Goal: Information Seeking & Learning: Learn about a topic

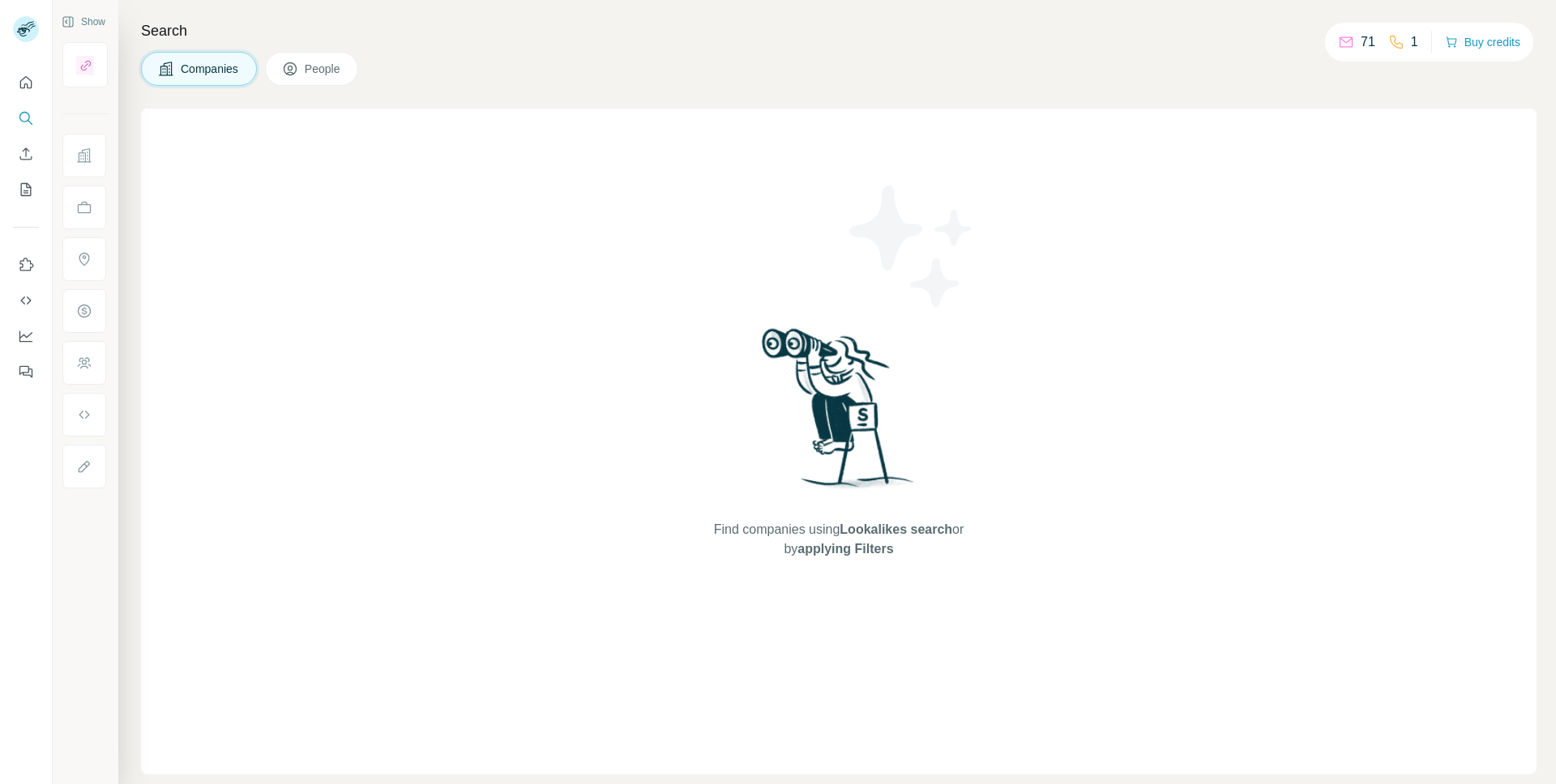
drag, startPoint x: 0, startPoint y: 0, endPoint x: 321, endPoint y: 75, distance: 329.6
click at [326, 80] on button "People" at bounding box center [312, 68] width 94 height 34
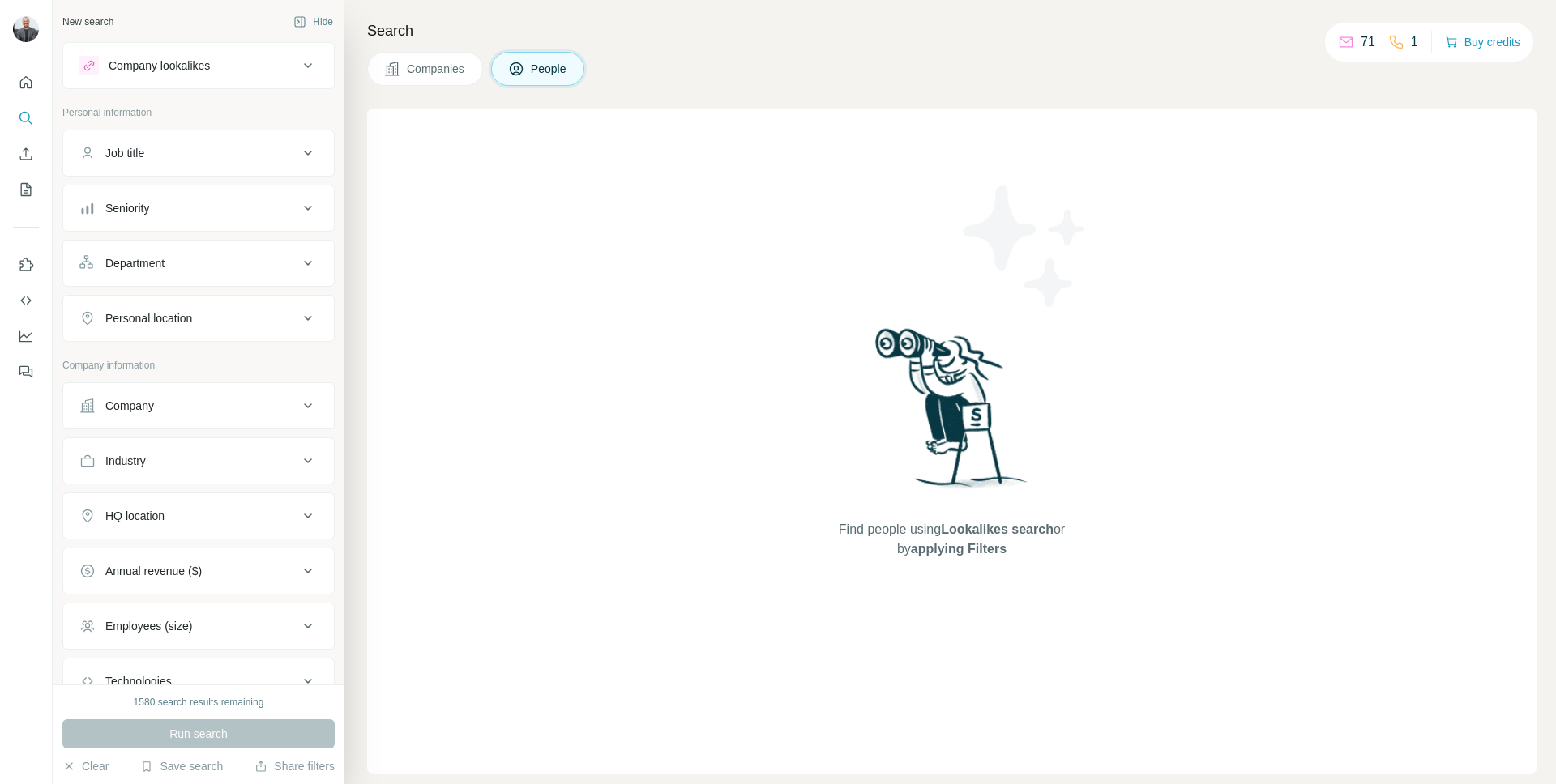
click at [442, 69] on span "Companies" at bounding box center [436, 68] width 60 height 16
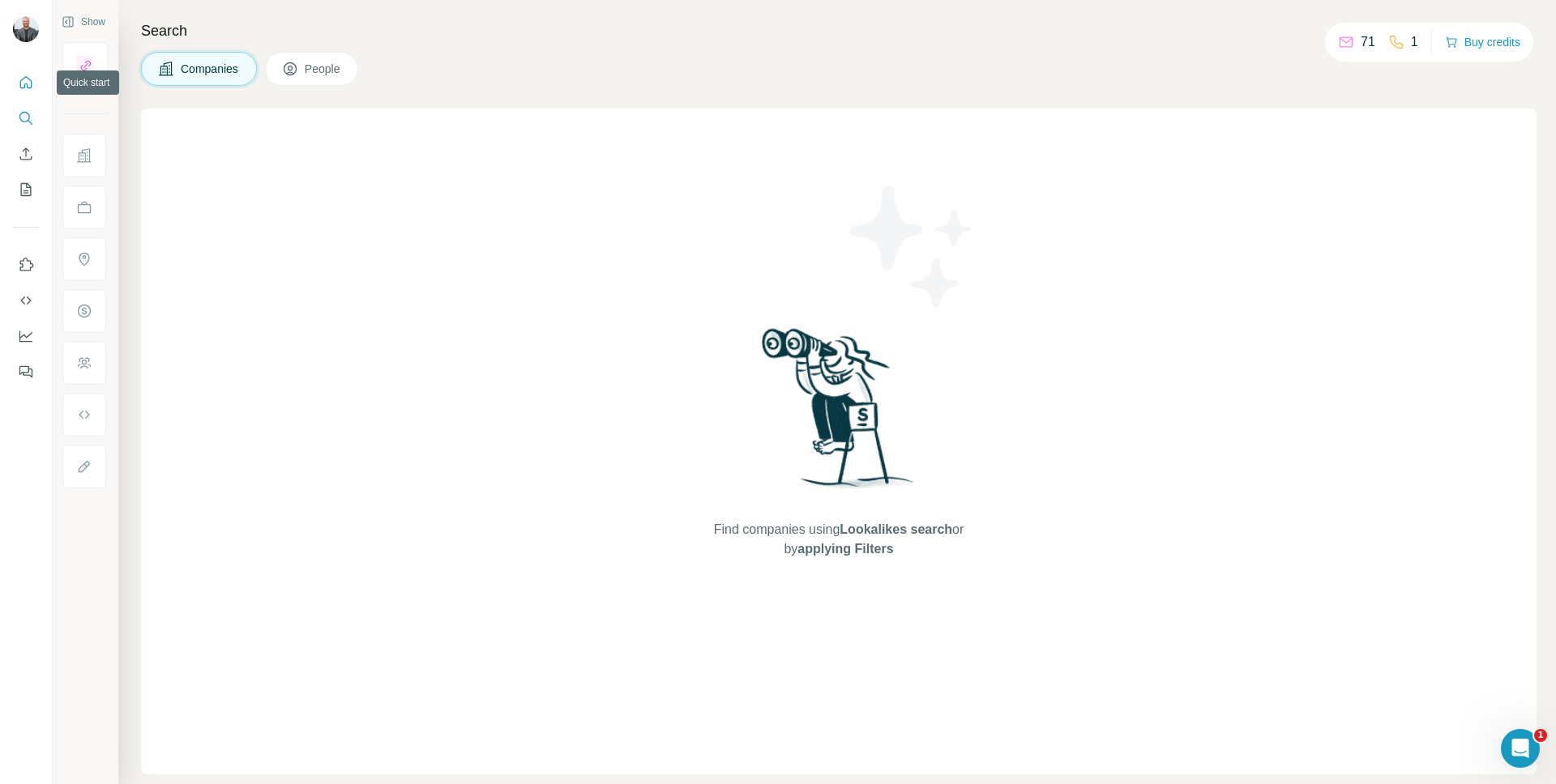
click at [32, 82] on icon "Quick start" at bounding box center [26, 83] width 16 height 16
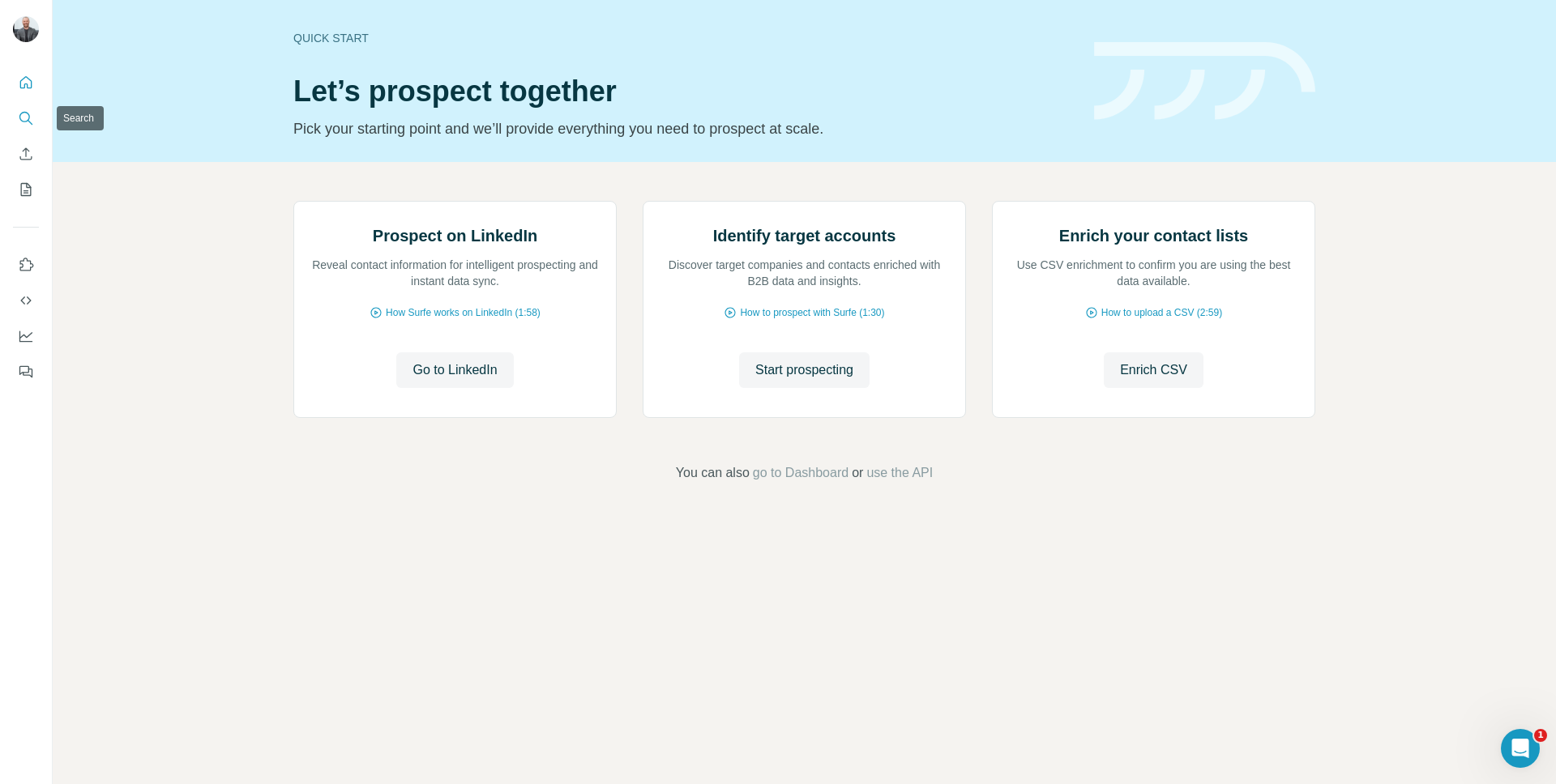
click at [20, 116] on icon "Search" at bounding box center [26, 118] width 16 height 16
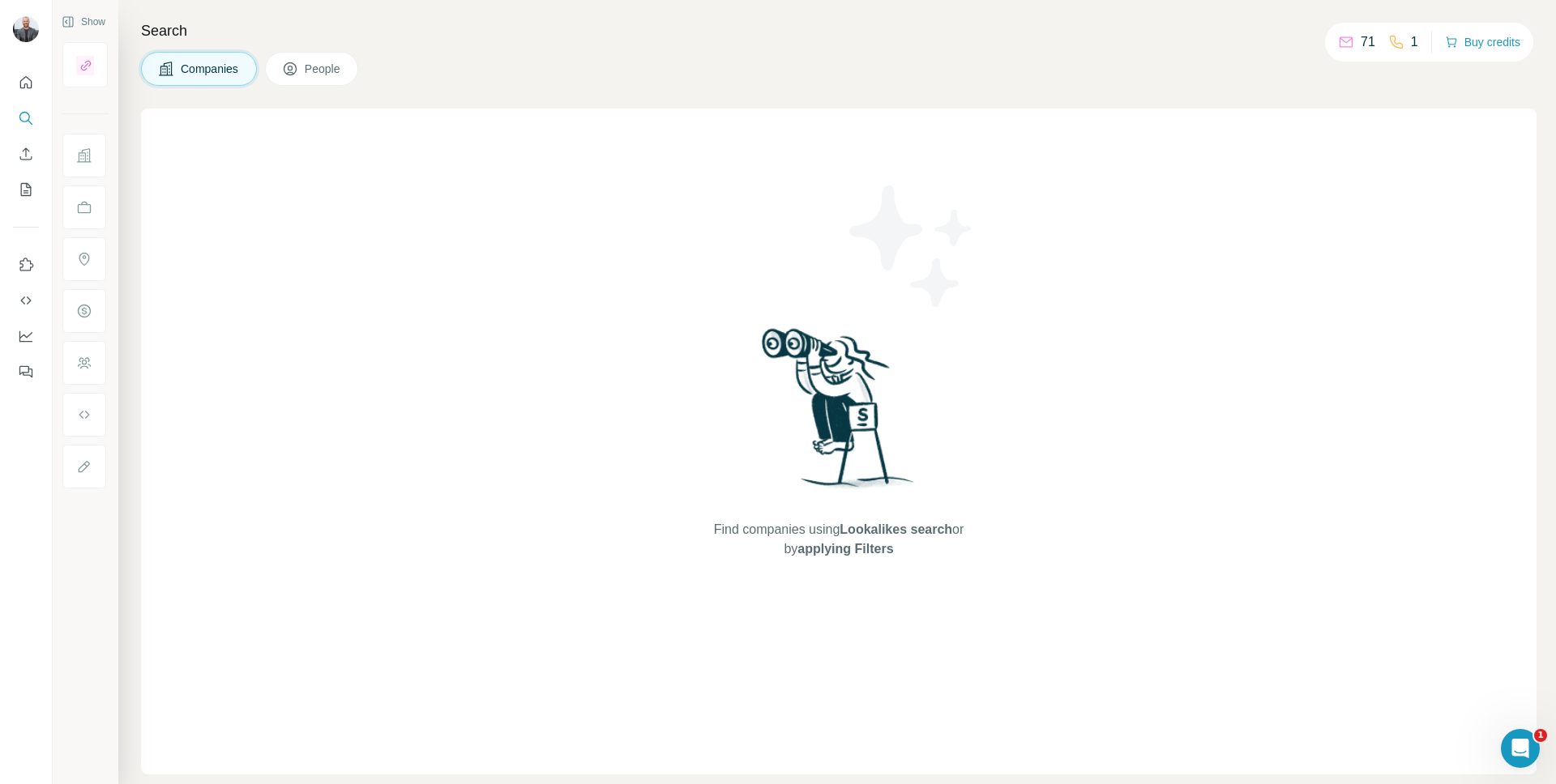
click at [220, 67] on span "Companies" at bounding box center [210, 68] width 60 height 16
click at [1354, 43] on div "71" at bounding box center [1356, 42] width 37 height 20
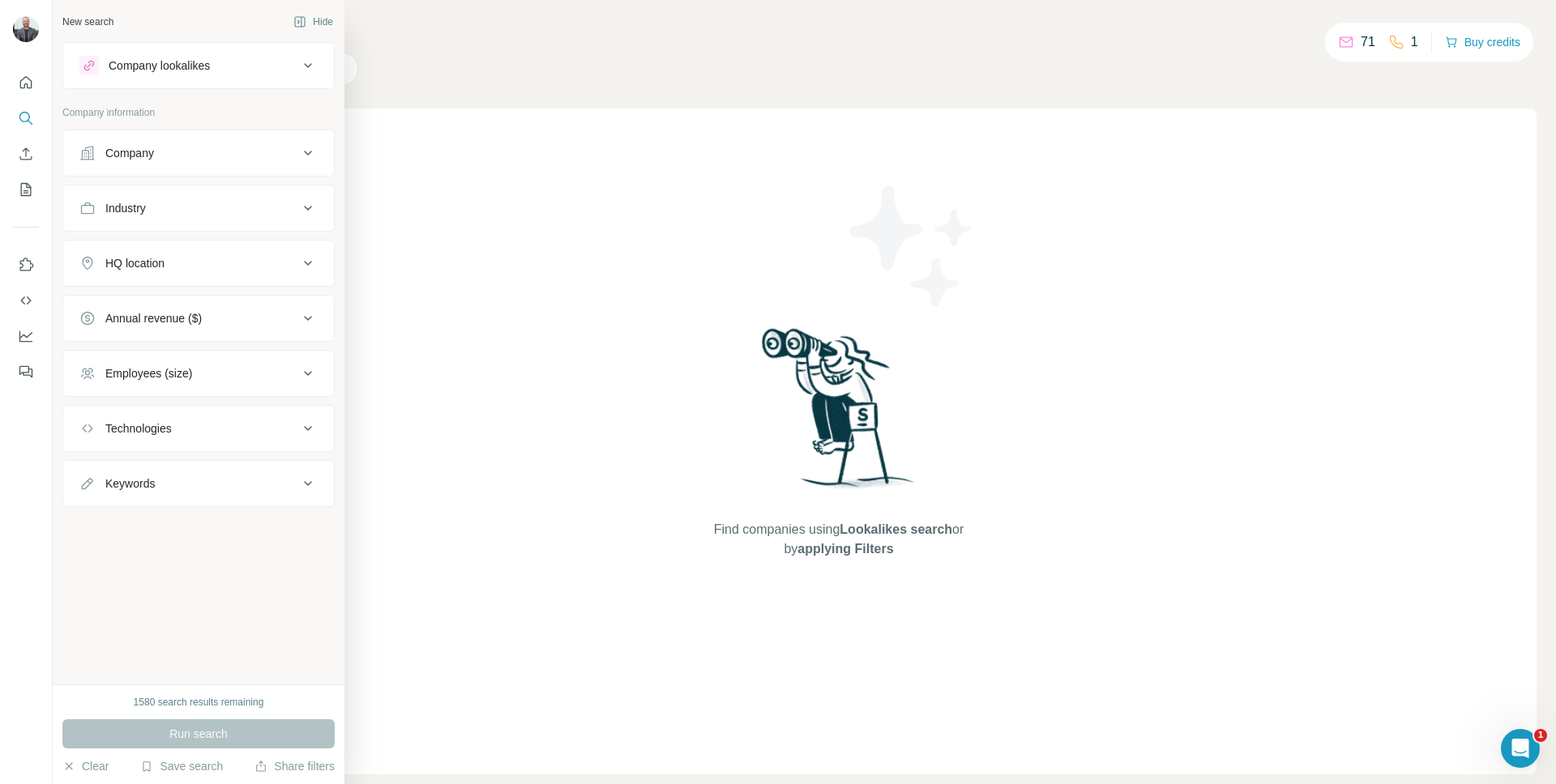
click at [236, 74] on div "Company lookalikes" at bounding box center [188, 66] width 218 height 20
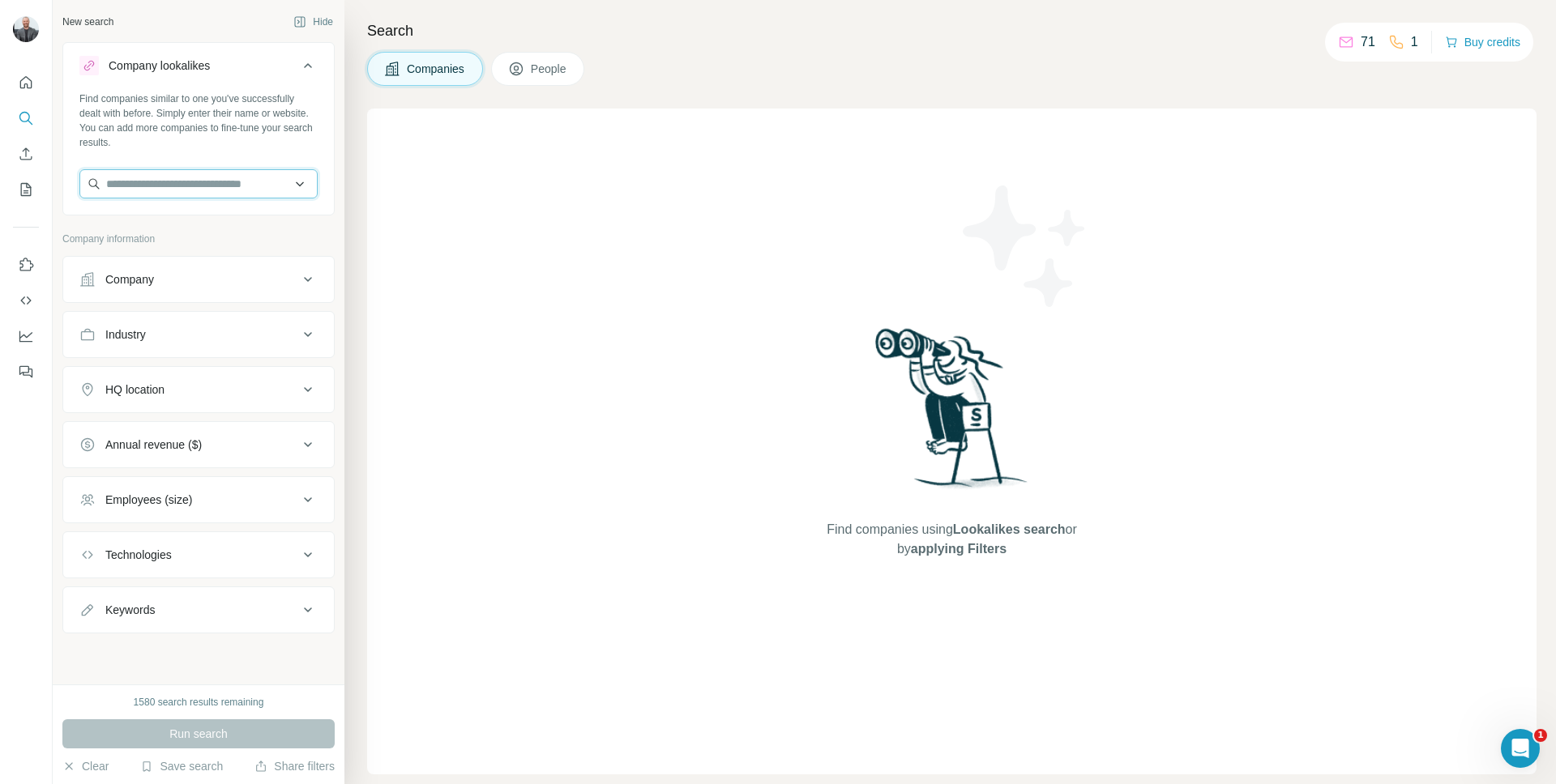
click at [199, 179] on input "text" at bounding box center [198, 184] width 238 height 29
type input "*"
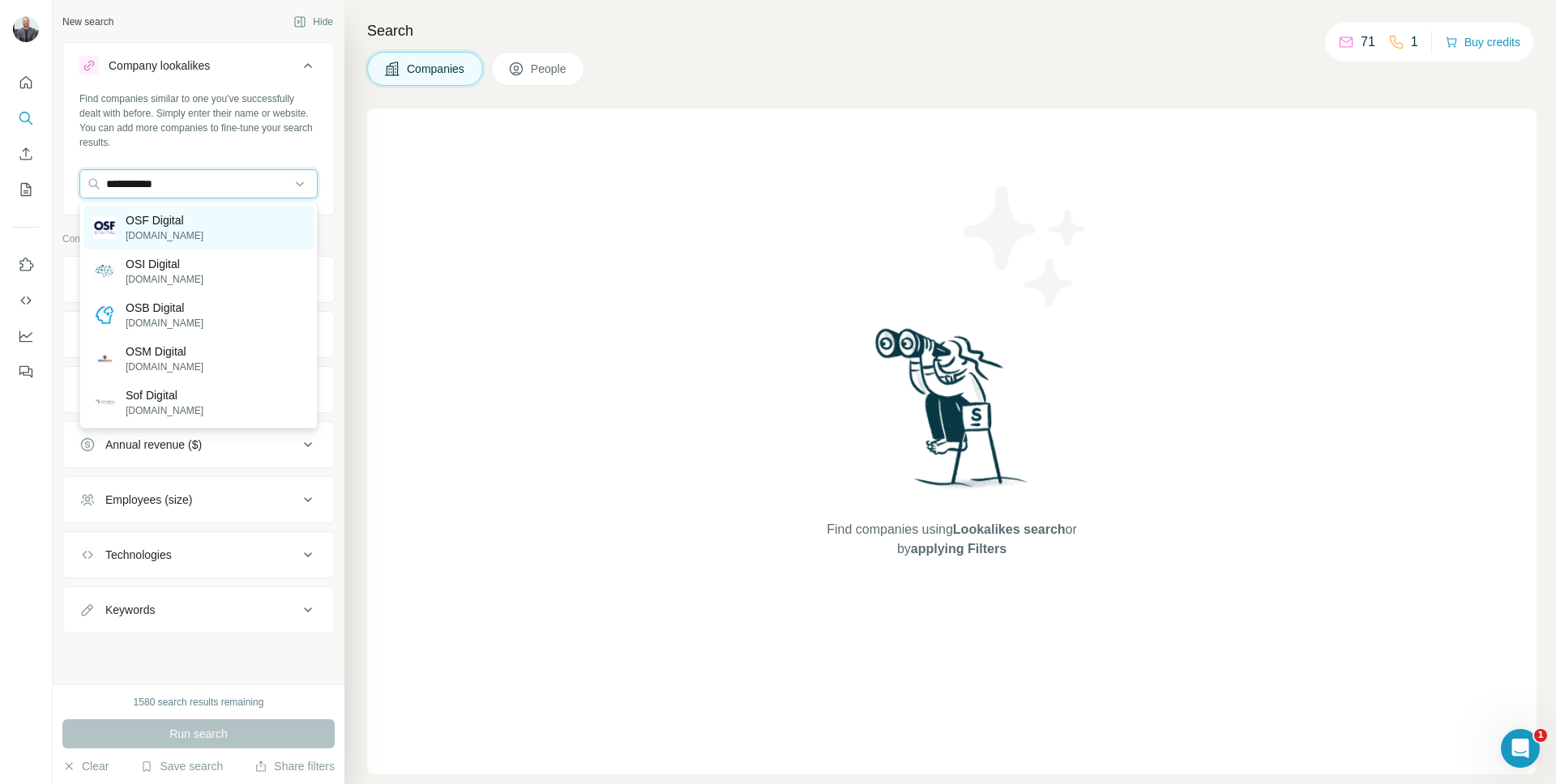
type input "**********"
click at [189, 216] on div "OSF Digital [DOMAIN_NAME]" at bounding box center [198, 227] width 230 height 44
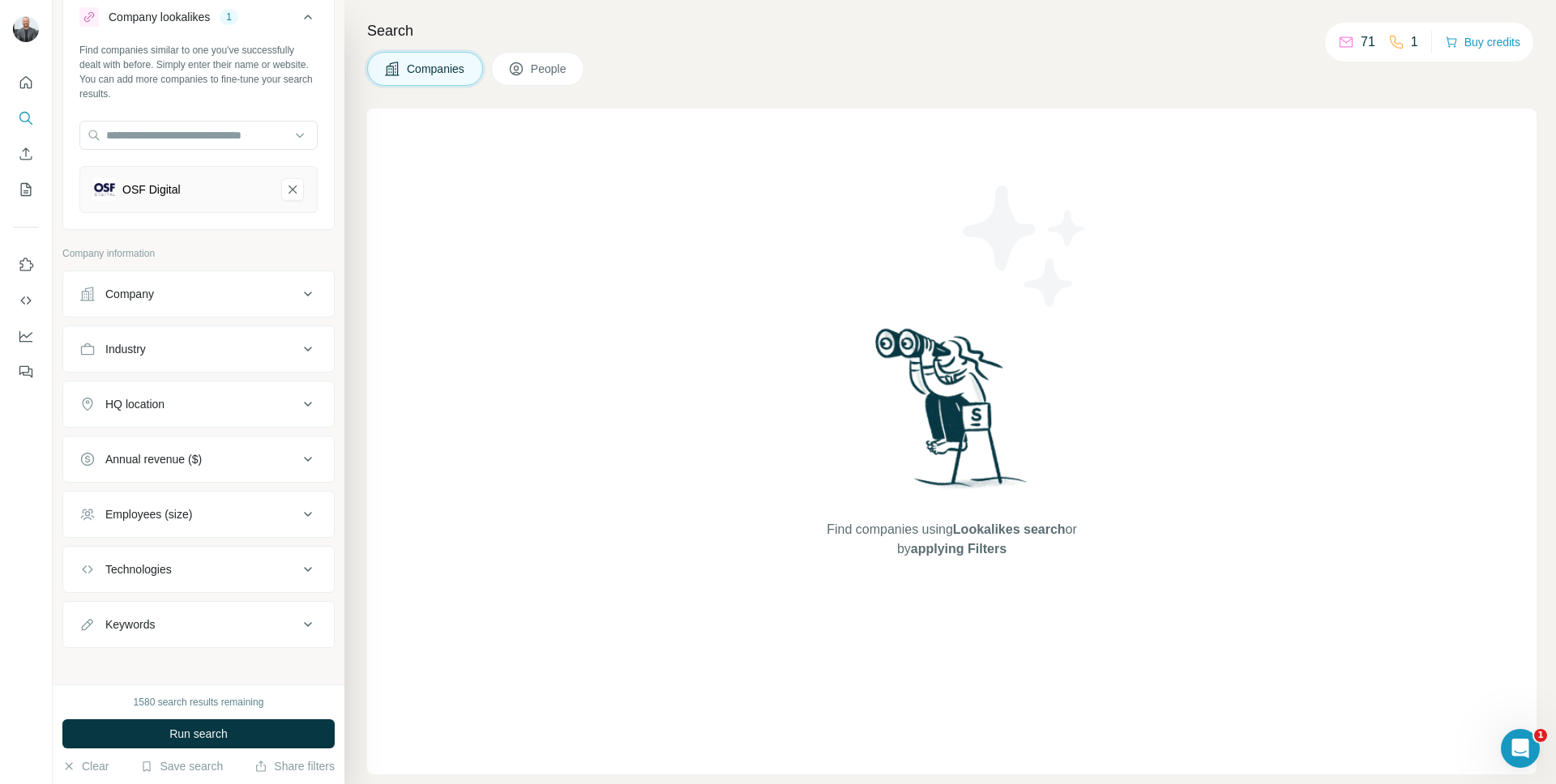
scroll to position [58, 0]
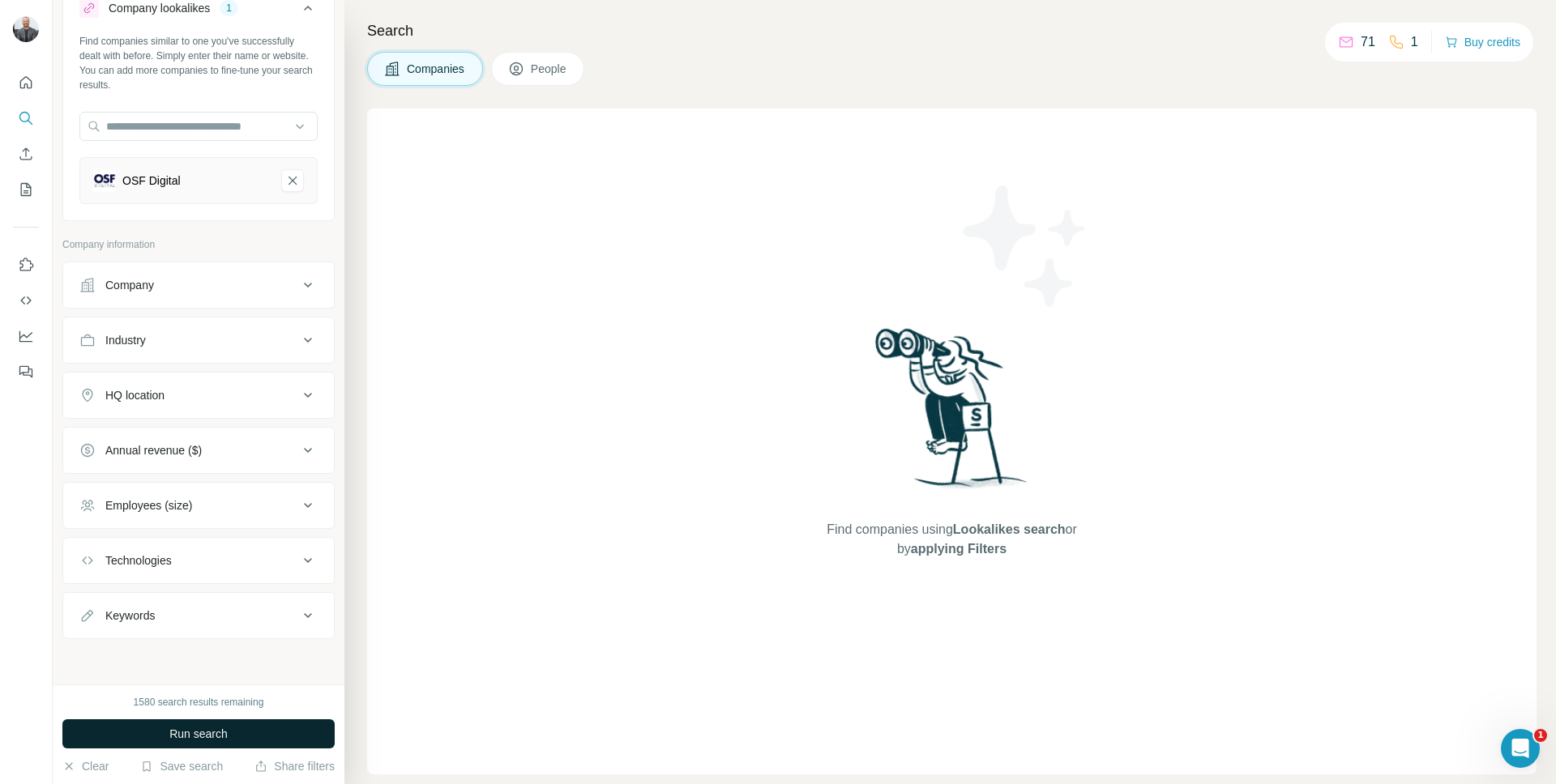
click at [245, 734] on button "Run search" at bounding box center [198, 733] width 273 height 29
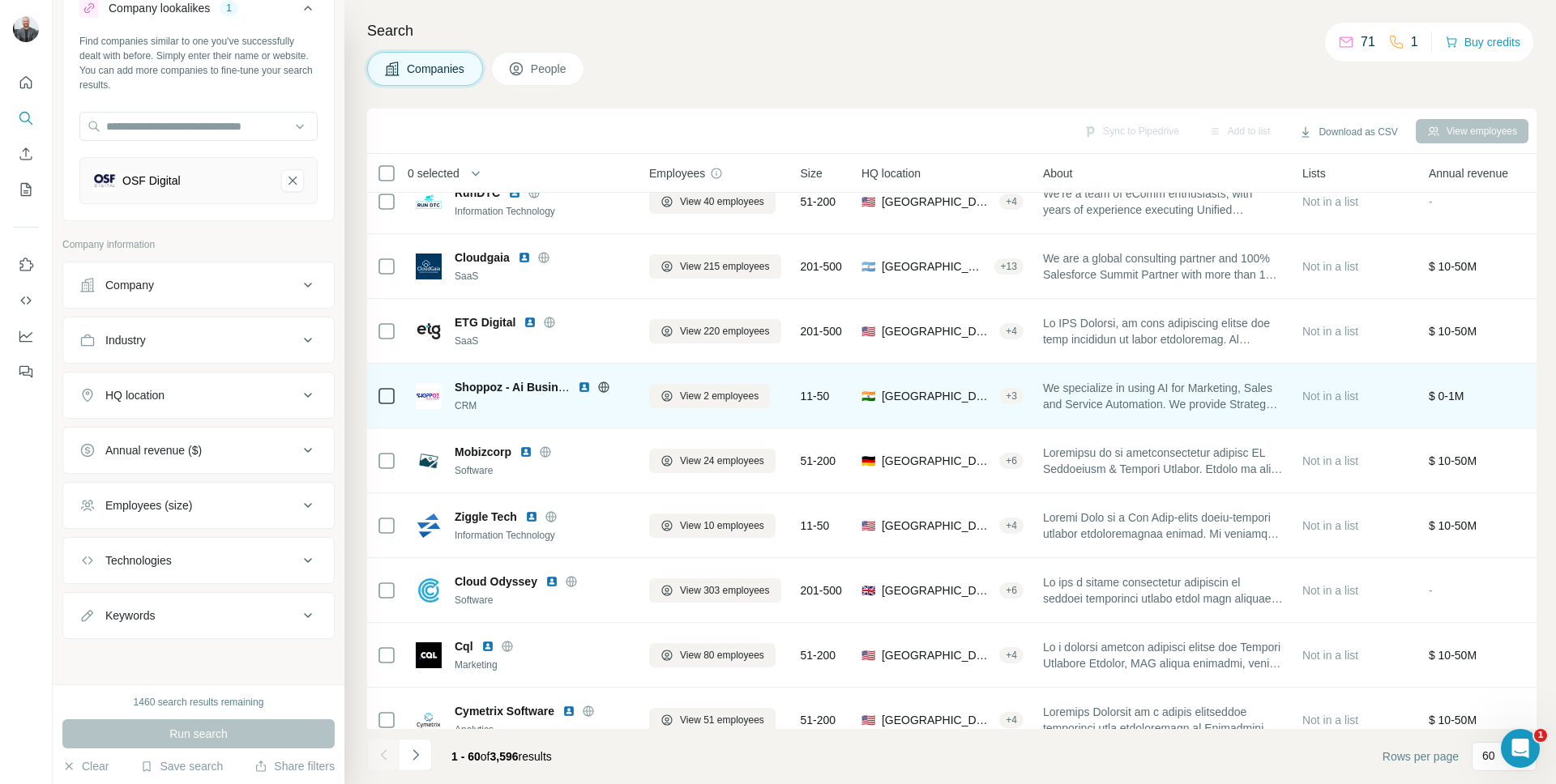
scroll to position [99, 0]
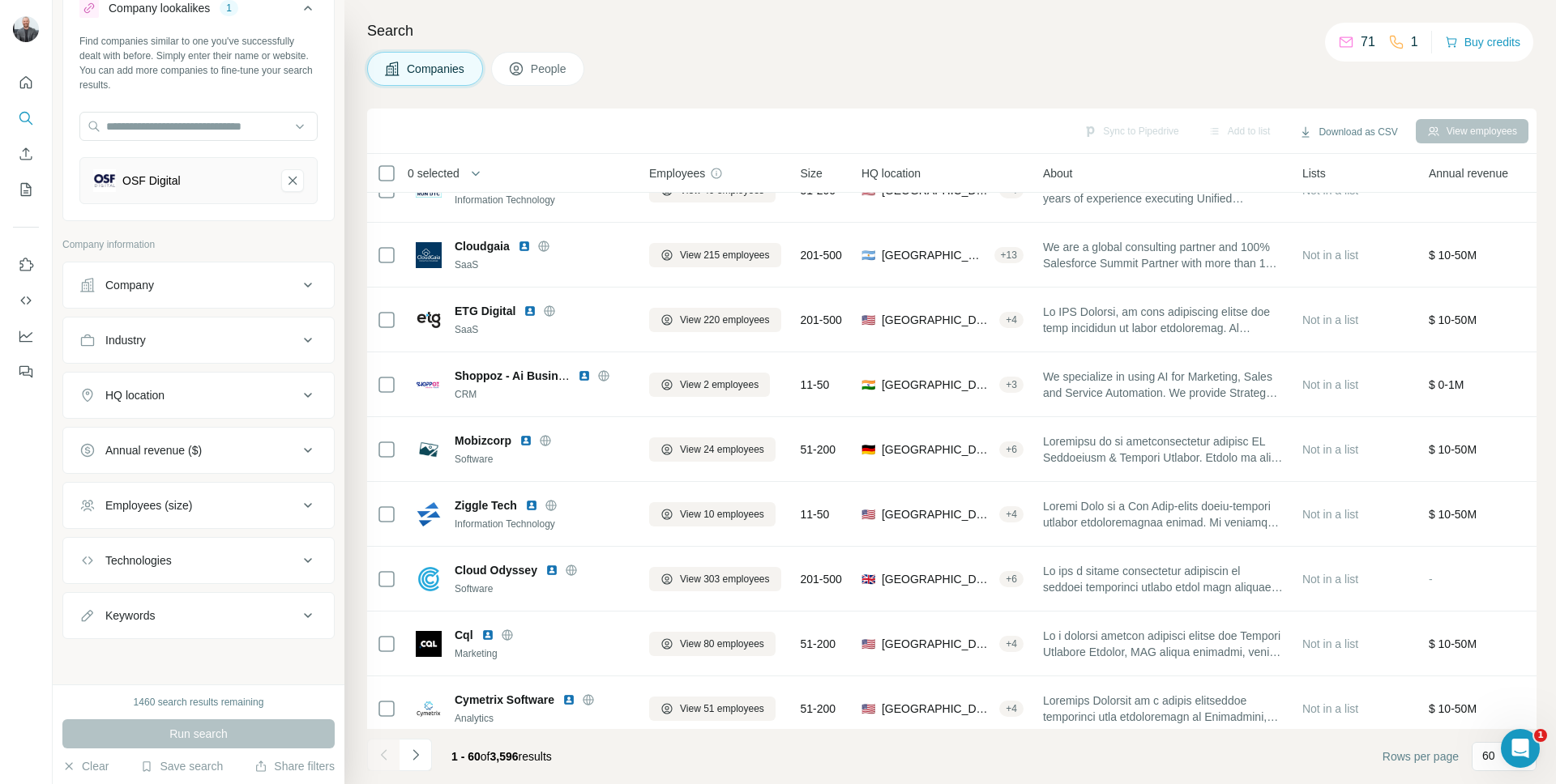
click at [184, 284] on div "Company" at bounding box center [188, 285] width 218 height 16
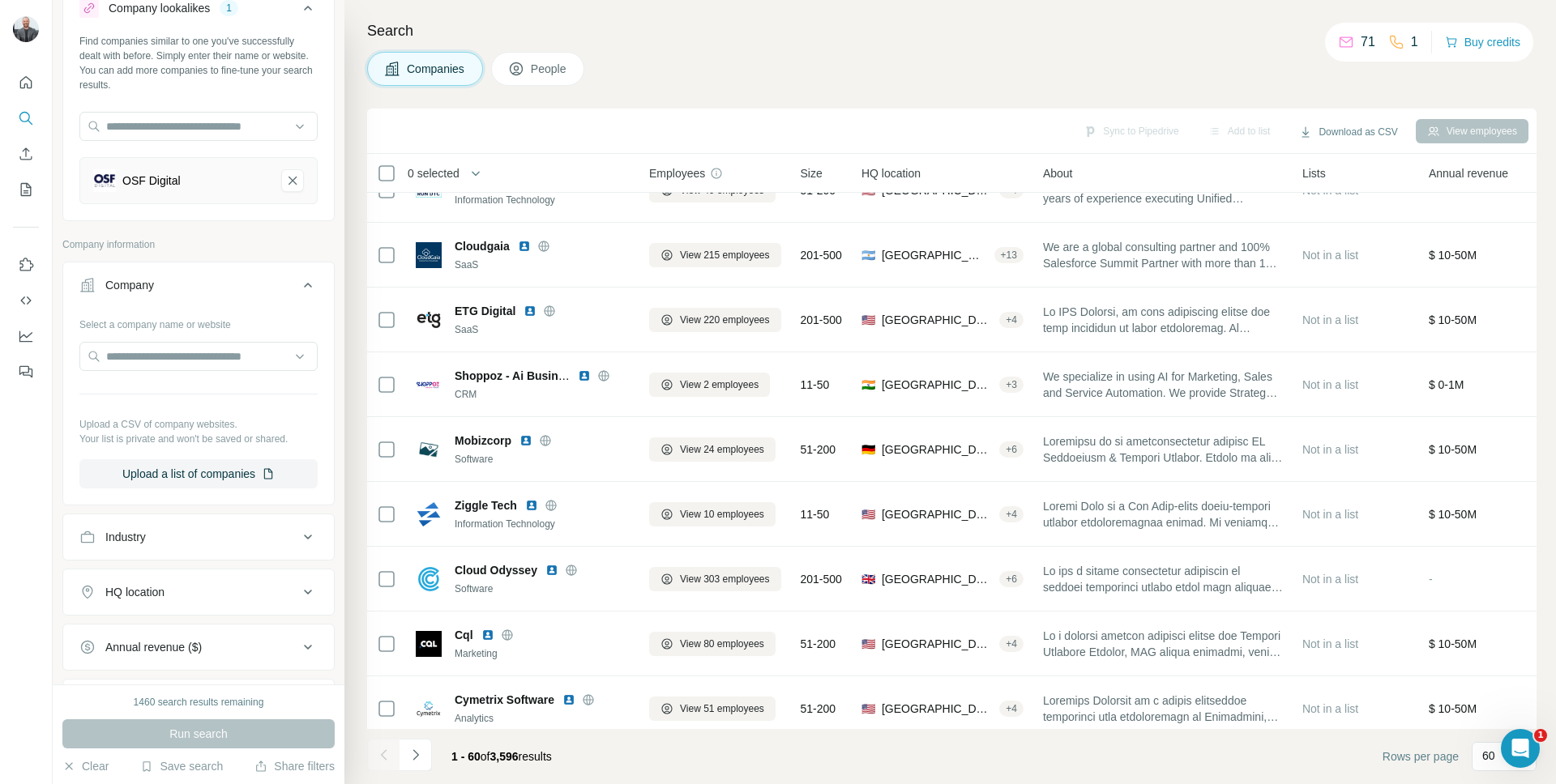
click at [184, 284] on div "Company" at bounding box center [188, 285] width 218 height 16
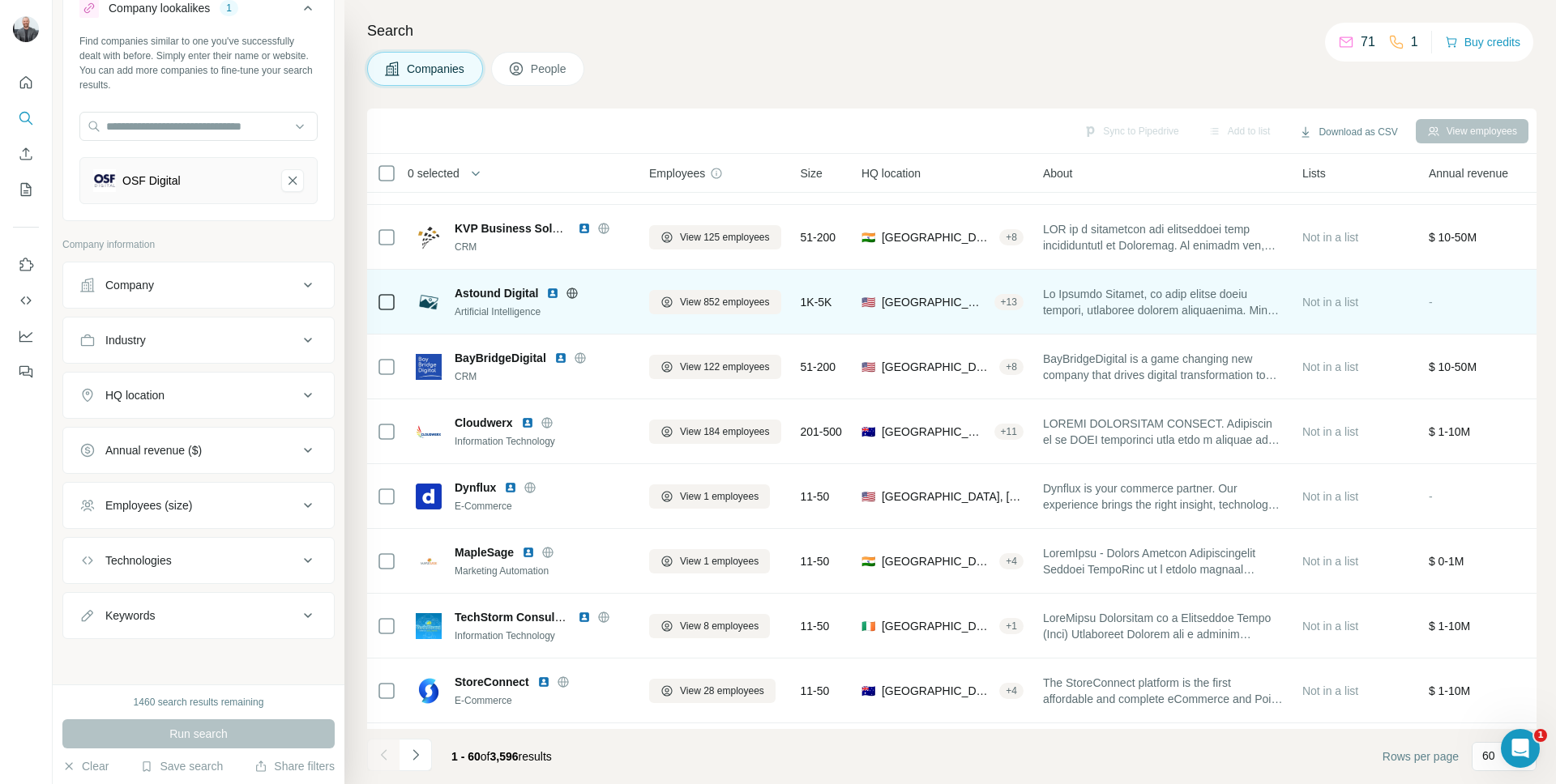
scroll to position [908, 0]
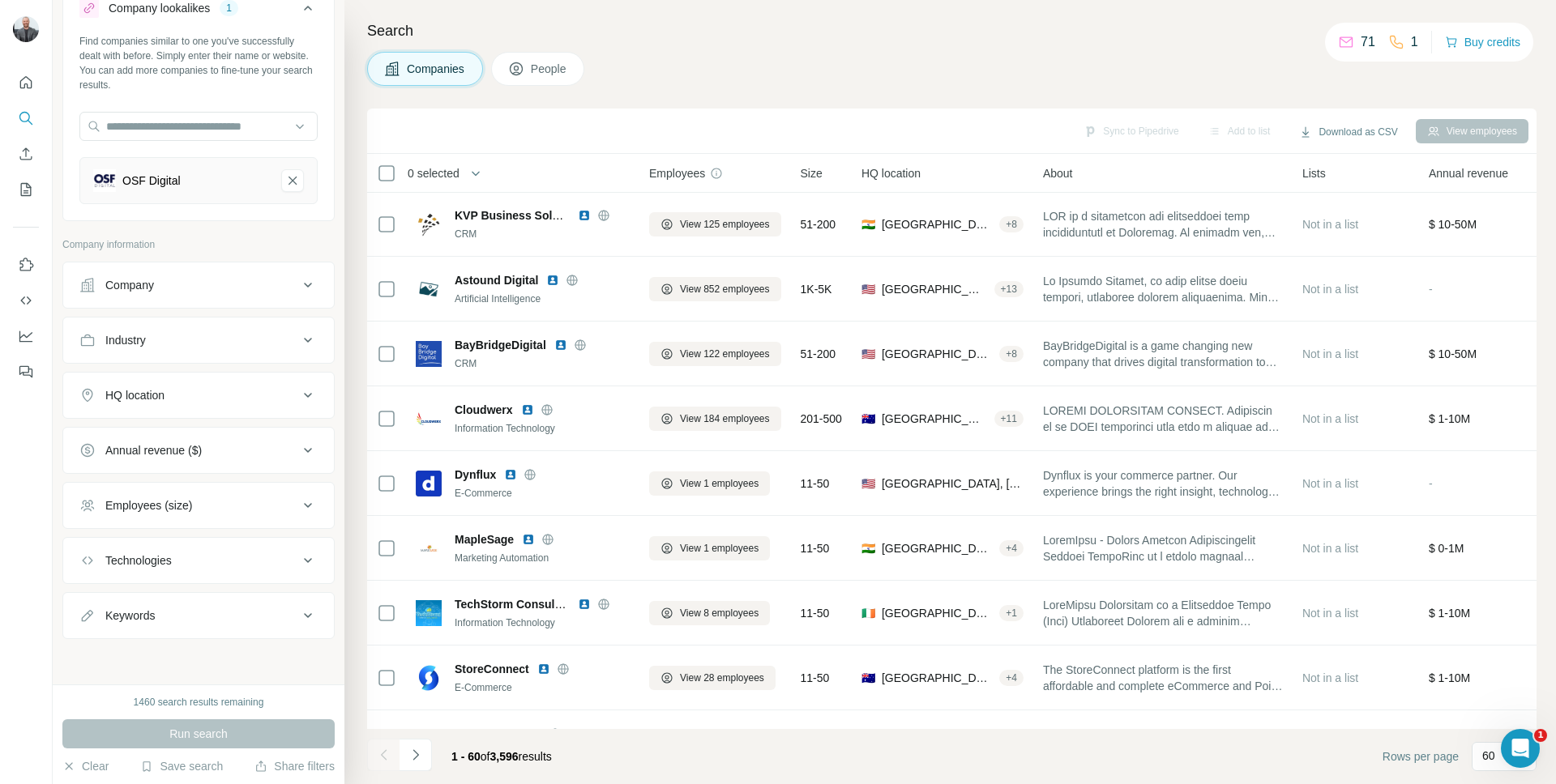
click at [270, 400] on div "HQ location" at bounding box center [188, 395] width 218 height 16
click at [233, 429] on input "text" at bounding box center [198, 435] width 238 height 29
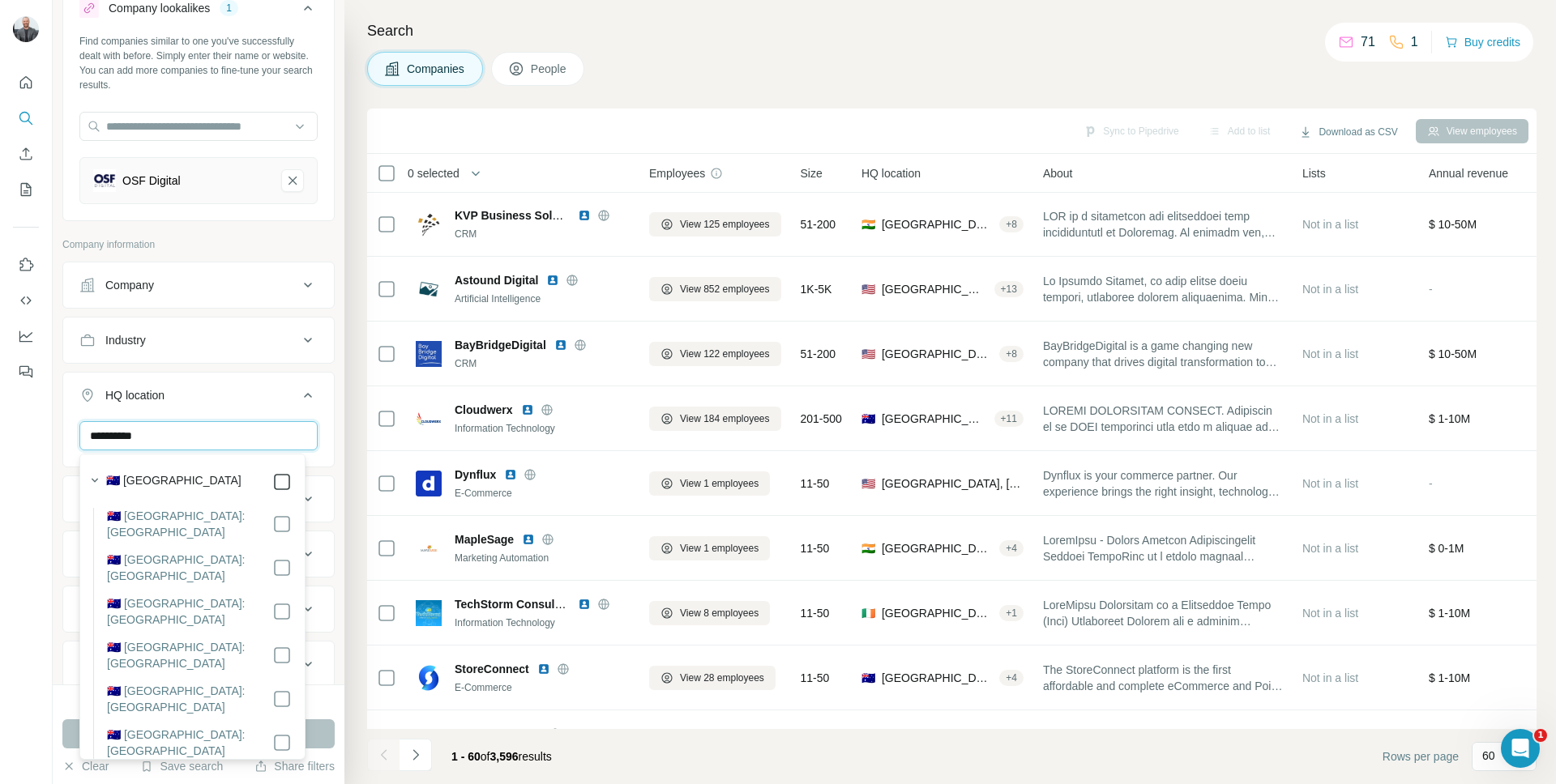
type input "*********"
click at [332, 745] on button "Run search" at bounding box center [198, 733] width 273 height 29
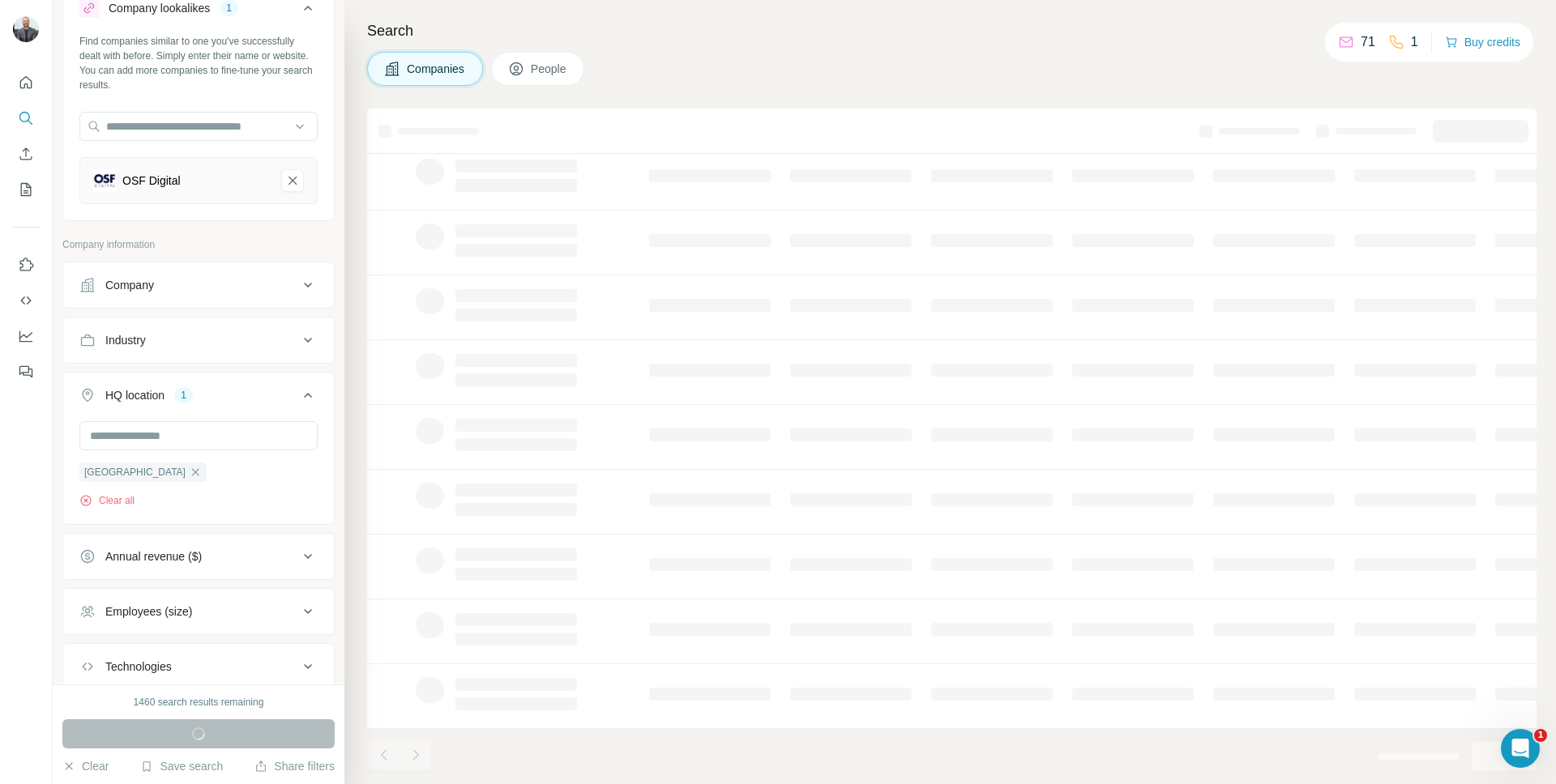
scroll to position [121, 0]
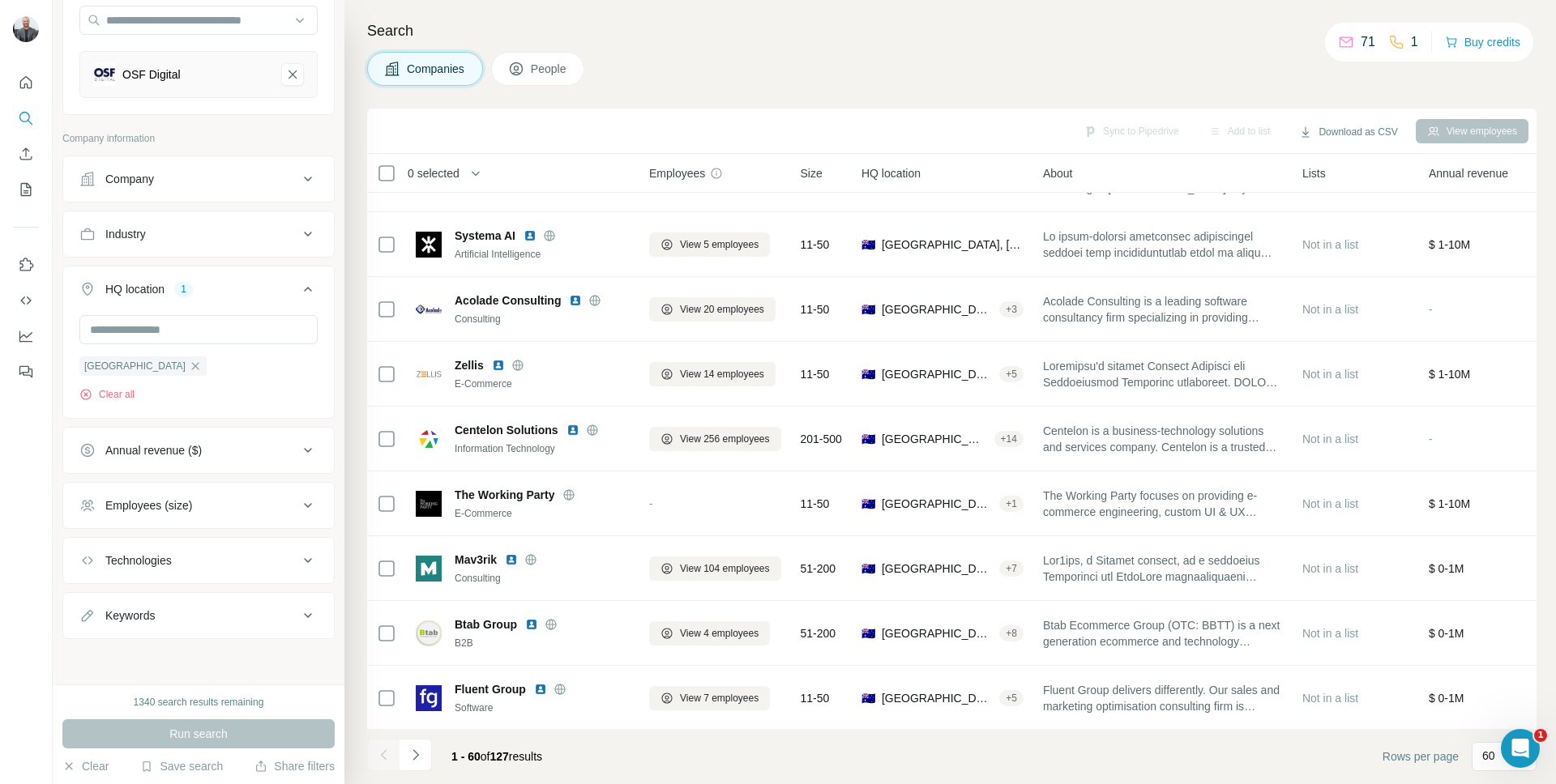
scroll to position [164, 0]
click at [202, 554] on div "Technologies" at bounding box center [188, 560] width 218 height 16
click at [223, 594] on input "text" at bounding box center [198, 600] width 238 height 29
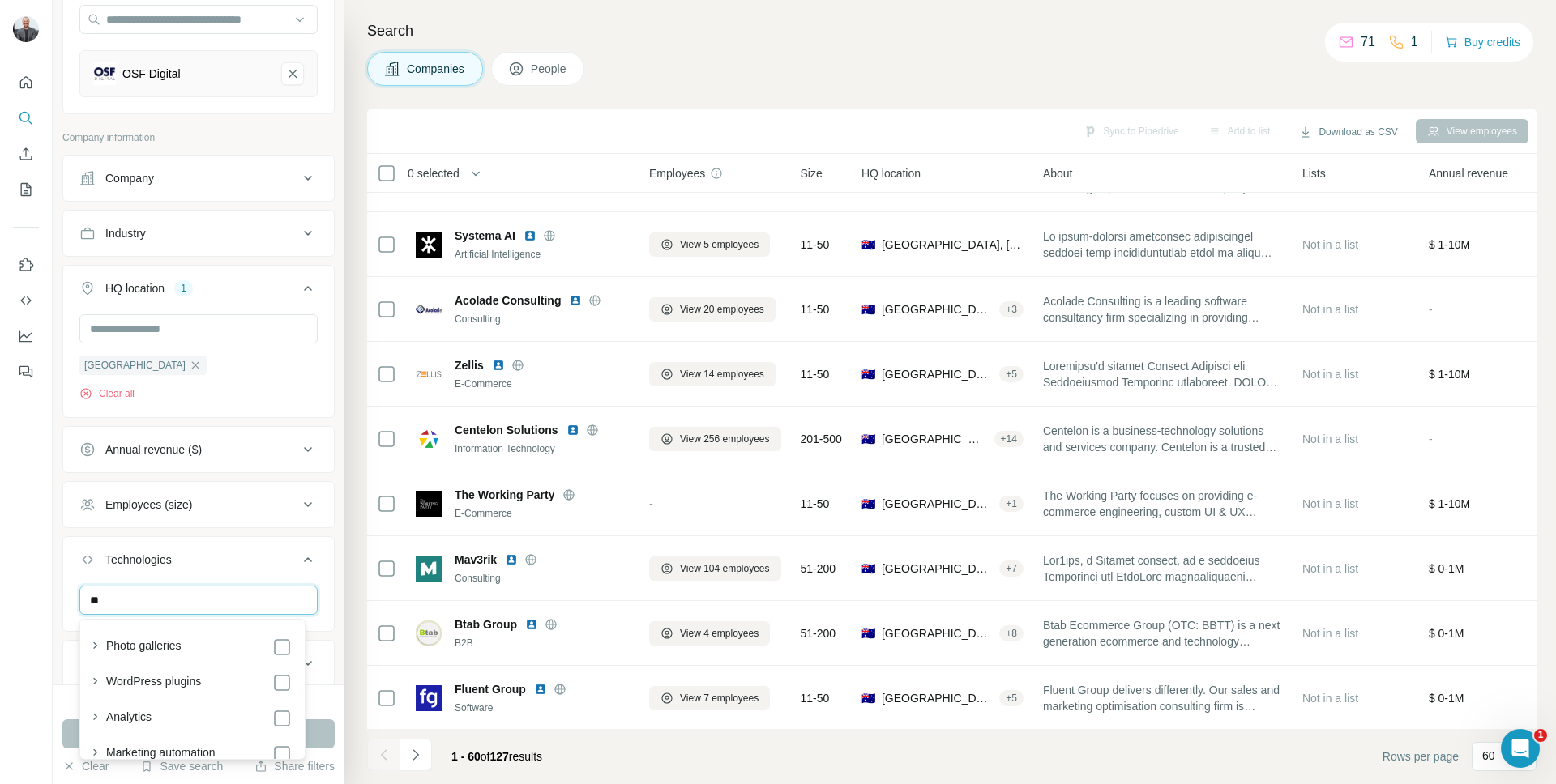
type input "*"
type input "**********"
click at [221, 568] on div "Technologies" at bounding box center [188, 559] width 218 height 16
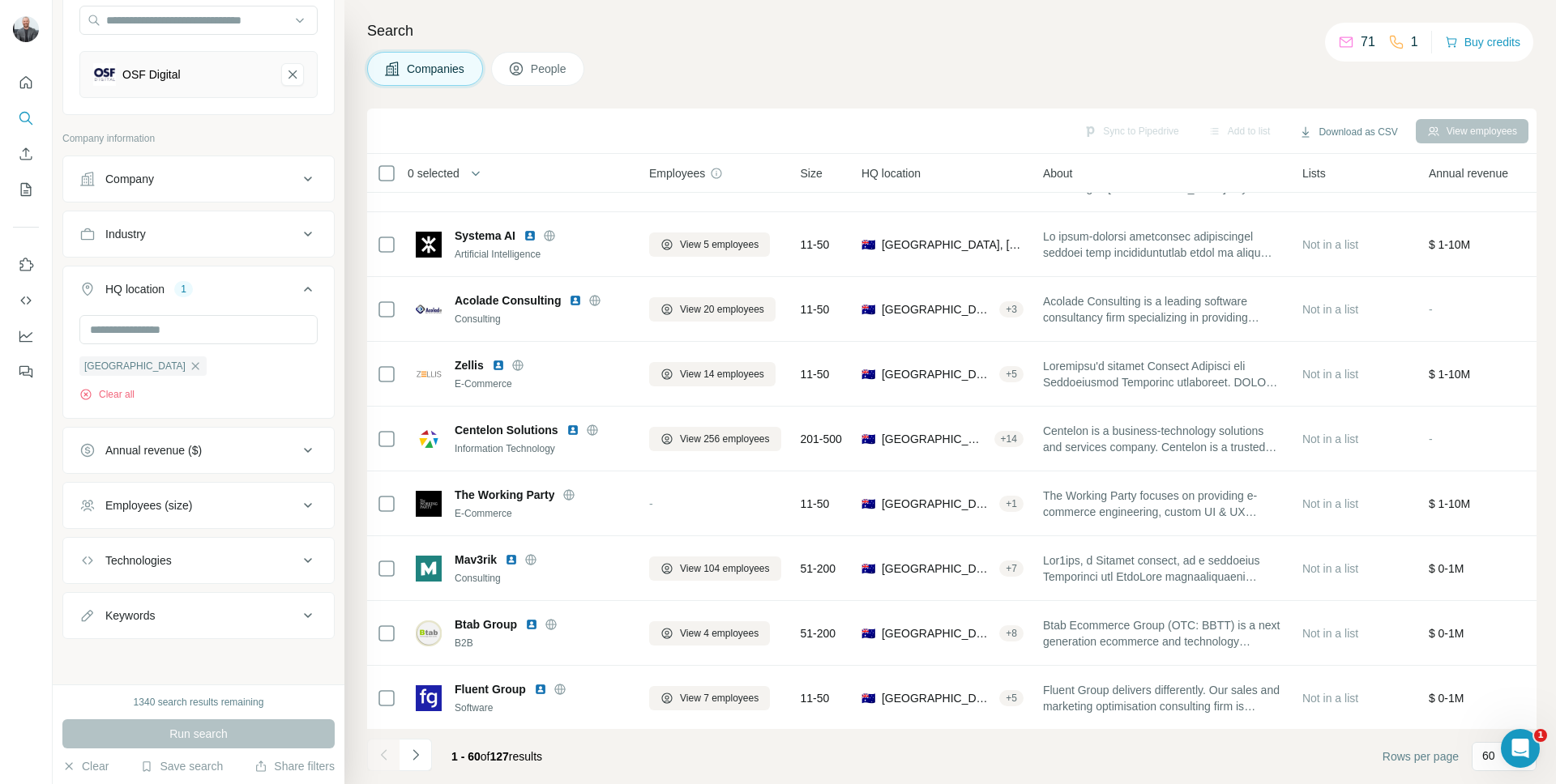
click at [245, 562] on div "Technologies" at bounding box center [188, 560] width 218 height 16
click at [228, 600] on input "text" at bounding box center [198, 600] width 238 height 29
drag, startPoint x: 267, startPoint y: 573, endPoint x: 251, endPoint y: 569, distance: 16.5
click at [266, 573] on button "Technologies" at bounding box center [198, 562] width 271 height 45
click at [248, 628] on button "Keywords" at bounding box center [198, 615] width 271 height 39
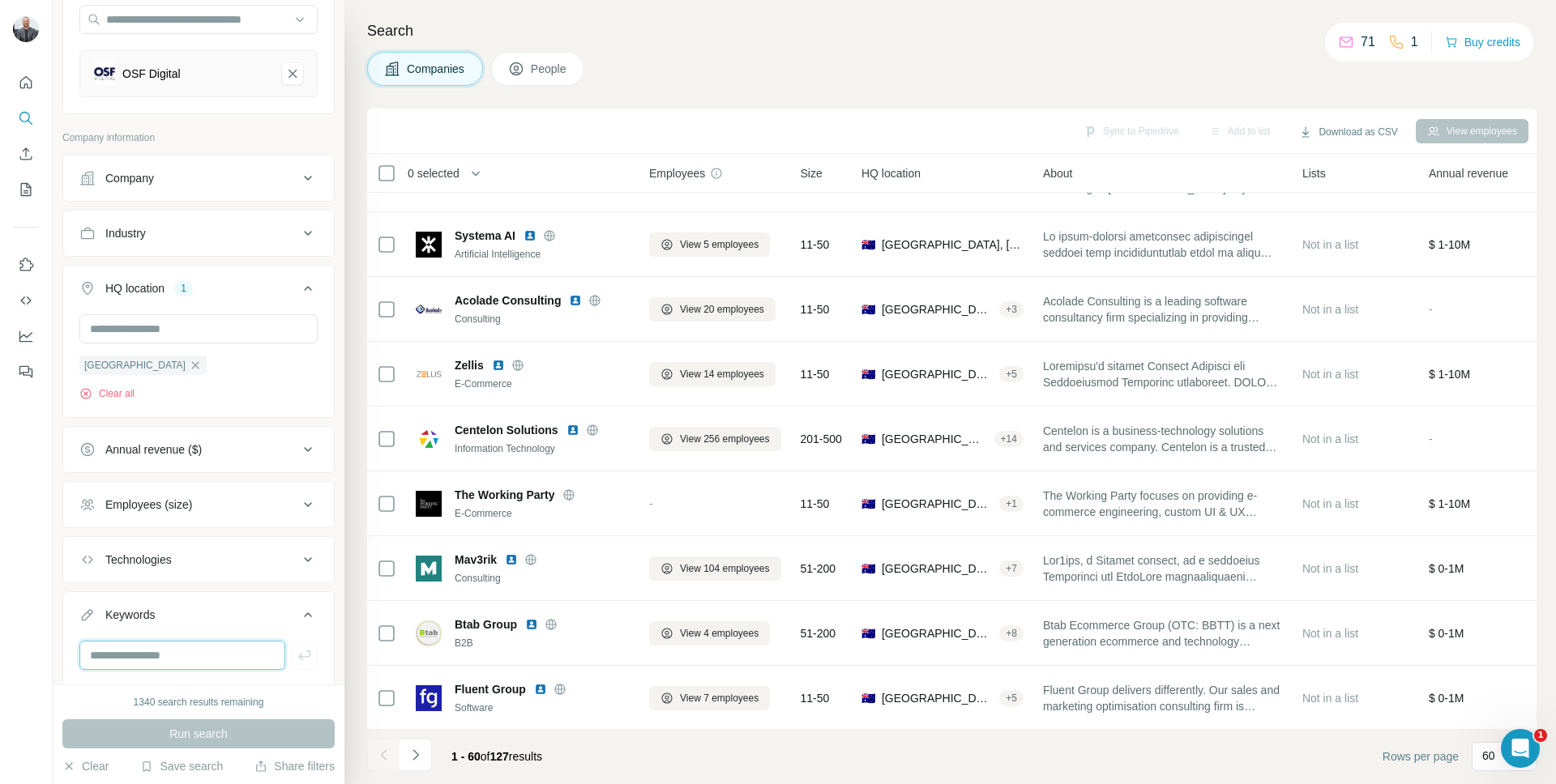
click at [206, 658] on input "text" at bounding box center [182, 655] width 206 height 29
type input "**********"
click at [297, 659] on icon "button" at bounding box center [305, 655] width 16 height 16
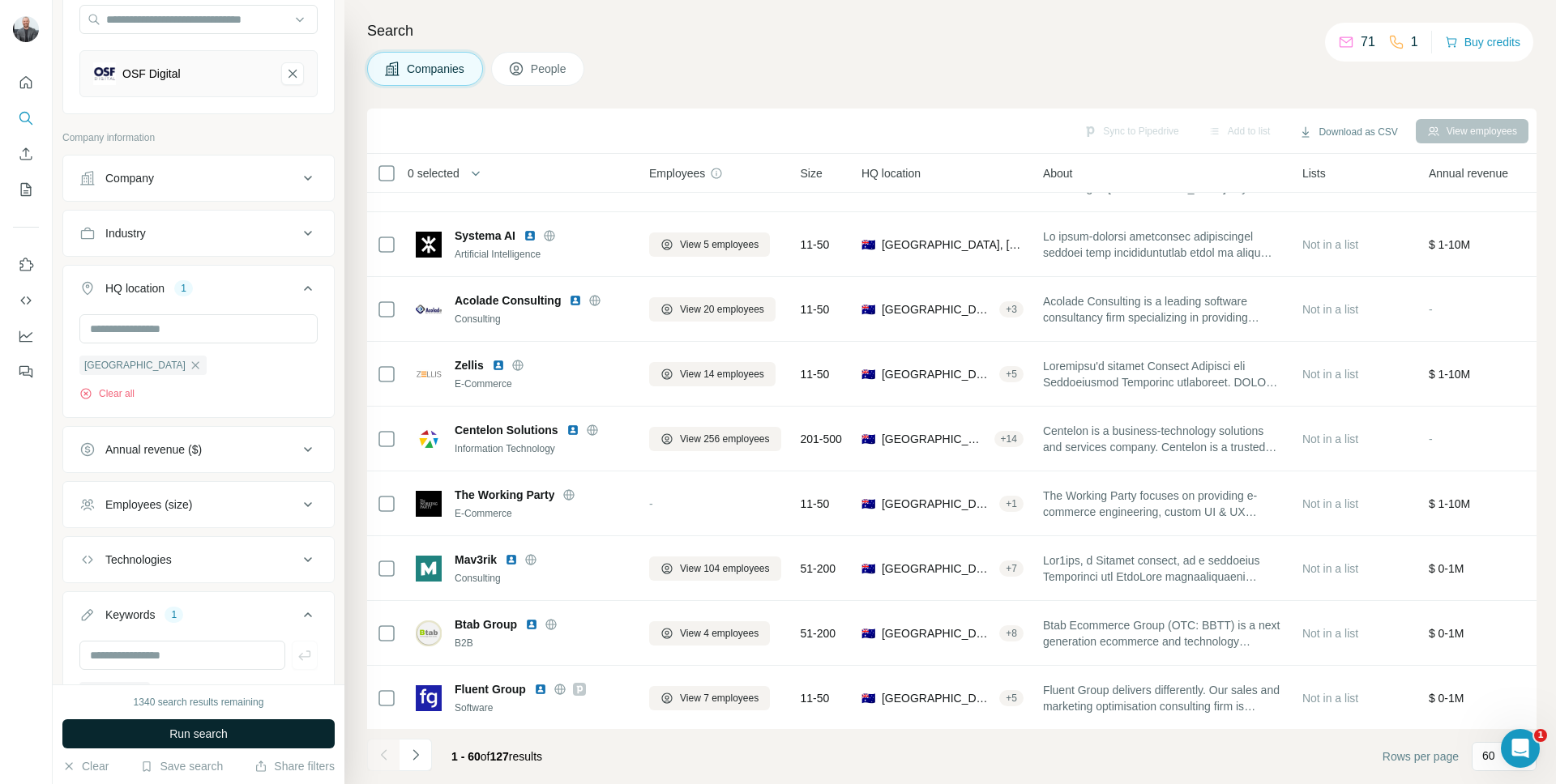
click at [219, 731] on span "Run search" at bounding box center [199, 733] width 59 height 16
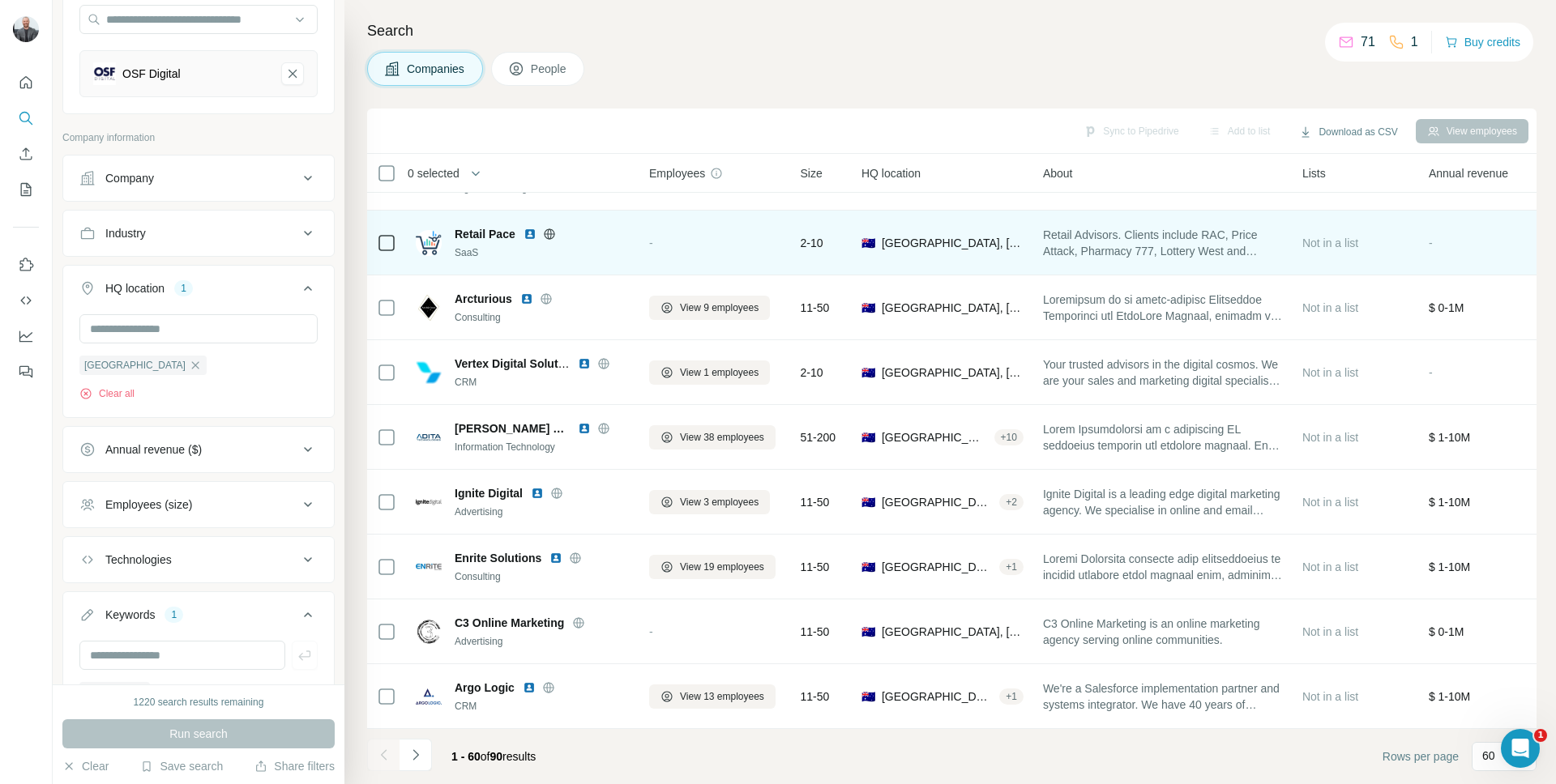
scroll to position [3361, 0]
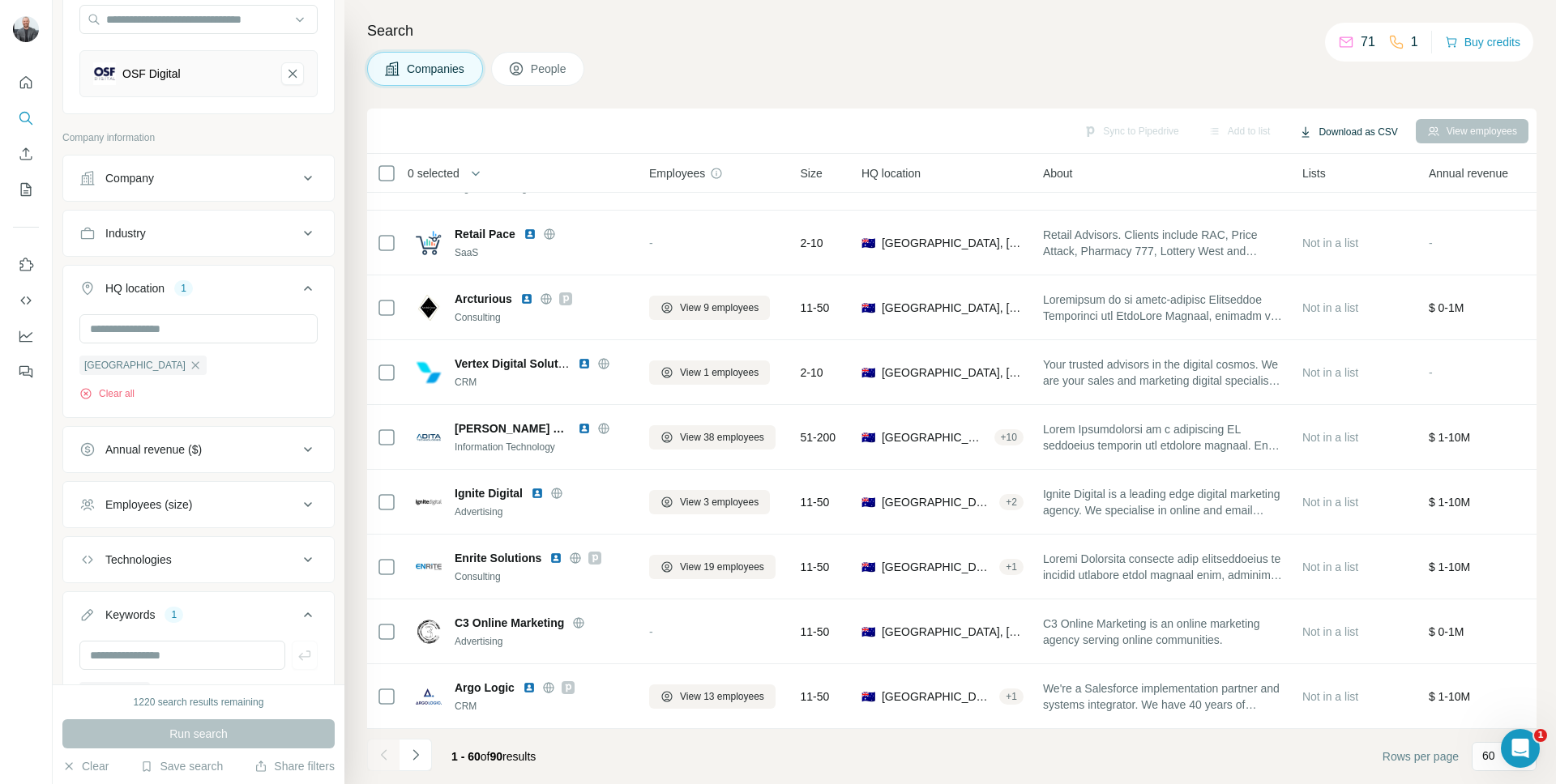
click at [1339, 129] on button "Download as CSV" at bounding box center [1348, 131] width 121 height 24
click at [1197, 168] on div "About" at bounding box center [1163, 172] width 240 height 19
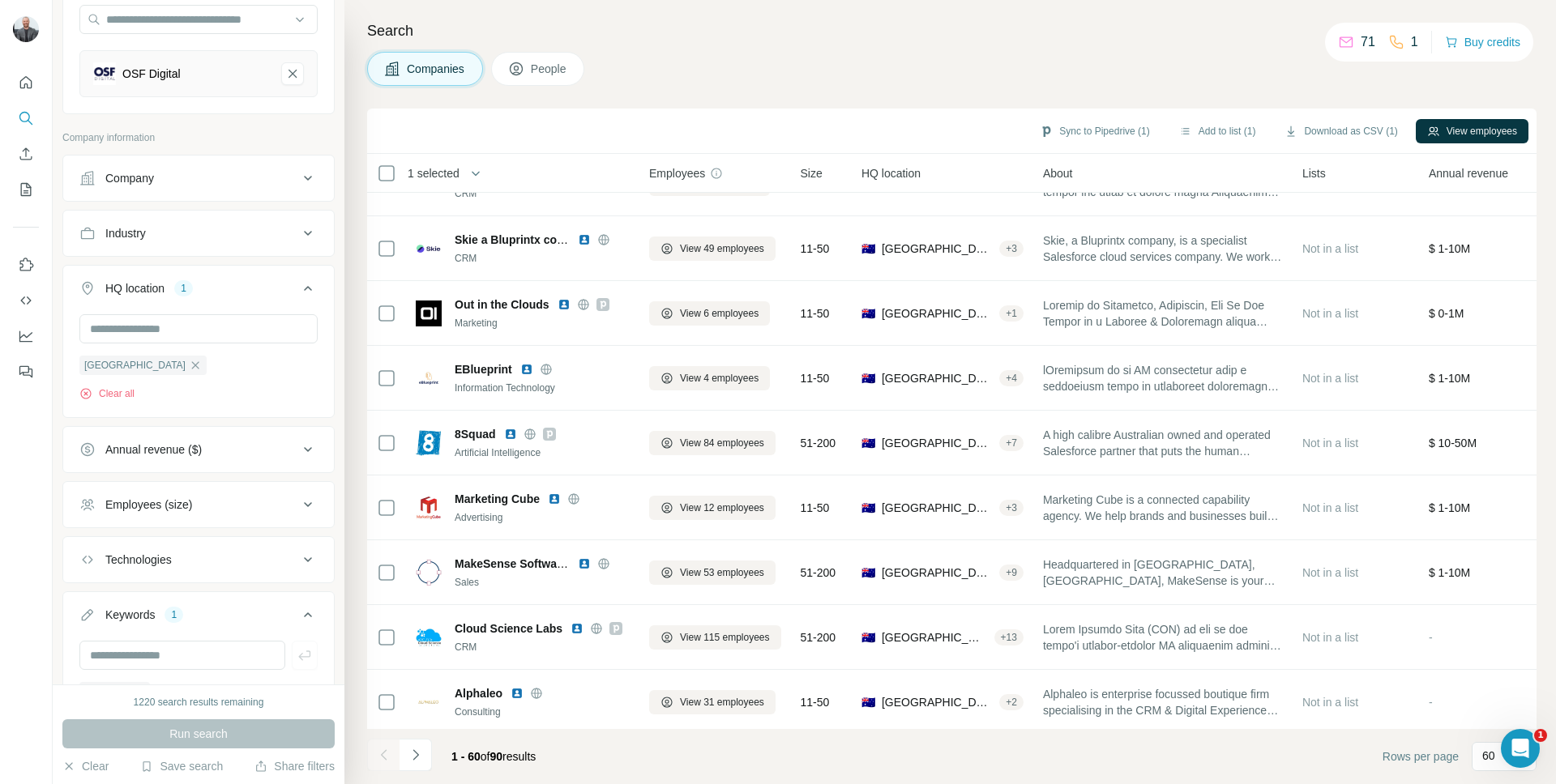
scroll to position [0, 0]
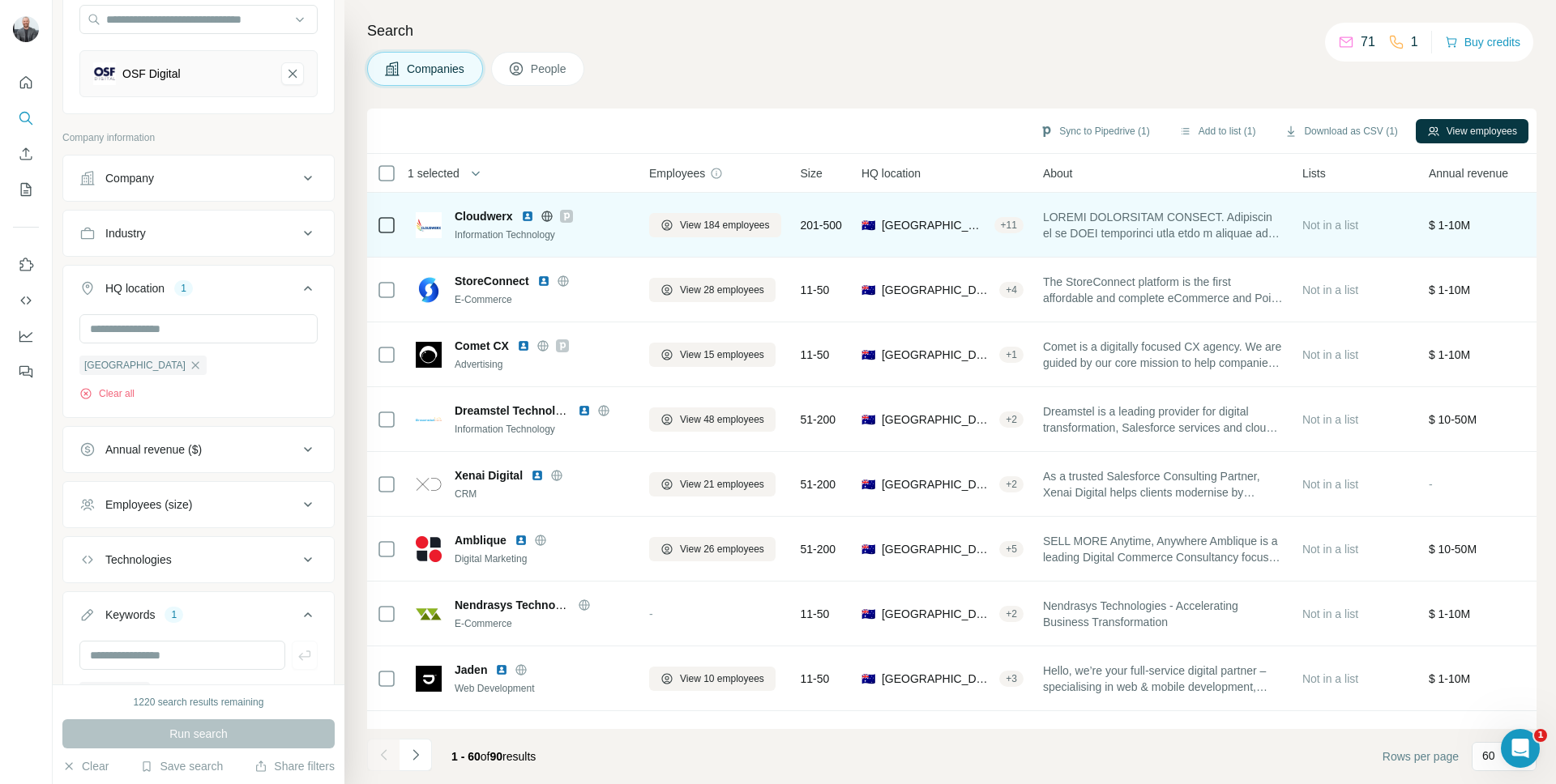
click at [394, 225] on icon at bounding box center [386, 226] width 20 height 20
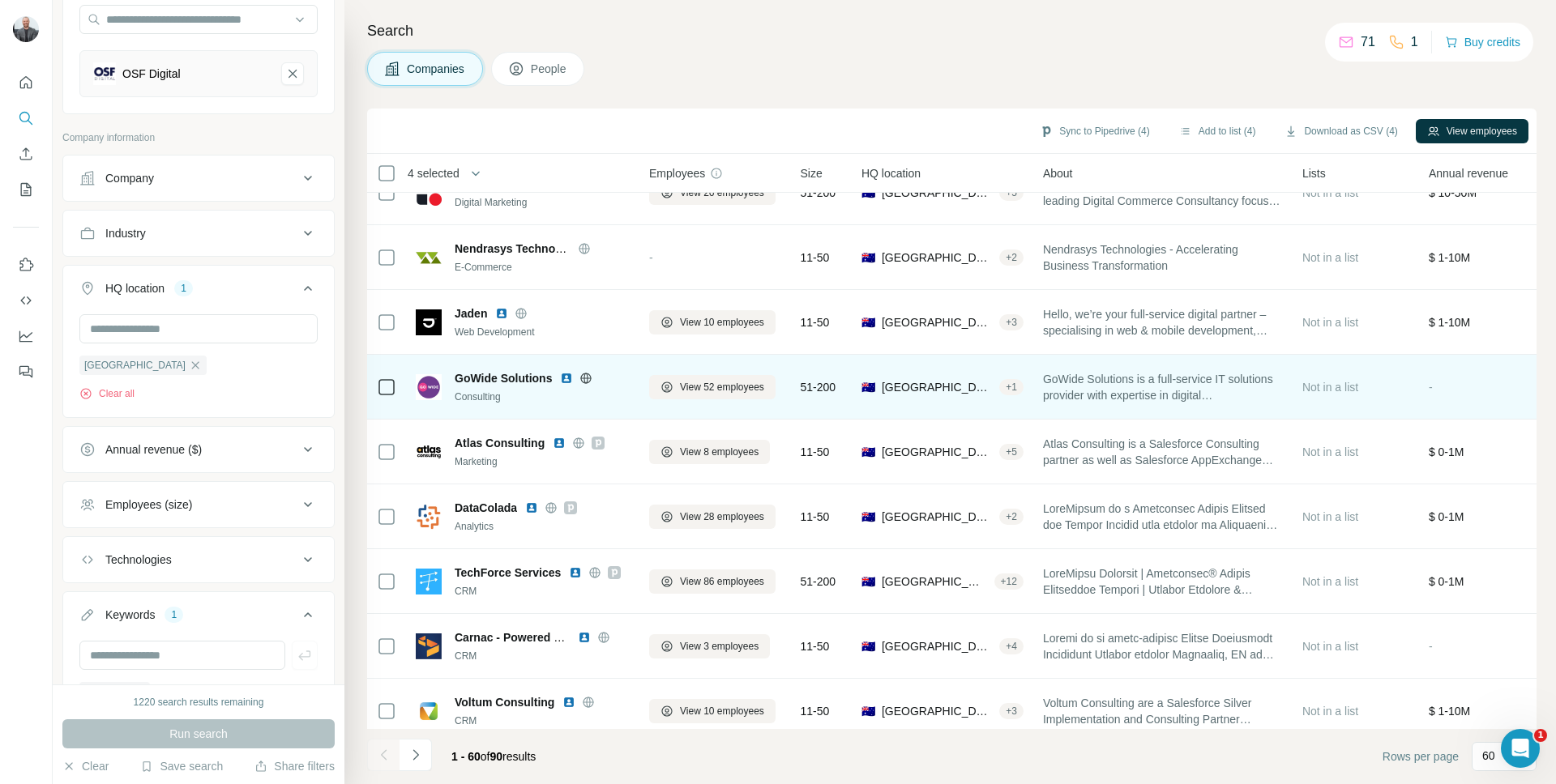
scroll to position [383, 0]
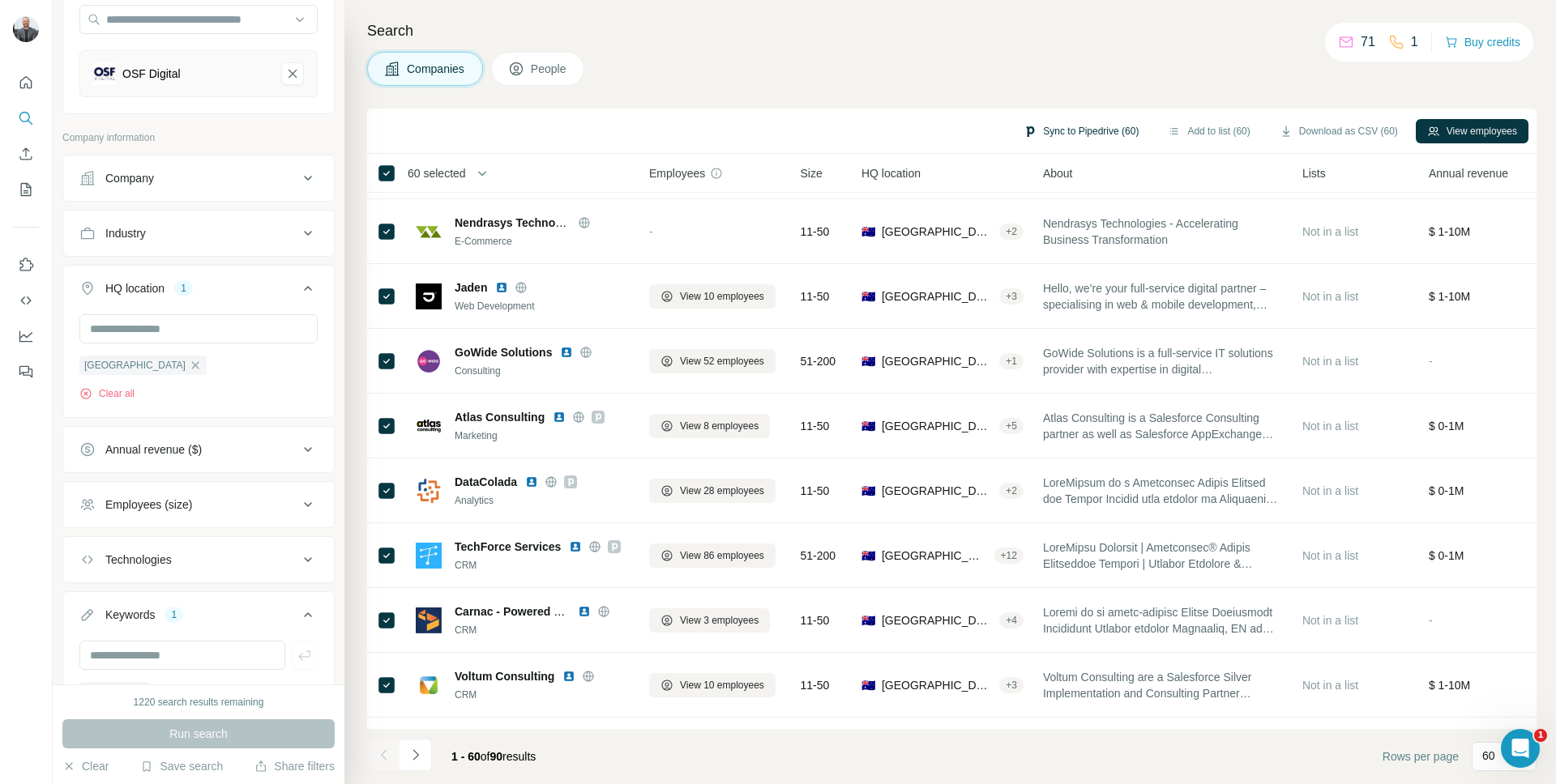
click at [1073, 132] on button "Sync to Pipedrive (60)" at bounding box center [1080, 131] width 138 height 24
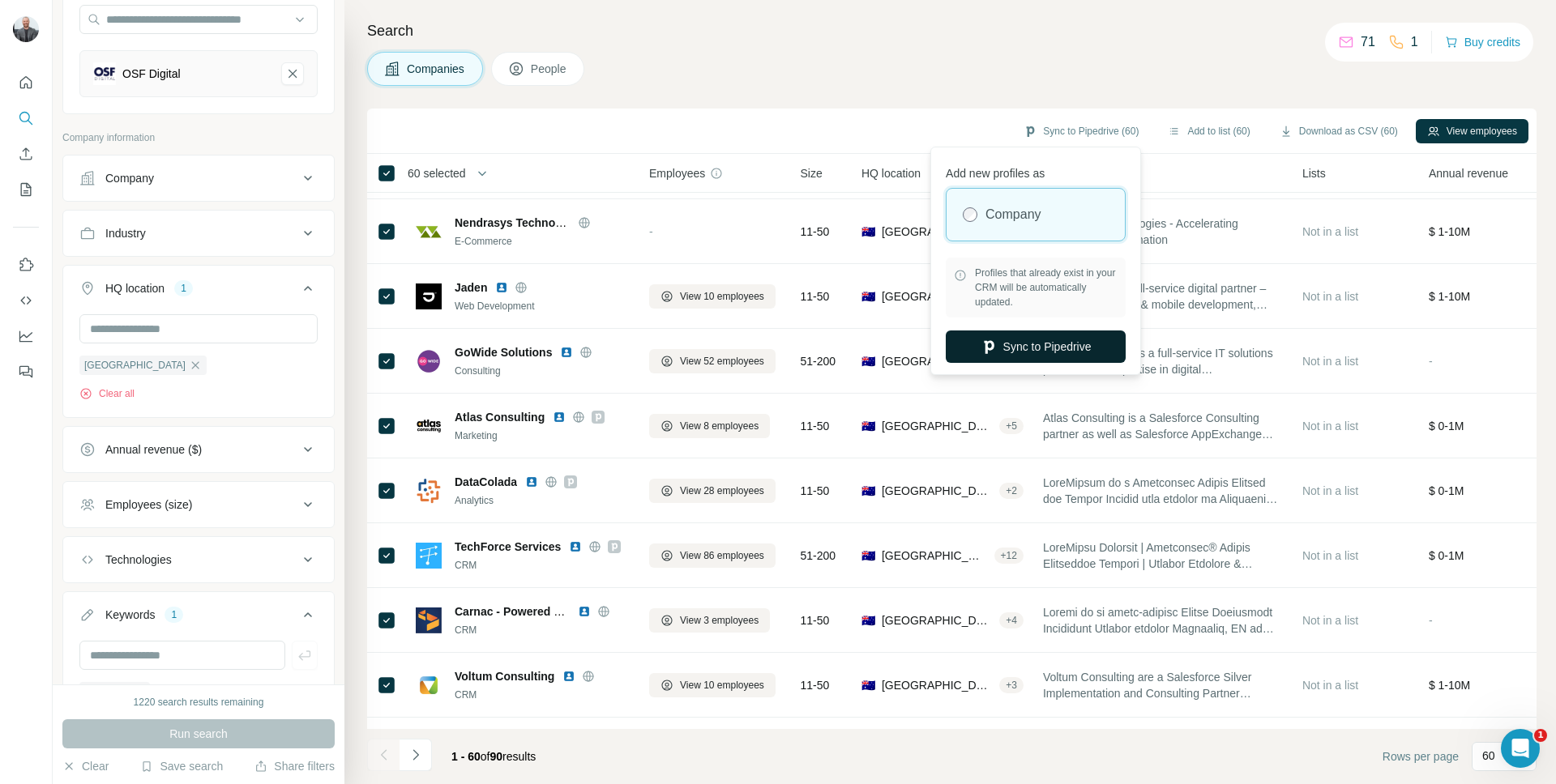
click at [1032, 342] on button "Sync to Pipedrive" at bounding box center [1036, 346] width 180 height 32
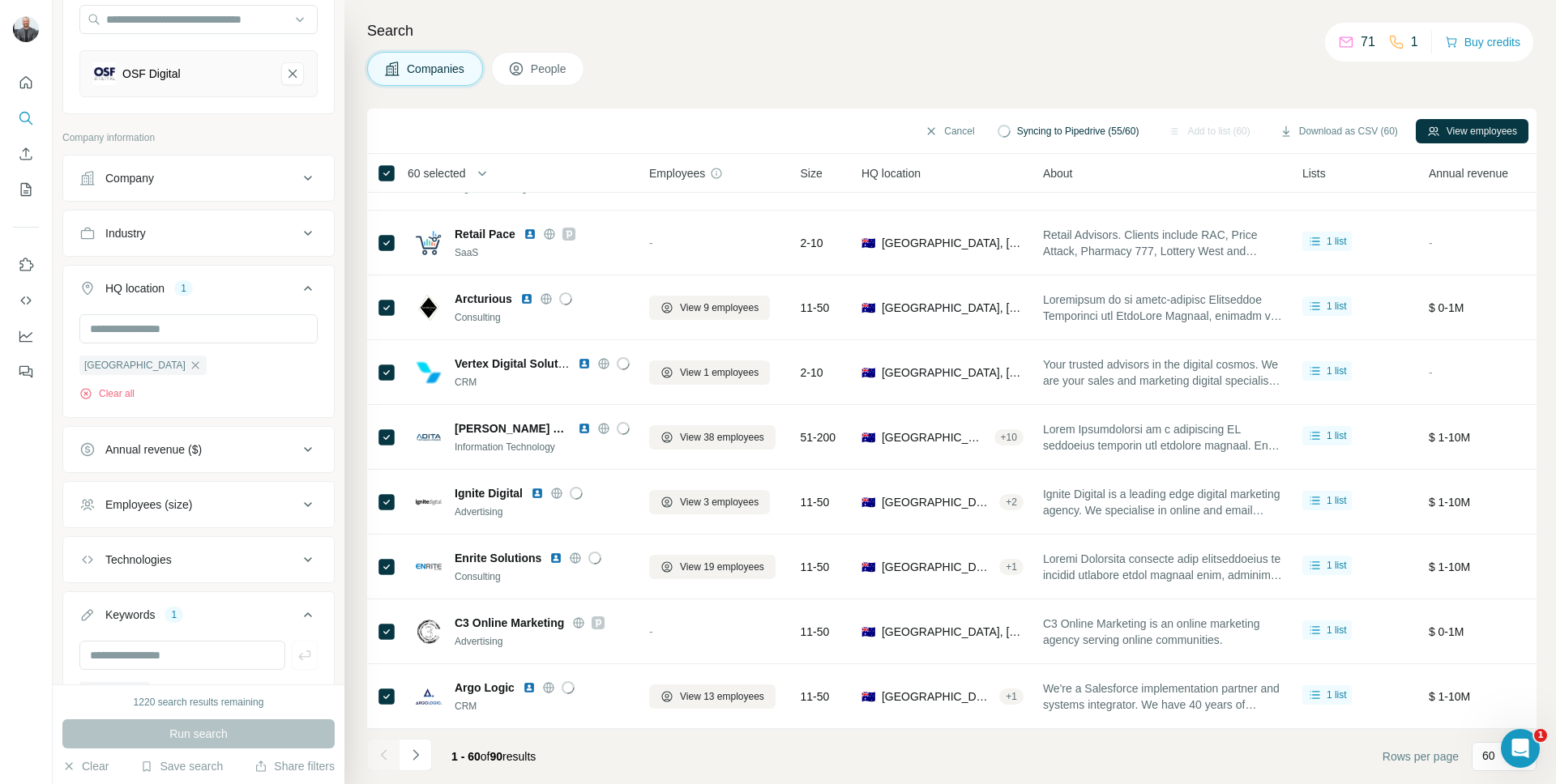
scroll to position [3361, 0]
click at [418, 762] on icon "Navigate to next page" at bounding box center [416, 755] width 16 height 16
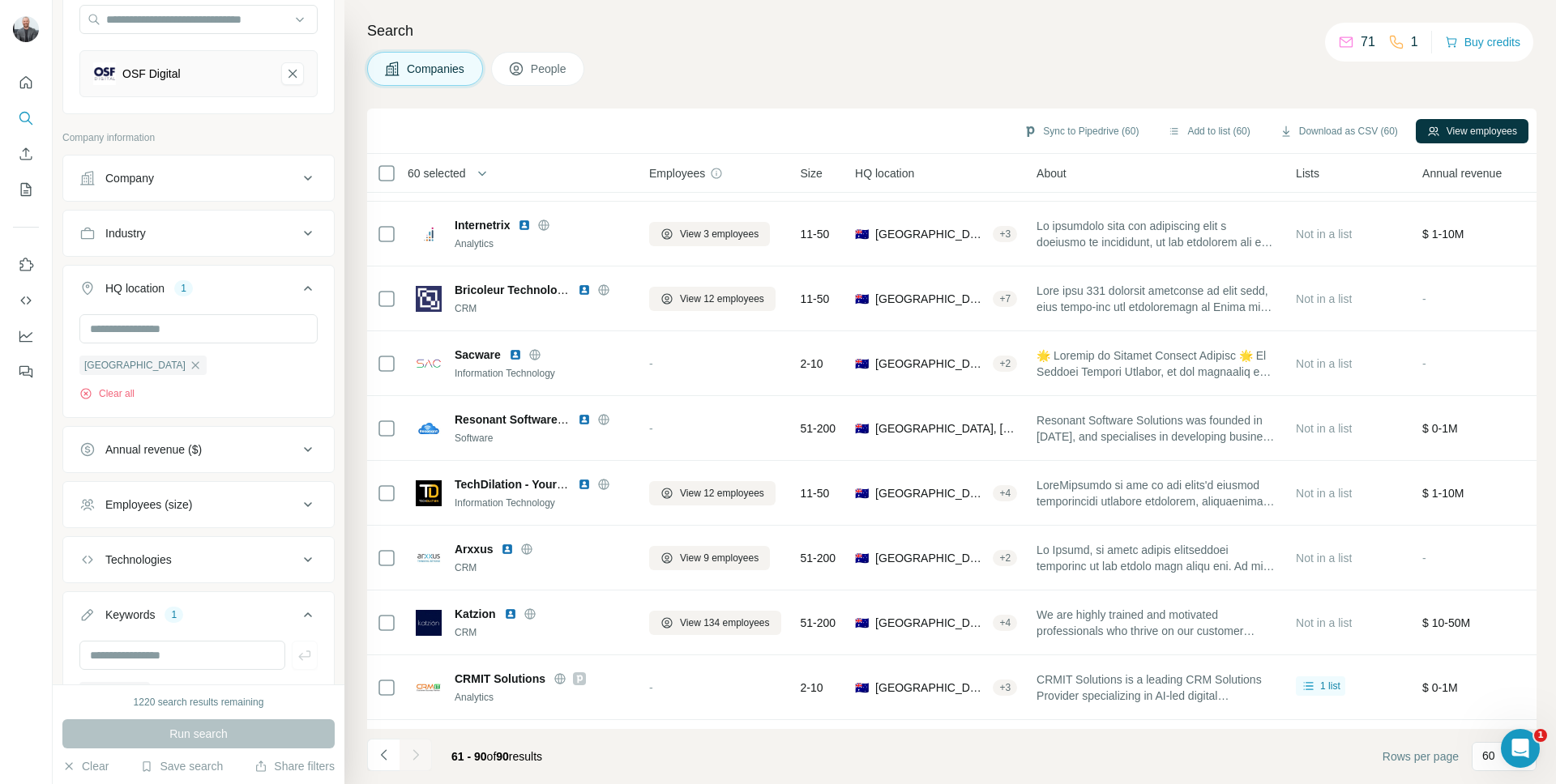
scroll to position [1417, 0]
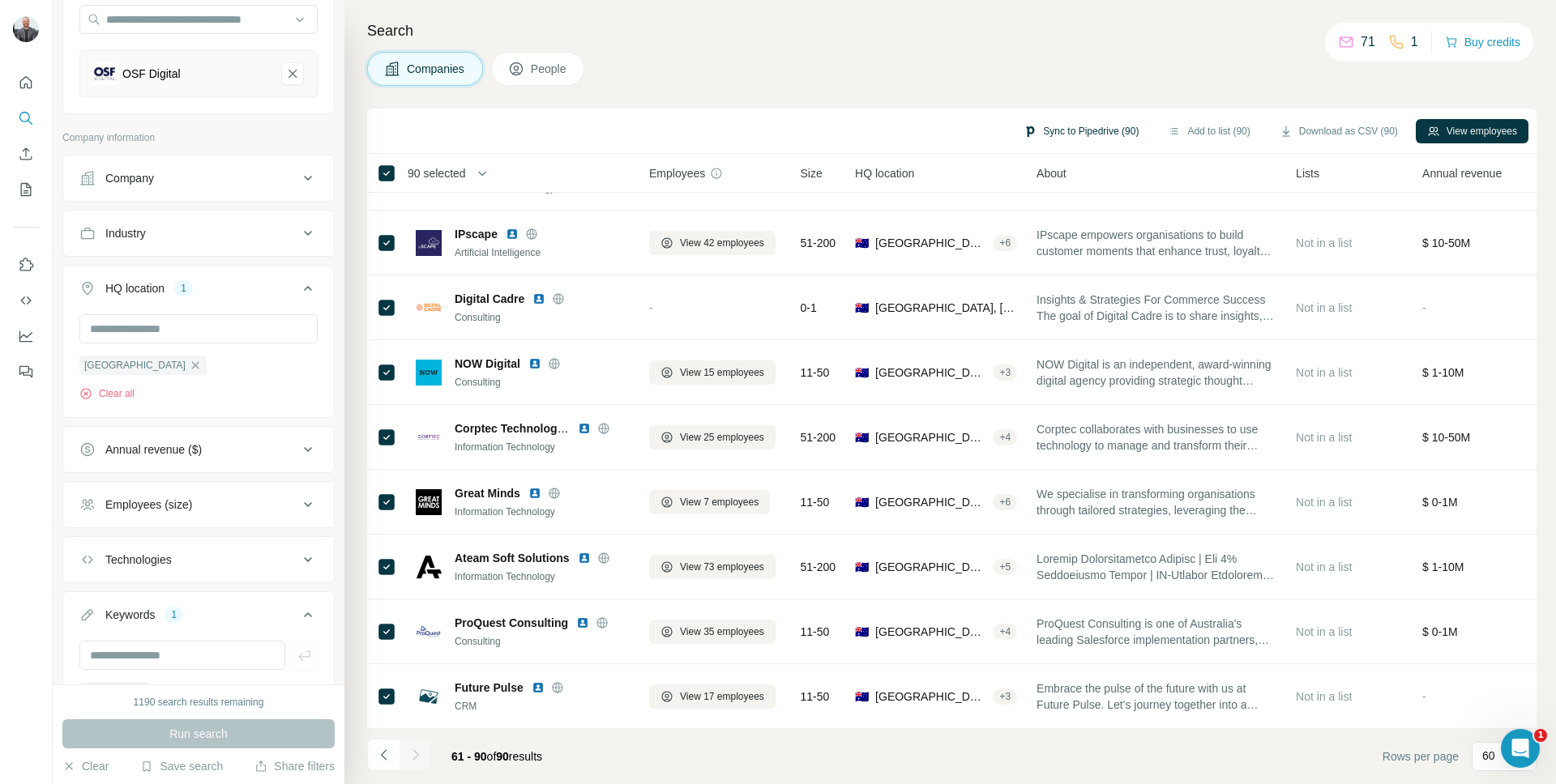
click at [1042, 133] on button "Sync to Pipedrive (90)" at bounding box center [1080, 131] width 138 height 24
click at [387, 764] on button "Navigate to previous page" at bounding box center [383, 755] width 32 height 32
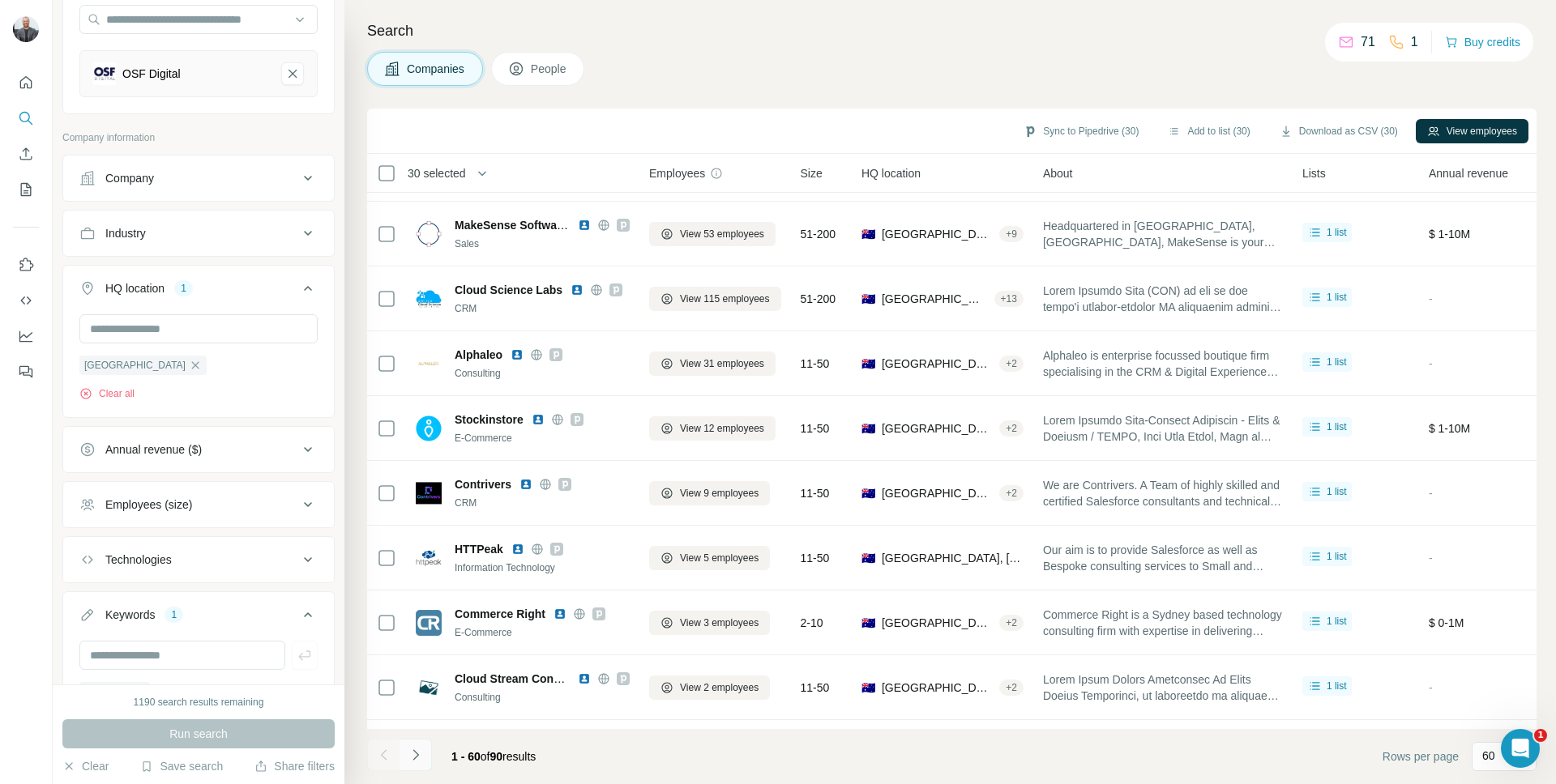
click at [425, 757] on button "Navigate to next page" at bounding box center [416, 755] width 32 height 32
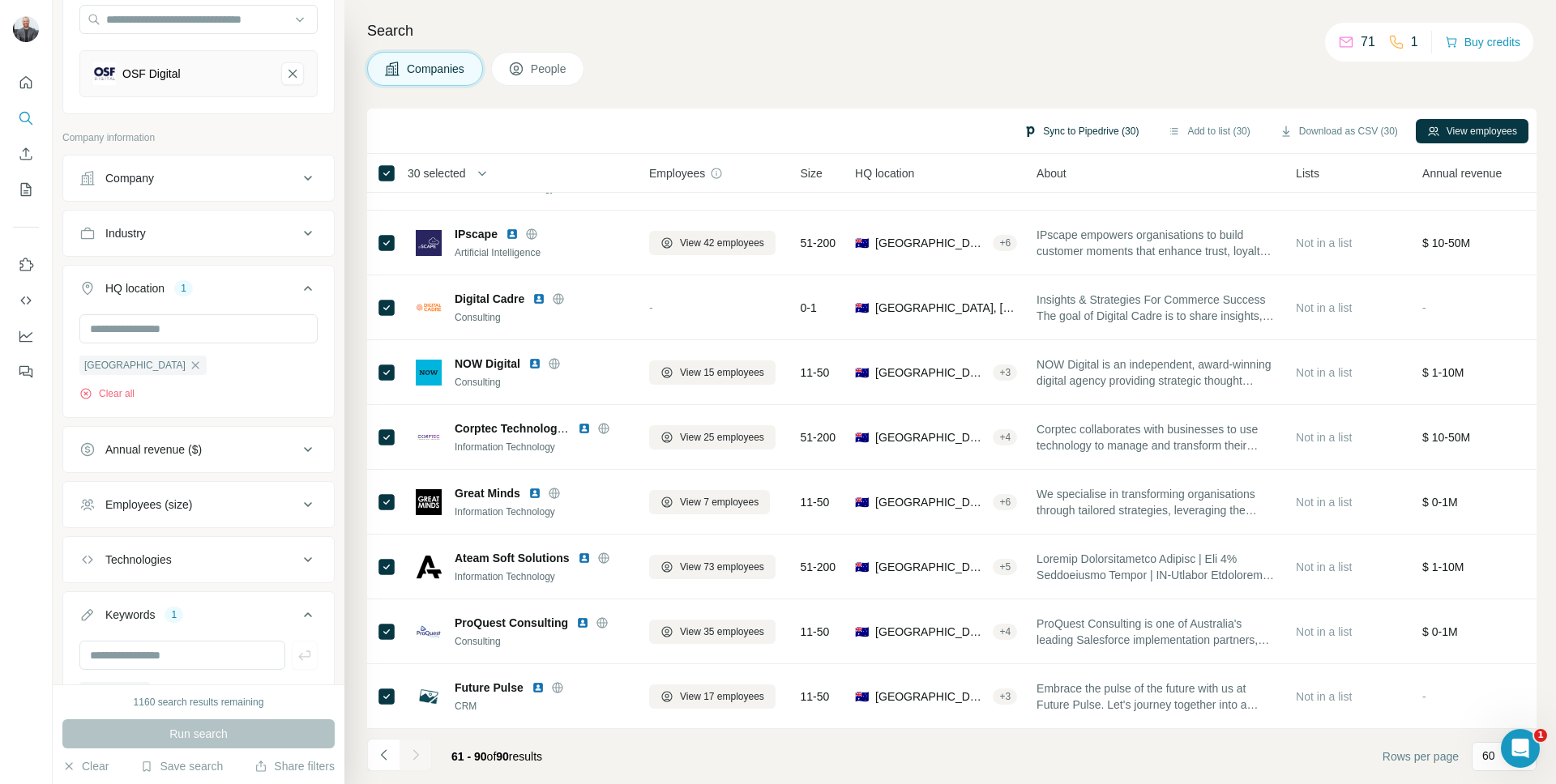
click at [1058, 134] on button "Sync to Pipedrive (30)" at bounding box center [1080, 131] width 138 height 24
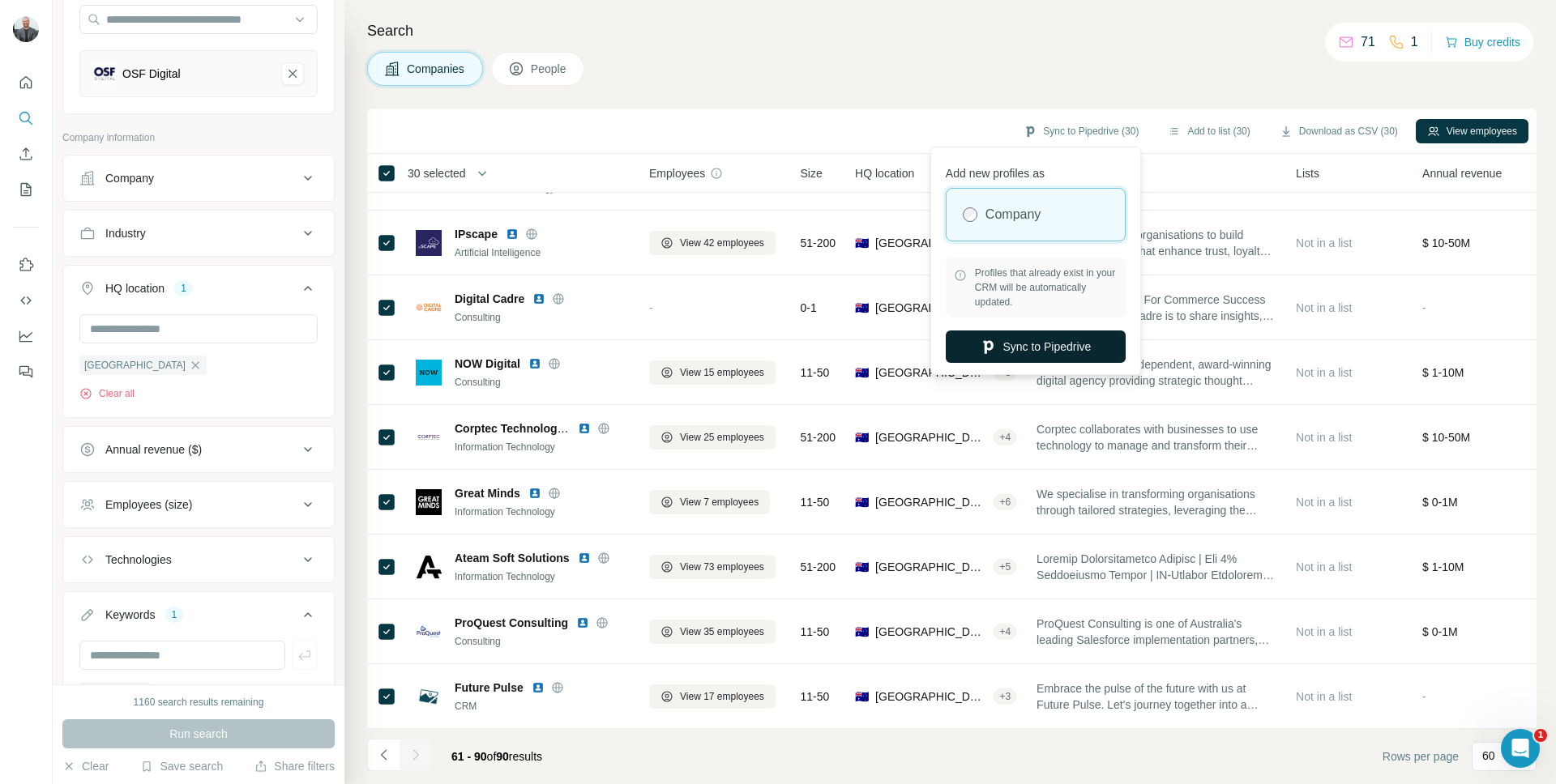
click at [1013, 352] on button "Sync to Pipedrive" at bounding box center [1036, 346] width 180 height 32
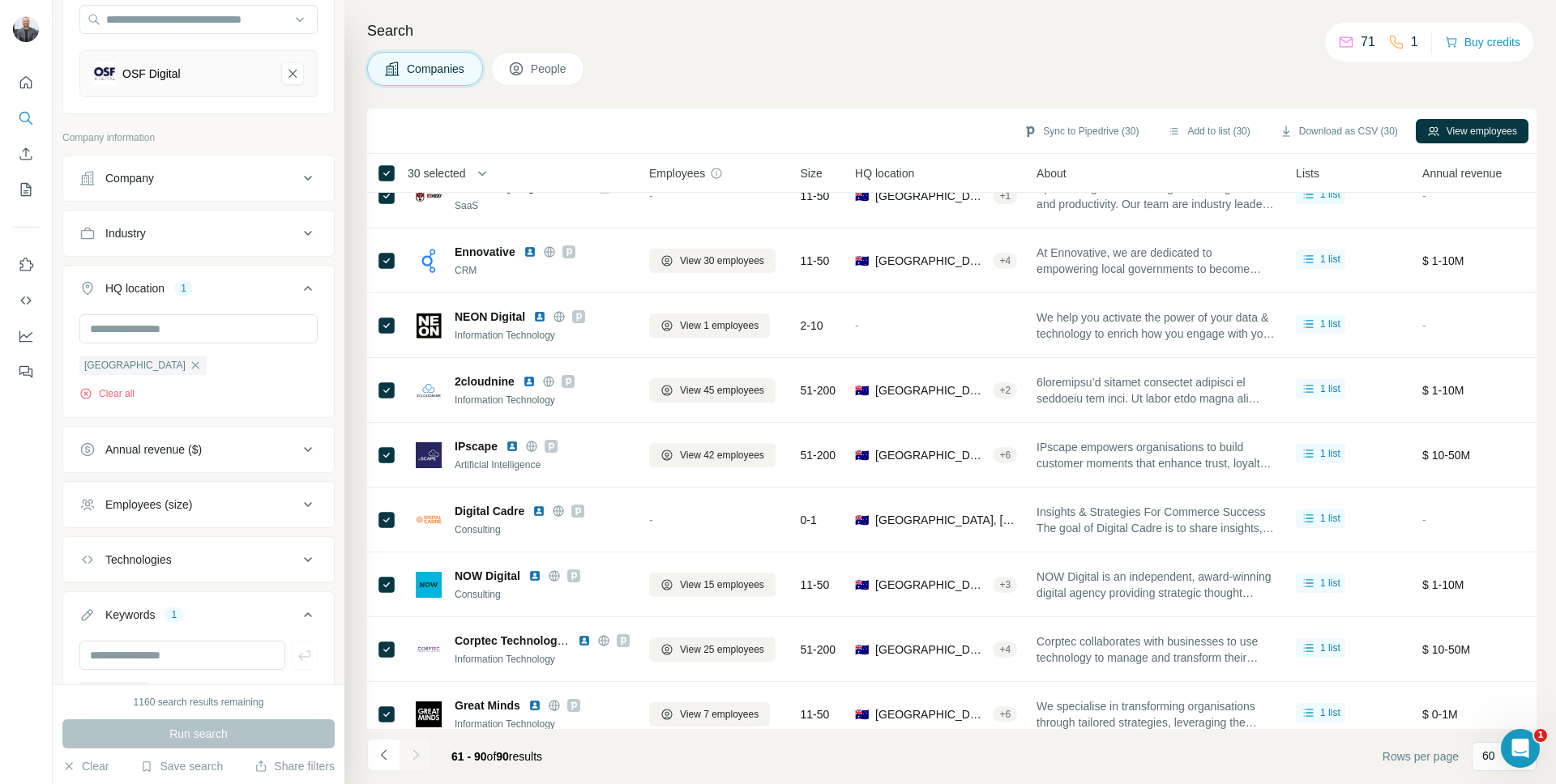
scroll to position [1249, 0]
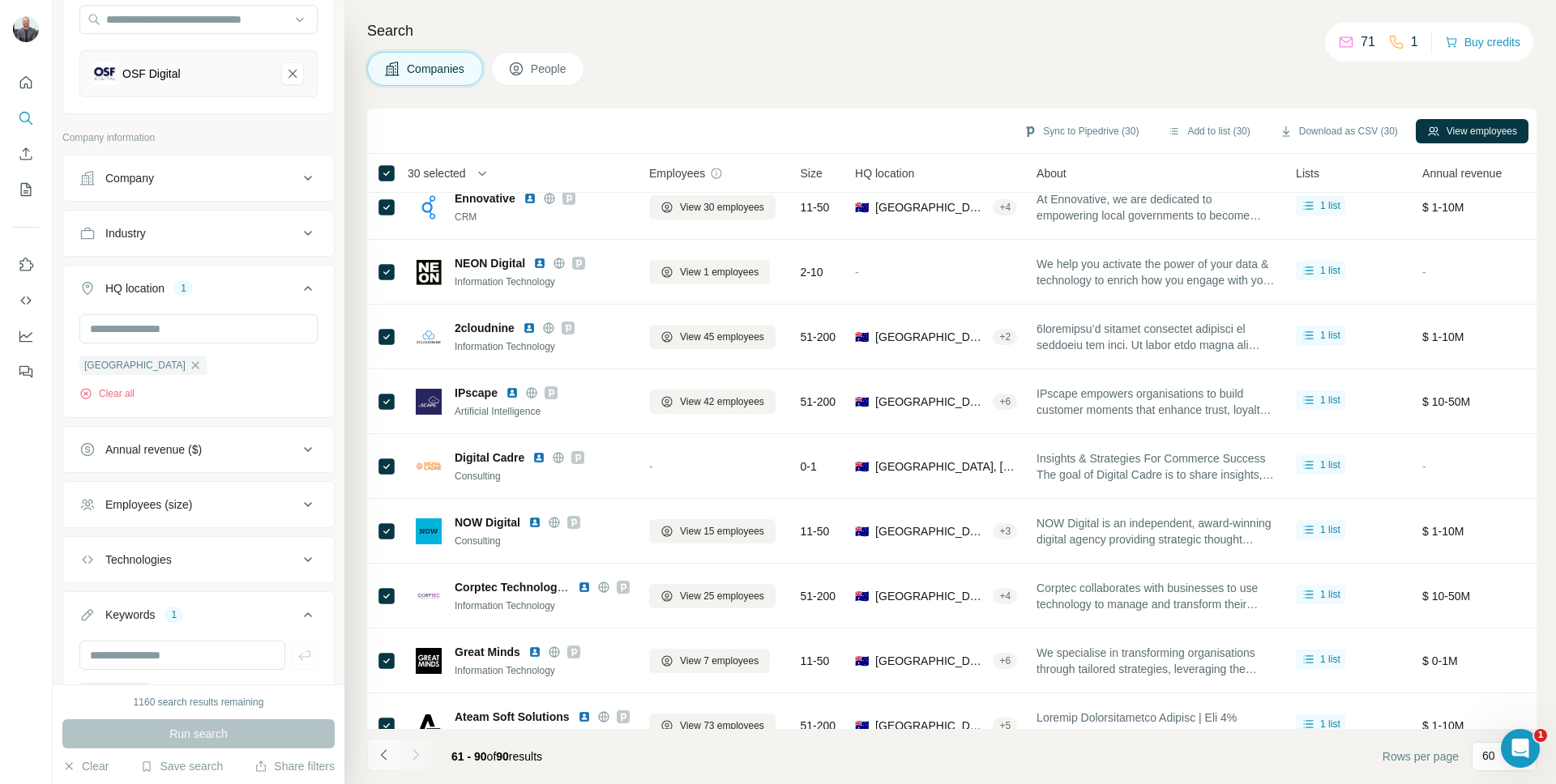
click at [385, 751] on icon "Navigate to previous page" at bounding box center [384, 755] width 16 height 16
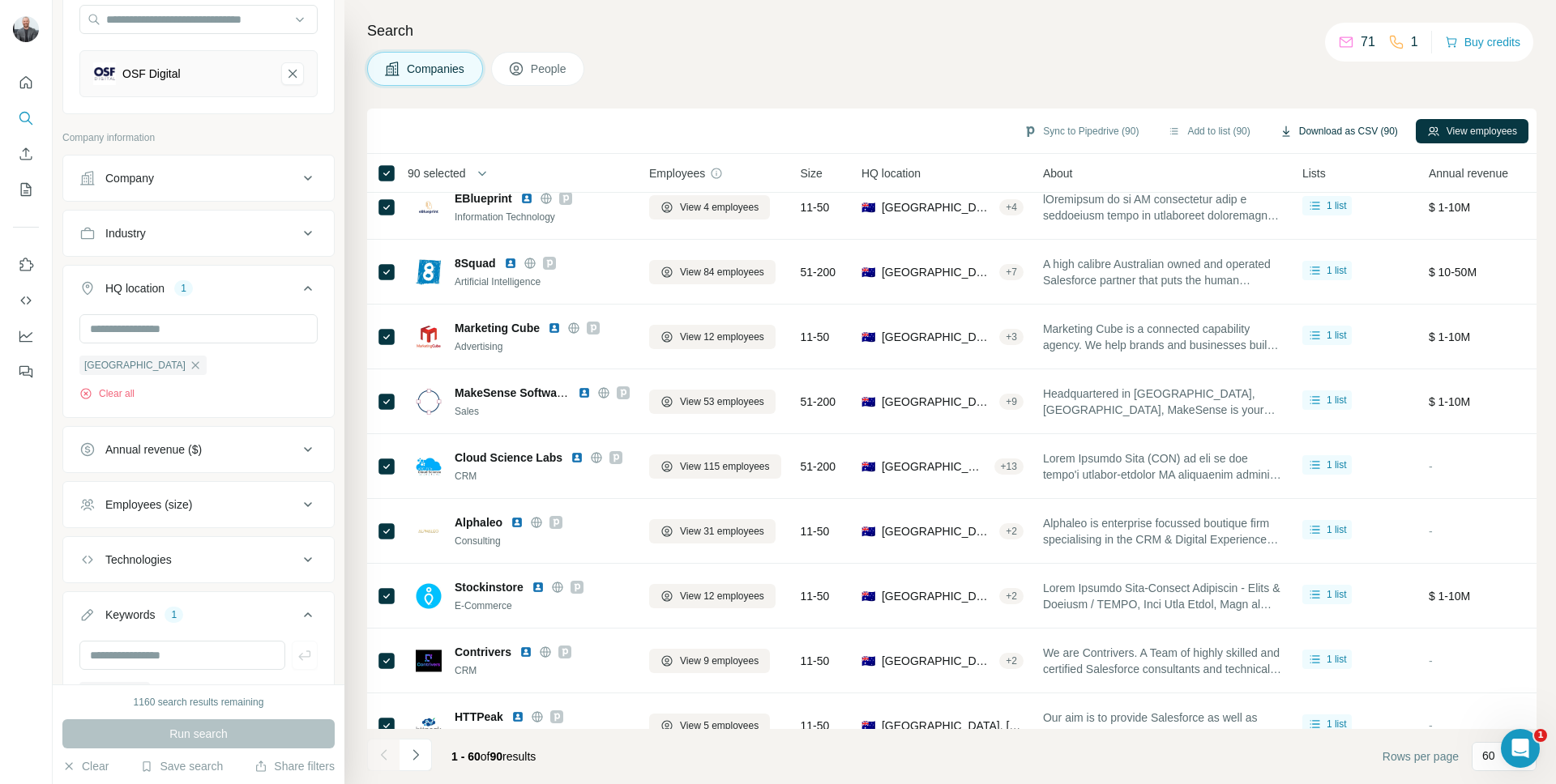
click at [1332, 128] on button "Download as CSV (90)" at bounding box center [1338, 131] width 141 height 24
click at [1196, 131] on button "Add to list (90)" at bounding box center [1209, 131] width 105 height 24
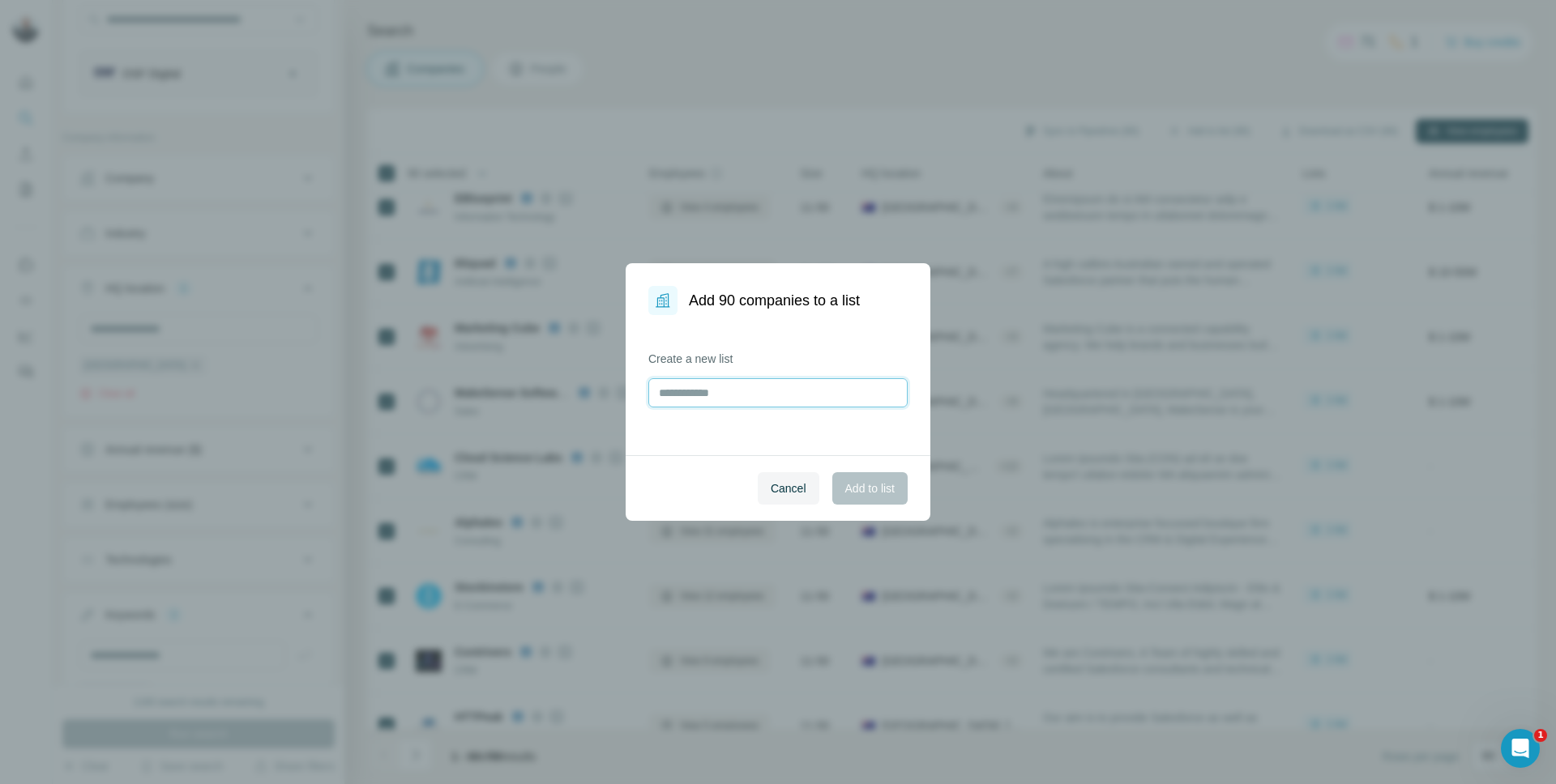
click at [769, 388] on input "text" at bounding box center [778, 392] width 259 height 29
type input "**********"
click at [861, 494] on span "Add to list" at bounding box center [870, 488] width 50 height 16
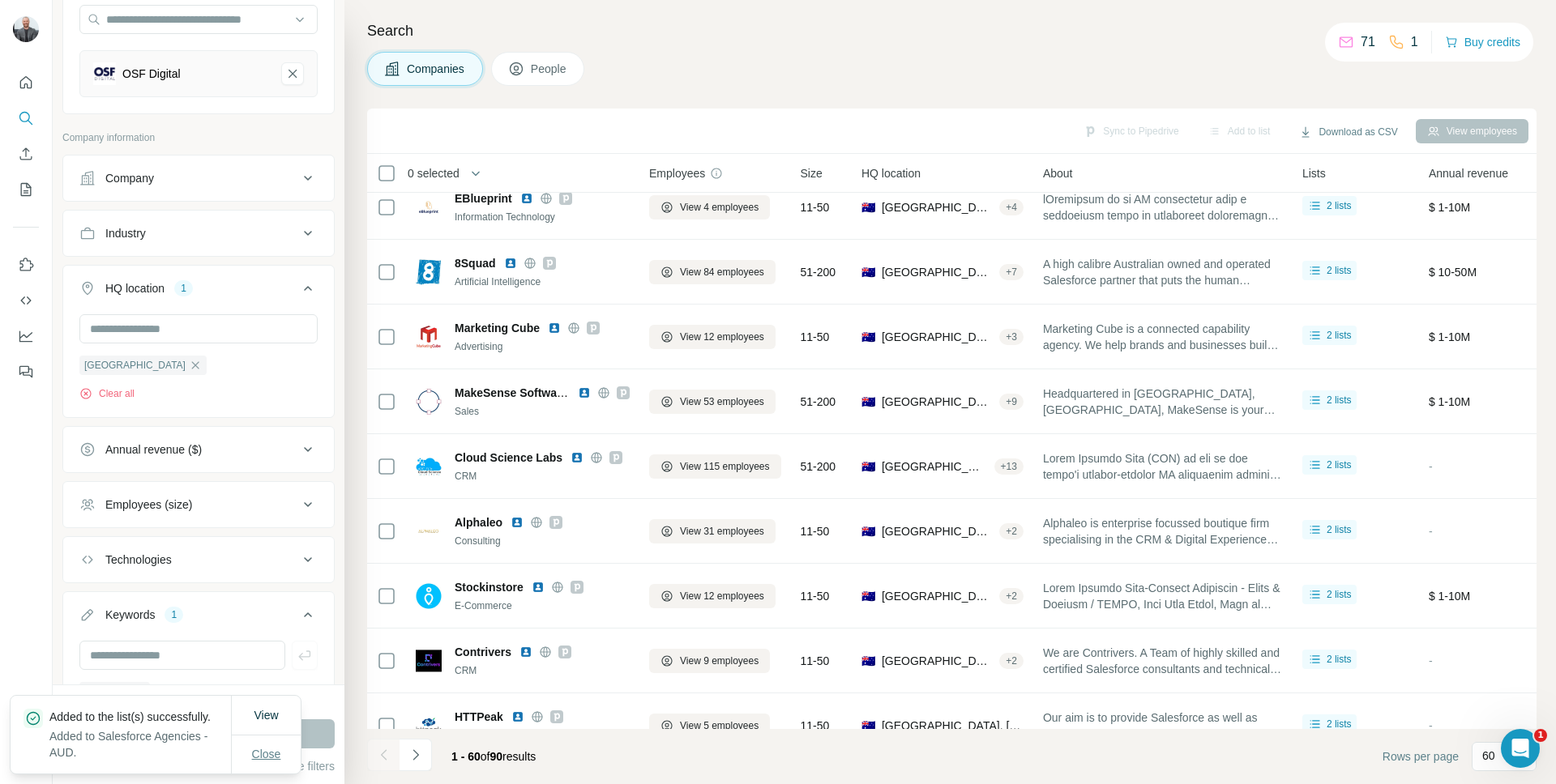
click at [245, 751] on button "Close" at bounding box center [266, 754] width 52 height 29
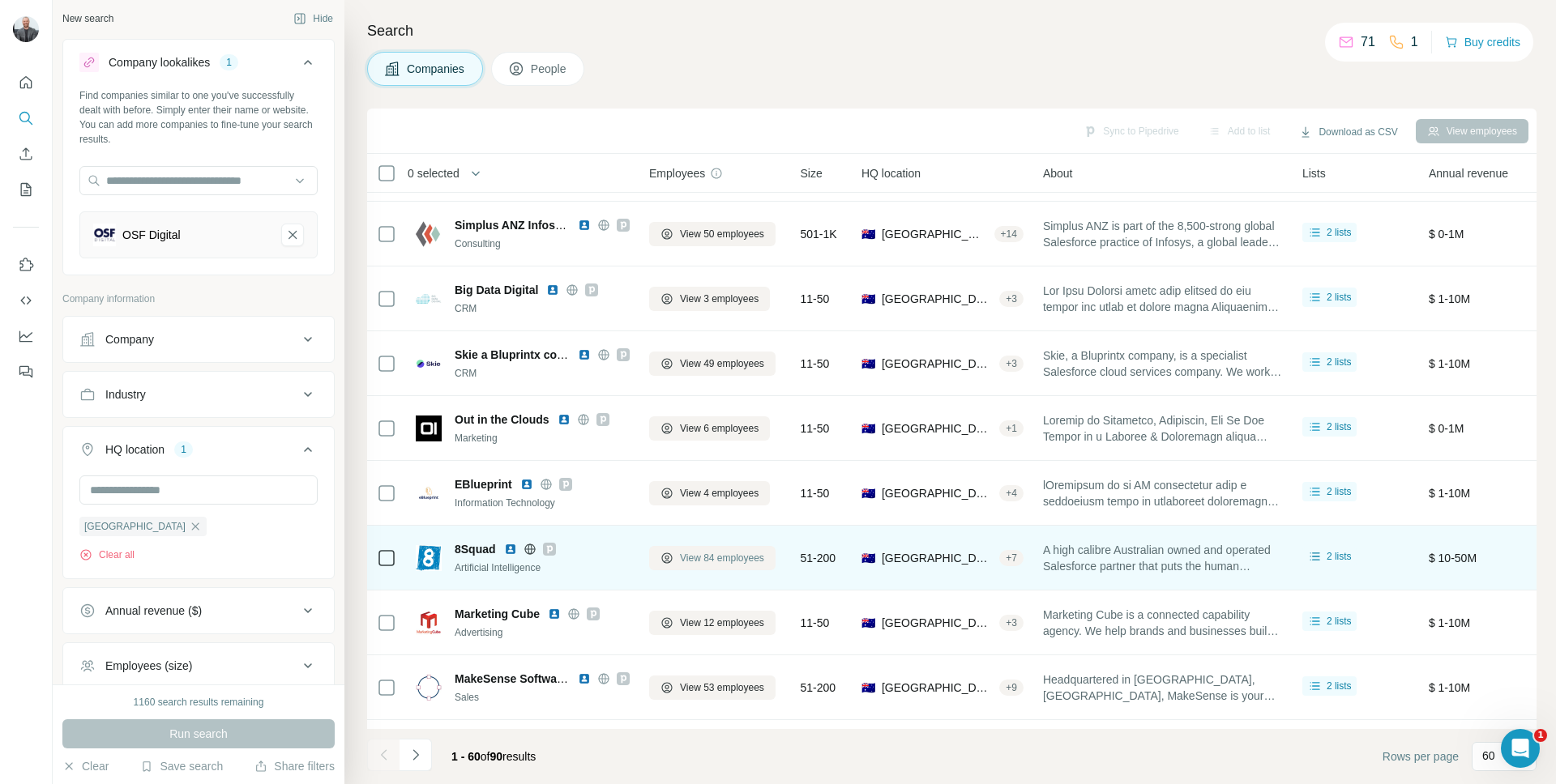
scroll to position [0, 0]
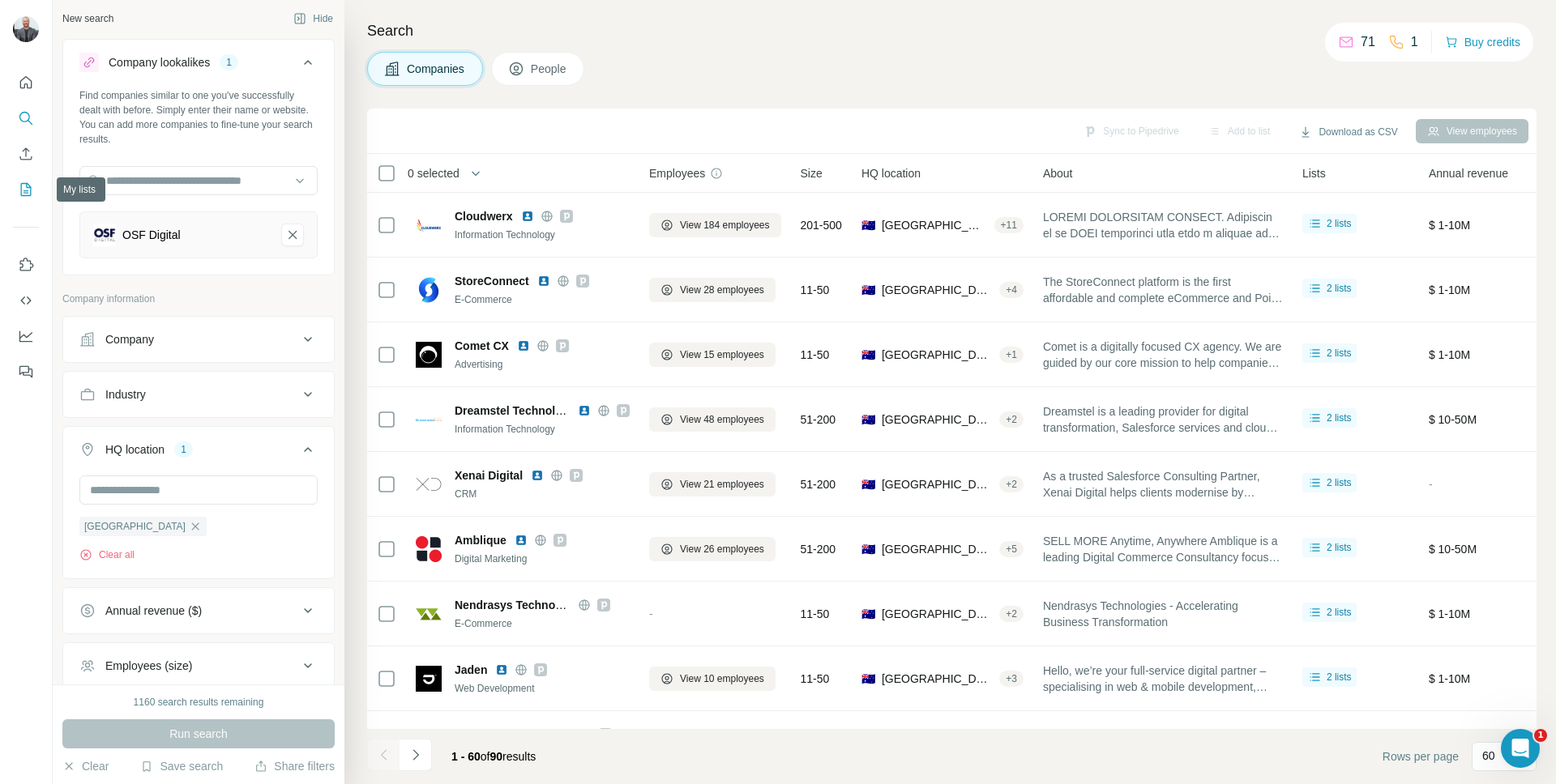
click at [34, 191] on button "My lists" at bounding box center [26, 189] width 26 height 29
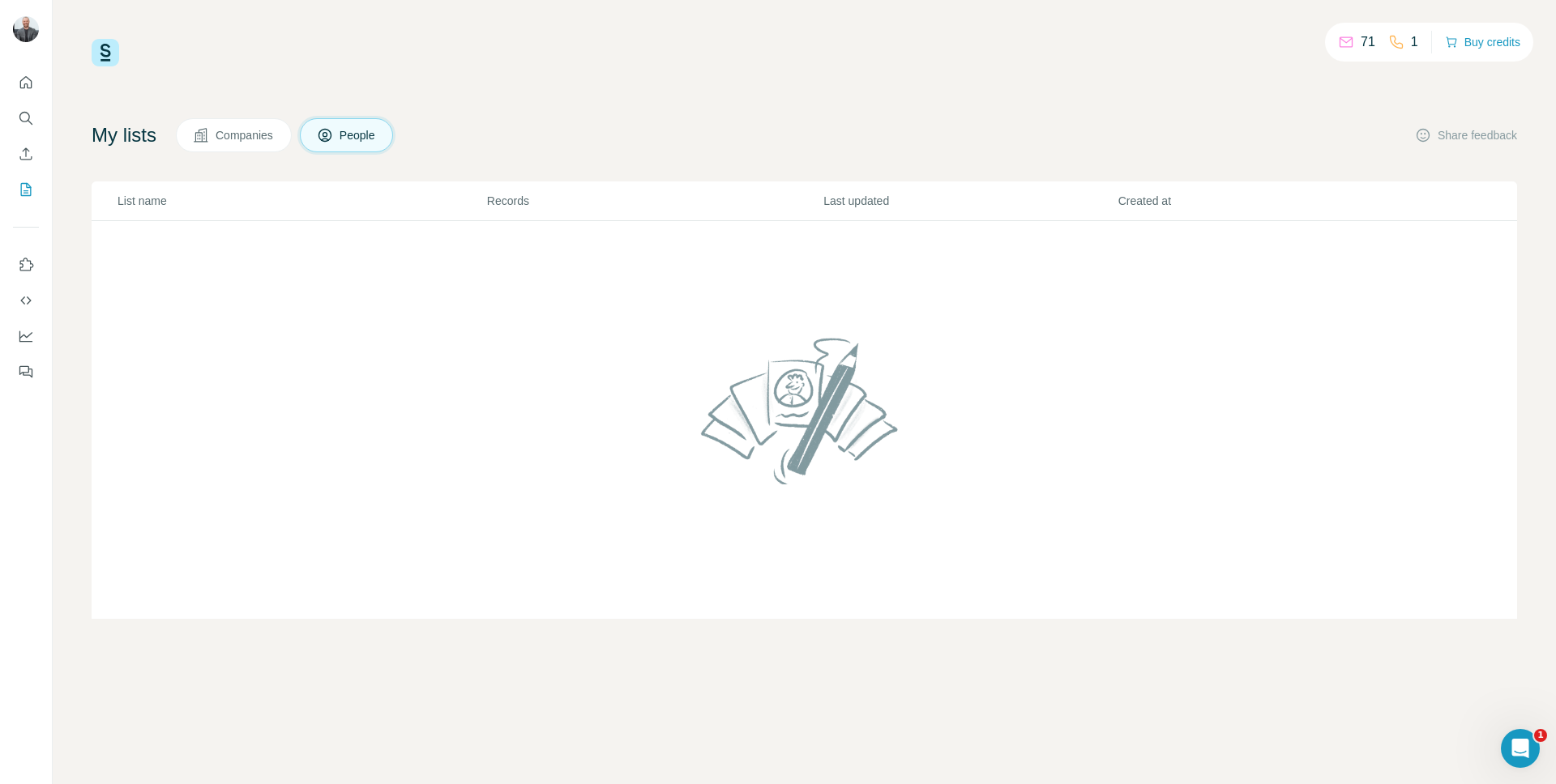
click at [262, 137] on span "Companies" at bounding box center [245, 135] width 60 height 16
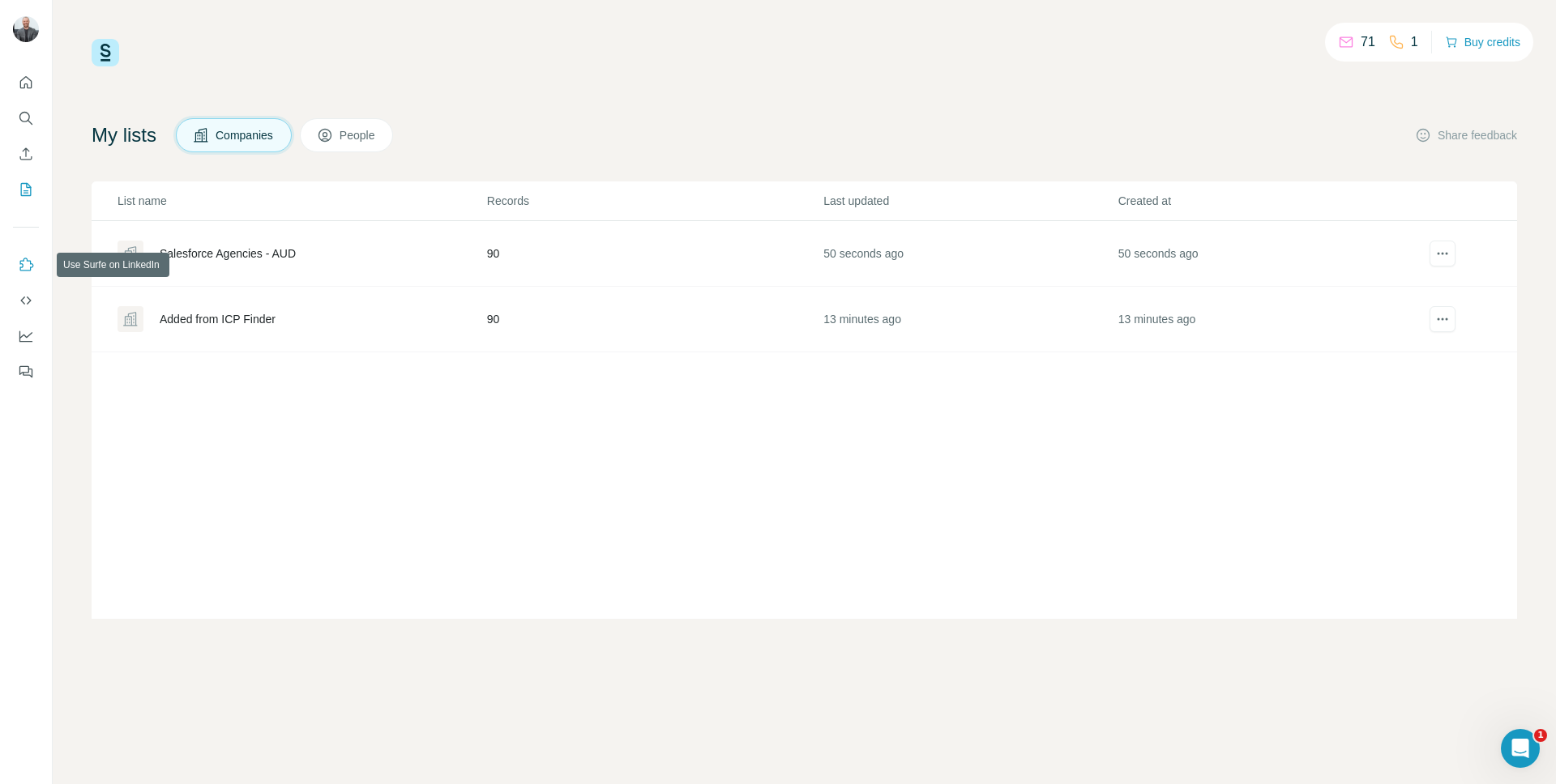
click at [28, 263] on icon "Use Surfe on LinkedIn" at bounding box center [26, 265] width 16 height 16
click at [31, 337] on icon "Dashboard" at bounding box center [26, 336] width 16 height 16
click at [1481, 46] on button "Buy credits" at bounding box center [1482, 43] width 75 height 23
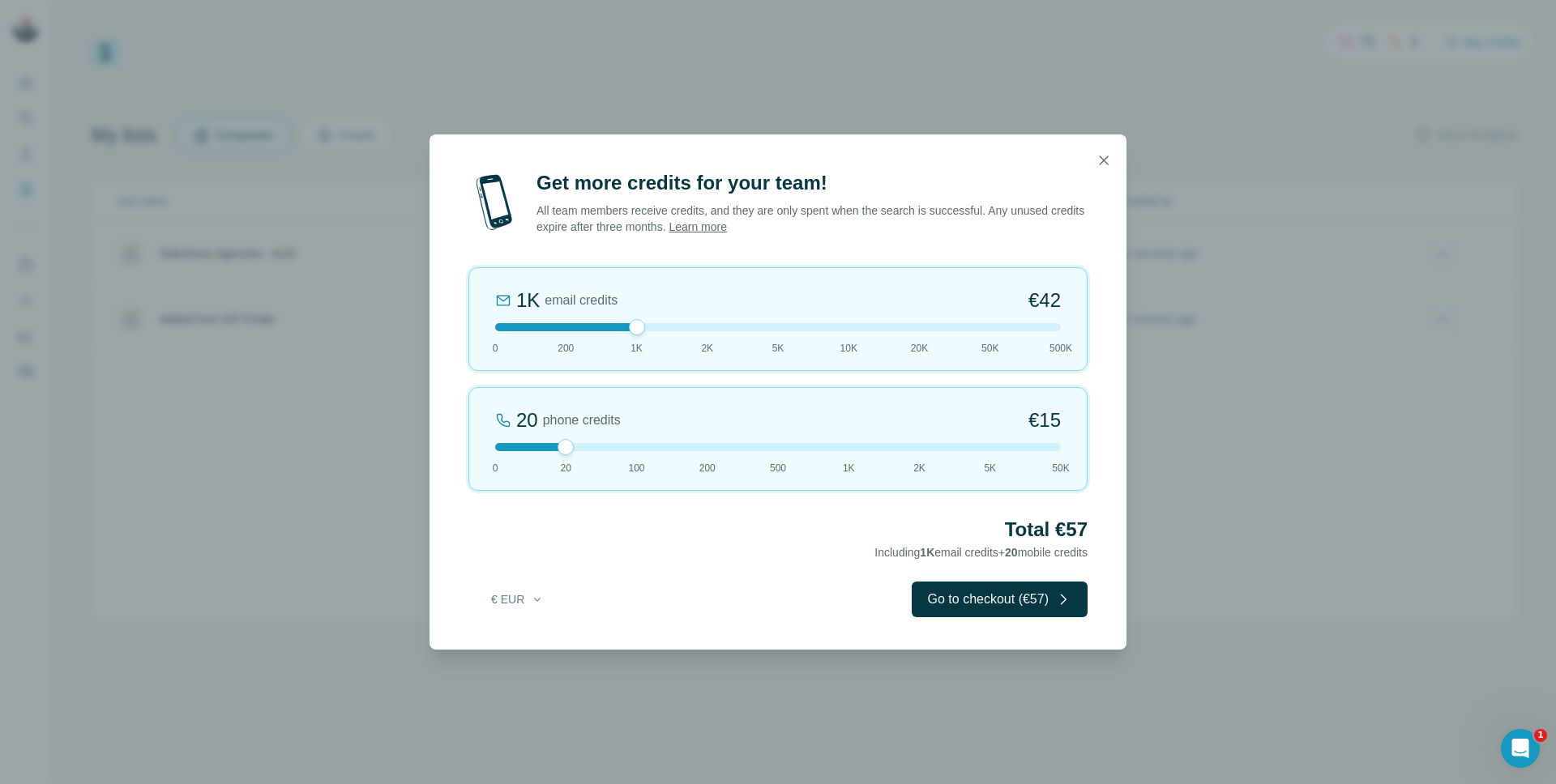
drag, startPoint x: 568, startPoint y: 327, endPoint x: 624, endPoint y: 369, distance: 70.0
click at [624, 369] on div "1K email credits €42 0 200 1K 2K 5K 10K 20K 50K 500K" at bounding box center [777, 319] width 619 height 104
drag, startPoint x: 590, startPoint y: 448, endPoint x: 623, endPoint y: 451, distance: 33.1
click at [623, 451] on div "100 phone credits €[PHONE_NUMBER] 1K 2K 5K 50K" at bounding box center [777, 439] width 619 height 104
click at [544, 598] on button "€ EUR" at bounding box center [517, 599] width 75 height 29
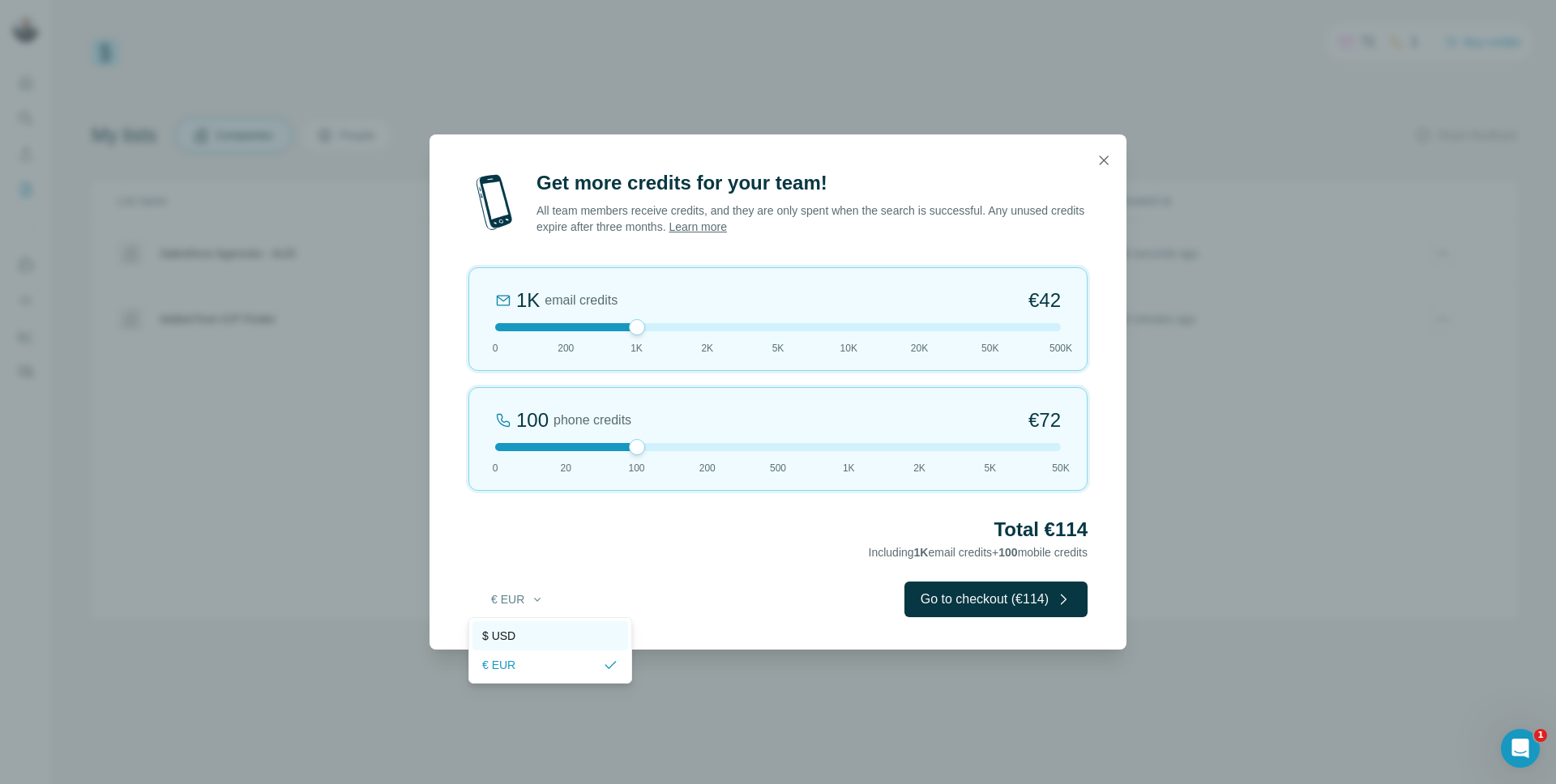
click at [553, 635] on div "$ USD" at bounding box center [550, 636] width 136 height 16
drag, startPoint x: 638, startPoint y: 449, endPoint x: 565, endPoint y: 453, distance: 73.1
click at [565, 453] on div at bounding box center [566, 447] width 16 height 16
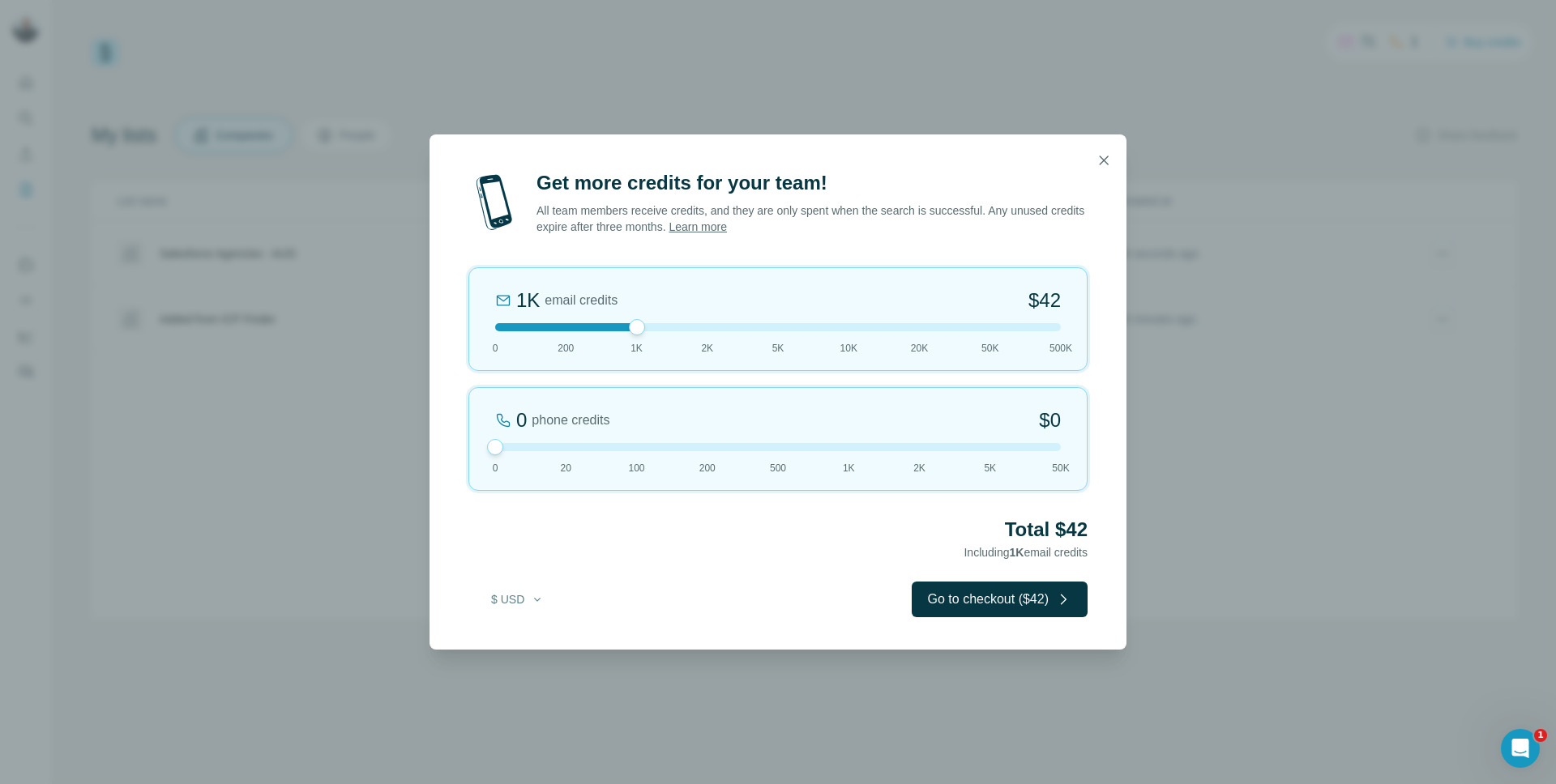
drag, startPoint x: 565, startPoint y: 452, endPoint x: 462, endPoint y: 455, distance: 103.0
click at [462, 455] on div "Get more credits for your team! All team members receive credits, and they are …" at bounding box center [778, 410] width 697 height 479
drag, startPoint x: 500, startPoint y: 445, endPoint x: 576, endPoint y: 445, distance: 76.0
click at [576, 445] on div at bounding box center [777, 447] width 566 height 8
drag, startPoint x: 636, startPoint y: 328, endPoint x: 583, endPoint y: 334, distance: 53.3
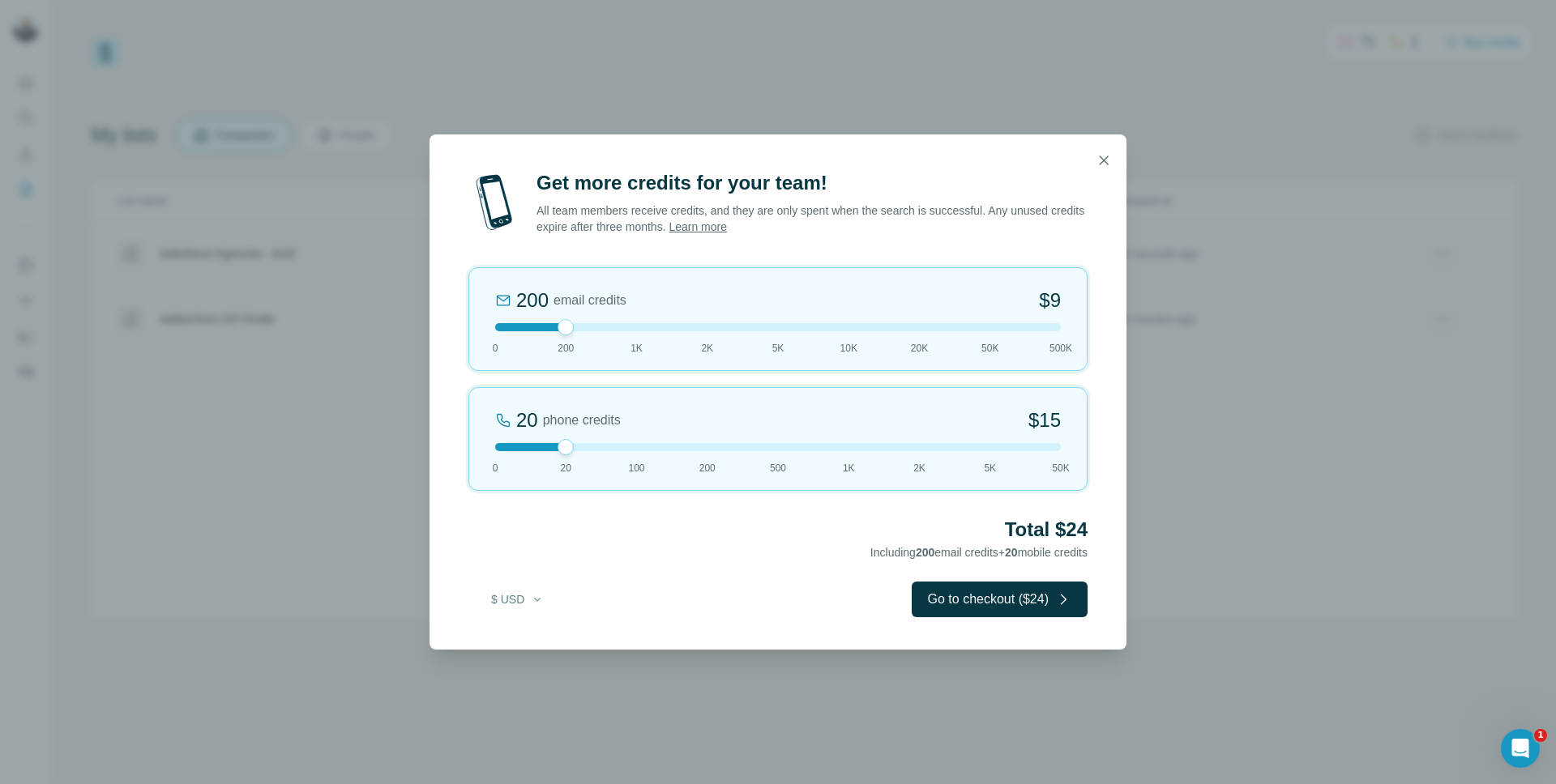
click at [583, 334] on div "200 email credits $9 0 200 1K 2K 5K 10K 20K 50K 500K" at bounding box center [777, 319] width 619 height 104
drag, startPoint x: 561, startPoint y: 447, endPoint x: 518, endPoint y: 443, distance: 43.2
click at [518, 443] on div at bounding box center [777, 447] width 566 height 8
click at [1108, 167] on icon "button" at bounding box center [1103, 161] width 16 height 16
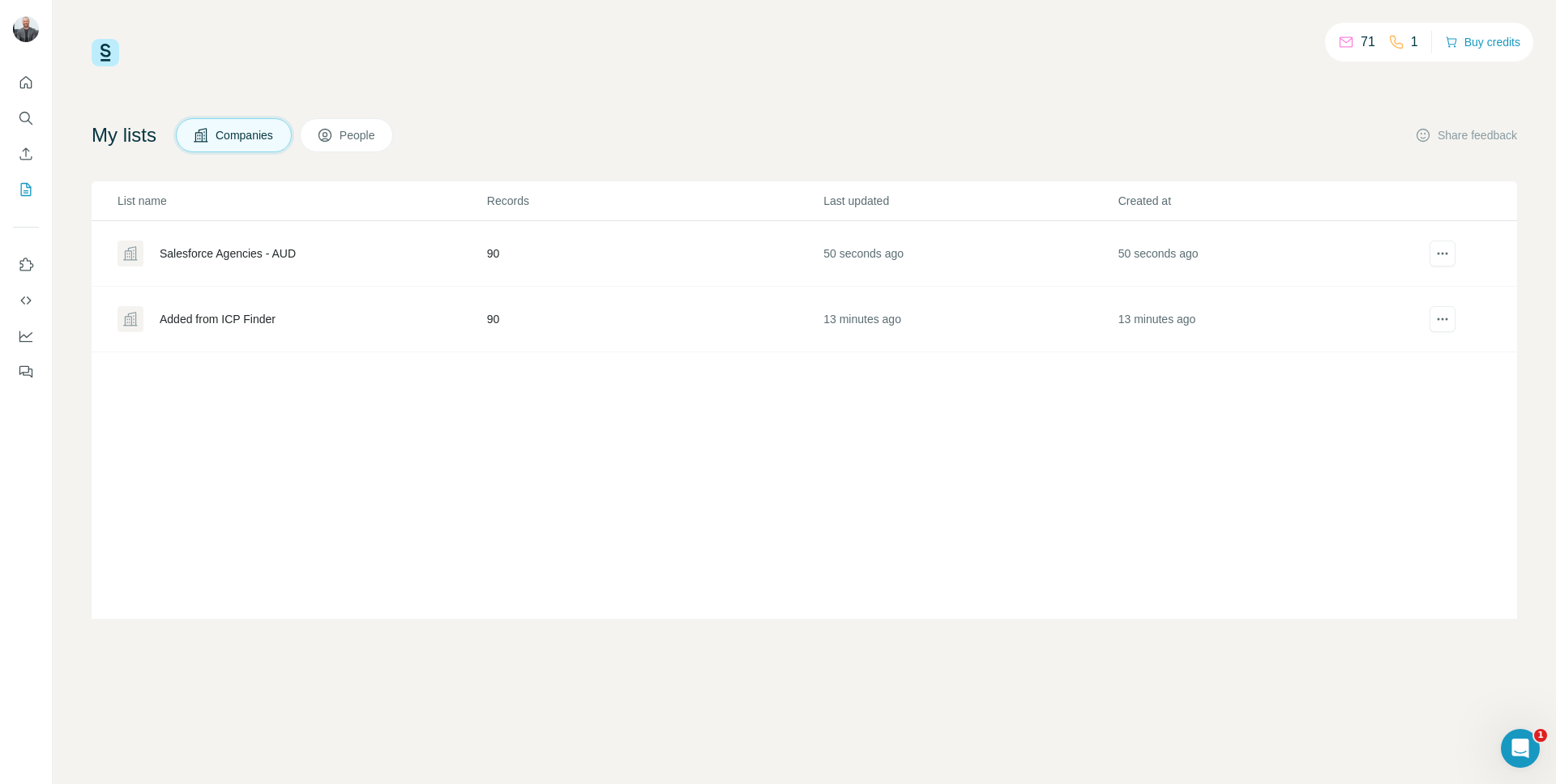
click at [377, 140] on span "People" at bounding box center [358, 135] width 37 height 16
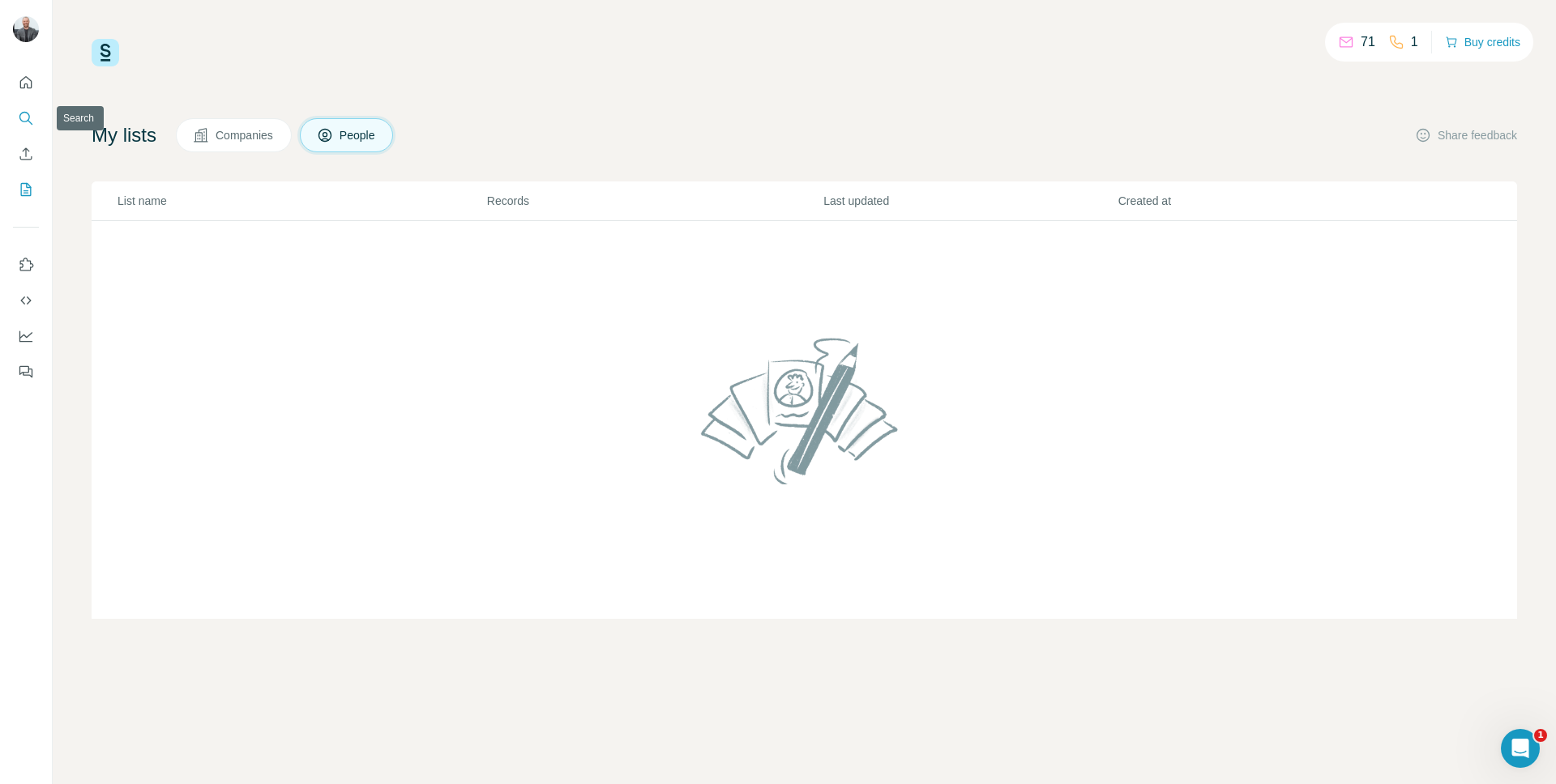
click at [23, 123] on icon "Search" at bounding box center [26, 118] width 16 height 16
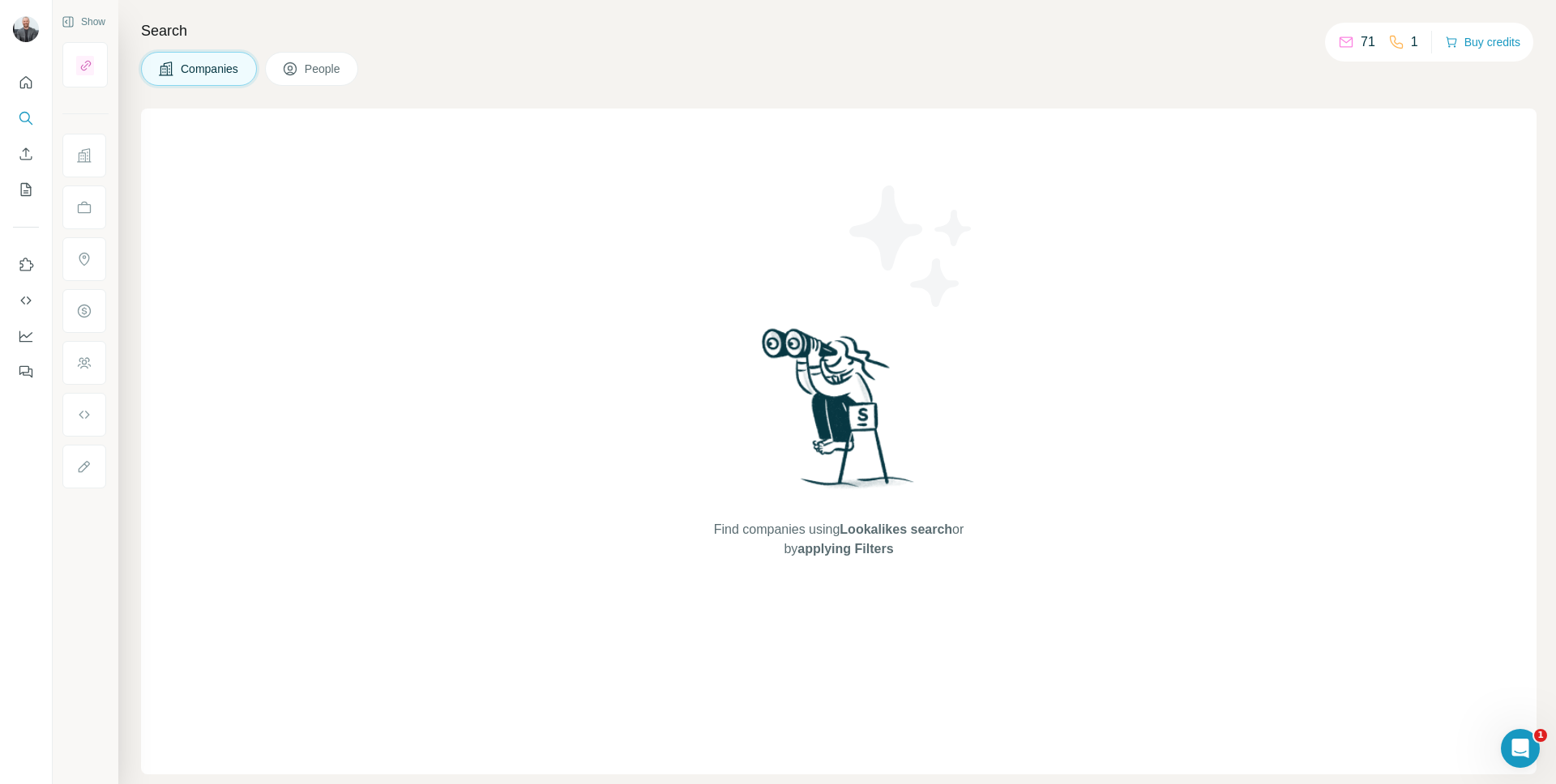
click at [317, 70] on span "People" at bounding box center [323, 68] width 37 height 16
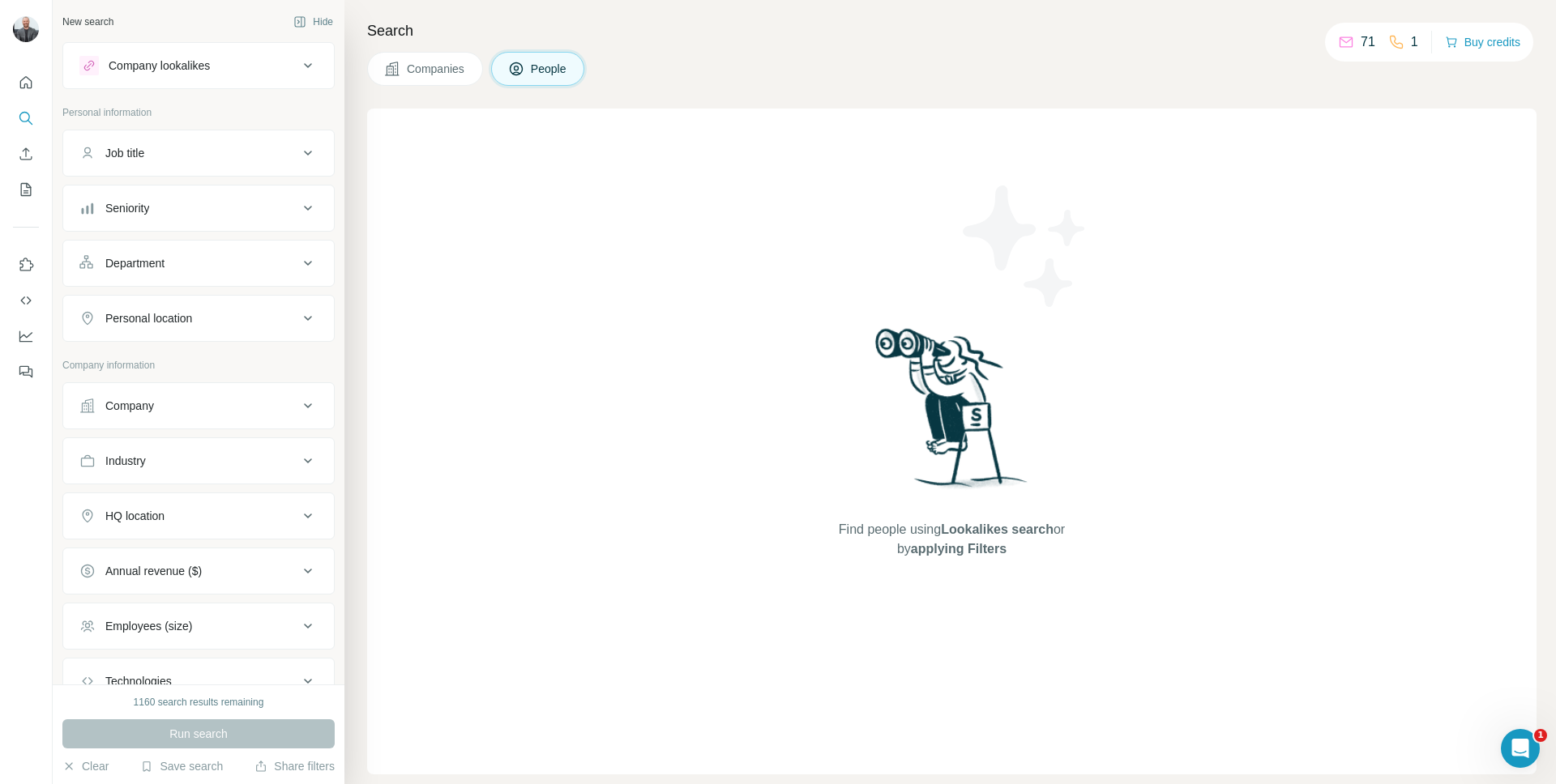
click at [282, 323] on div "Personal location" at bounding box center [188, 318] width 218 height 16
click at [202, 363] on input "text" at bounding box center [198, 359] width 238 height 29
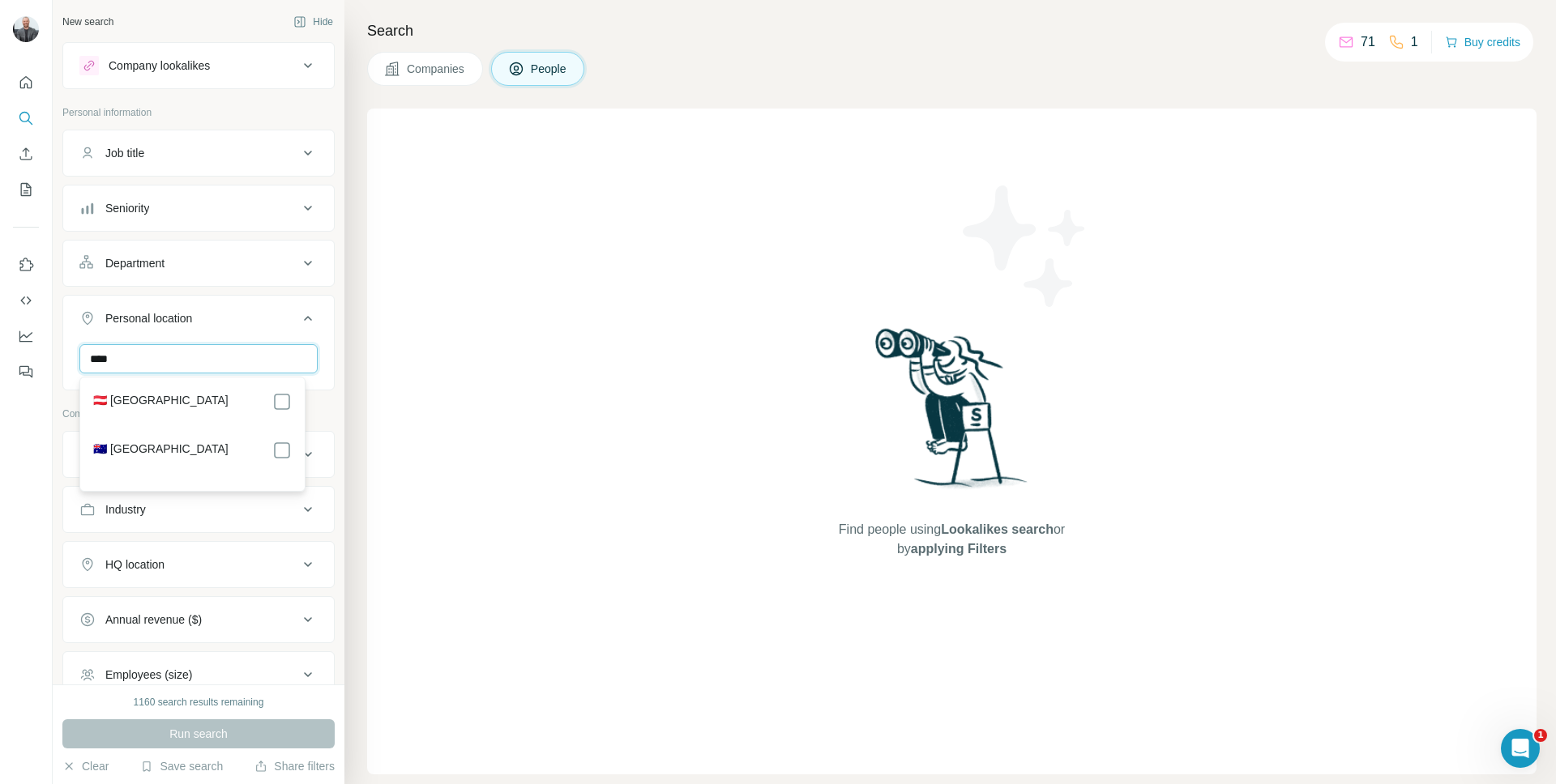
type input "****"
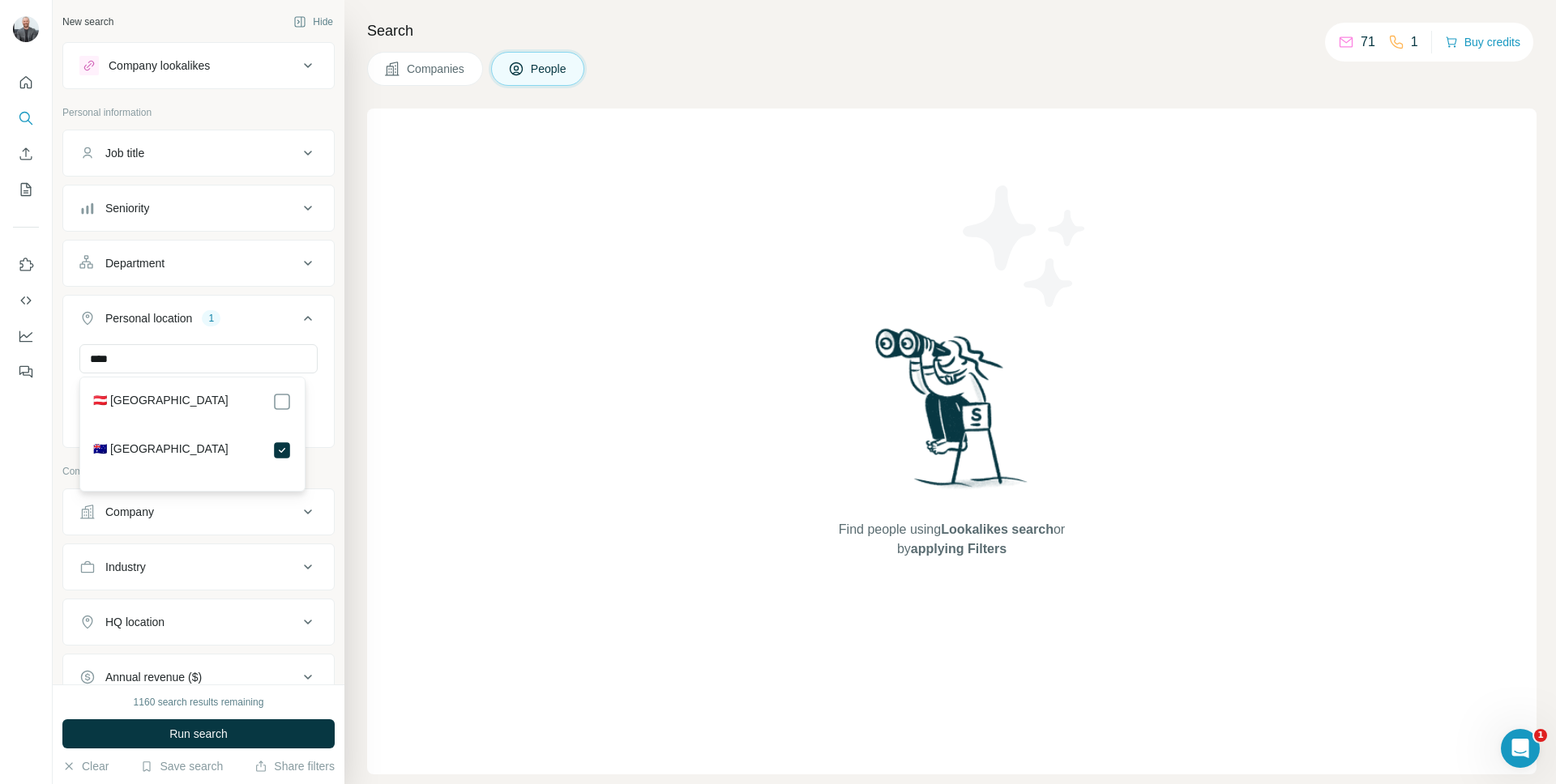
click at [208, 527] on button "Company" at bounding box center [198, 512] width 271 height 39
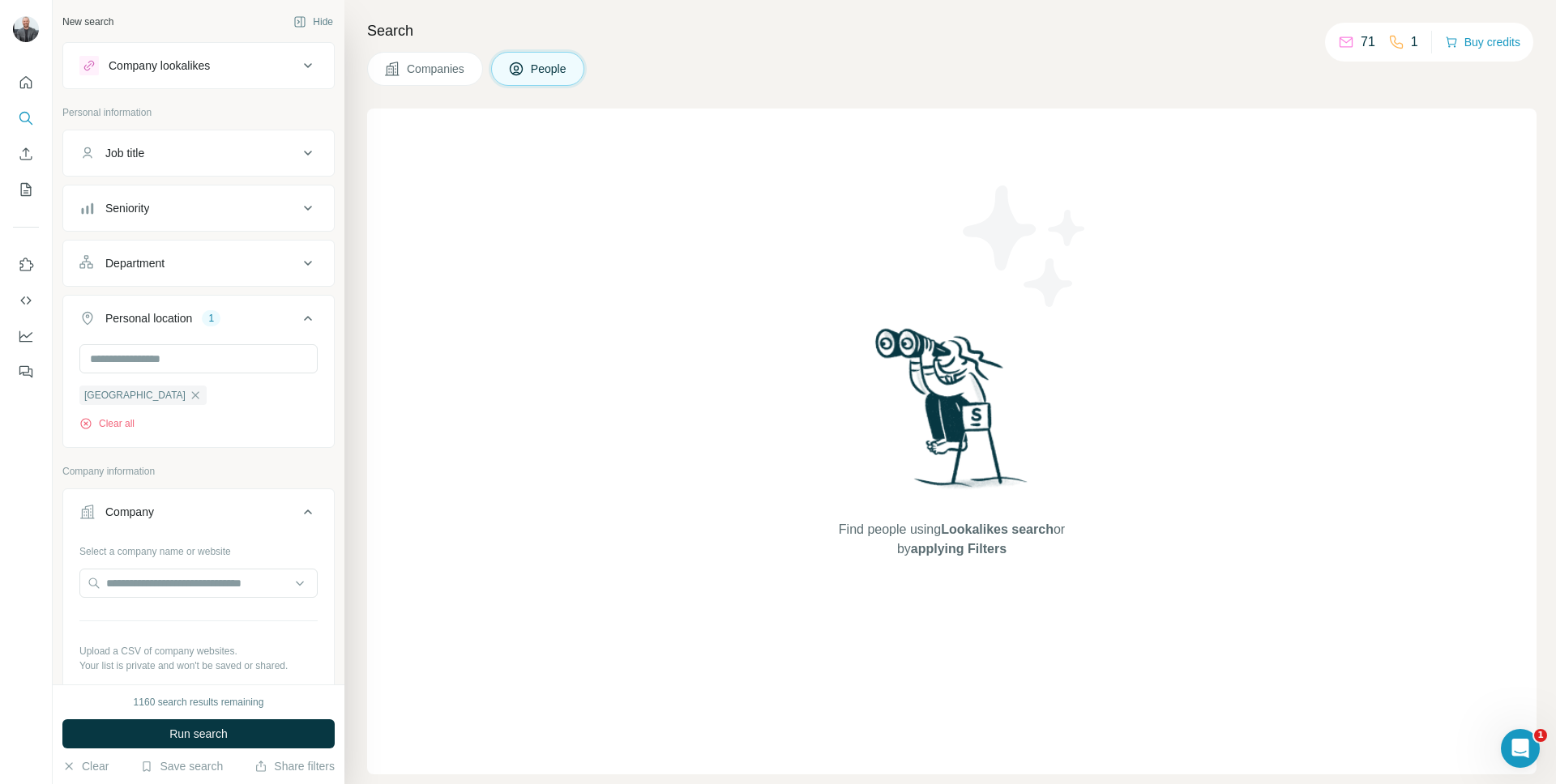
click at [226, 267] on div "Department" at bounding box center [188, 263] width 218 height 16
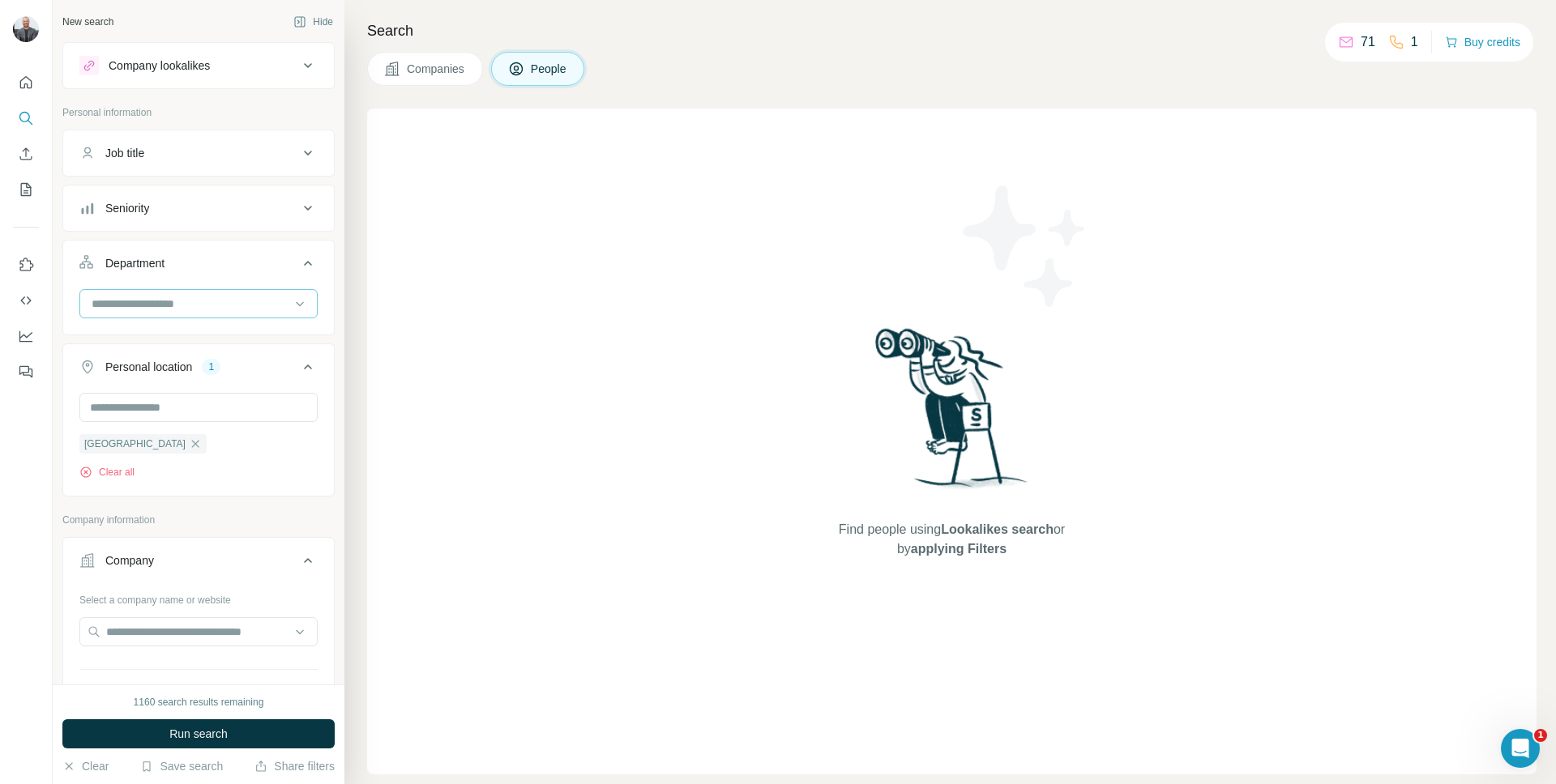
click at [300, 301] on div at bounding box center [198, 304] width 238 height 29
click at [193, 376] on div "Operations" at bounding box center [193, 384] width 199 height 16
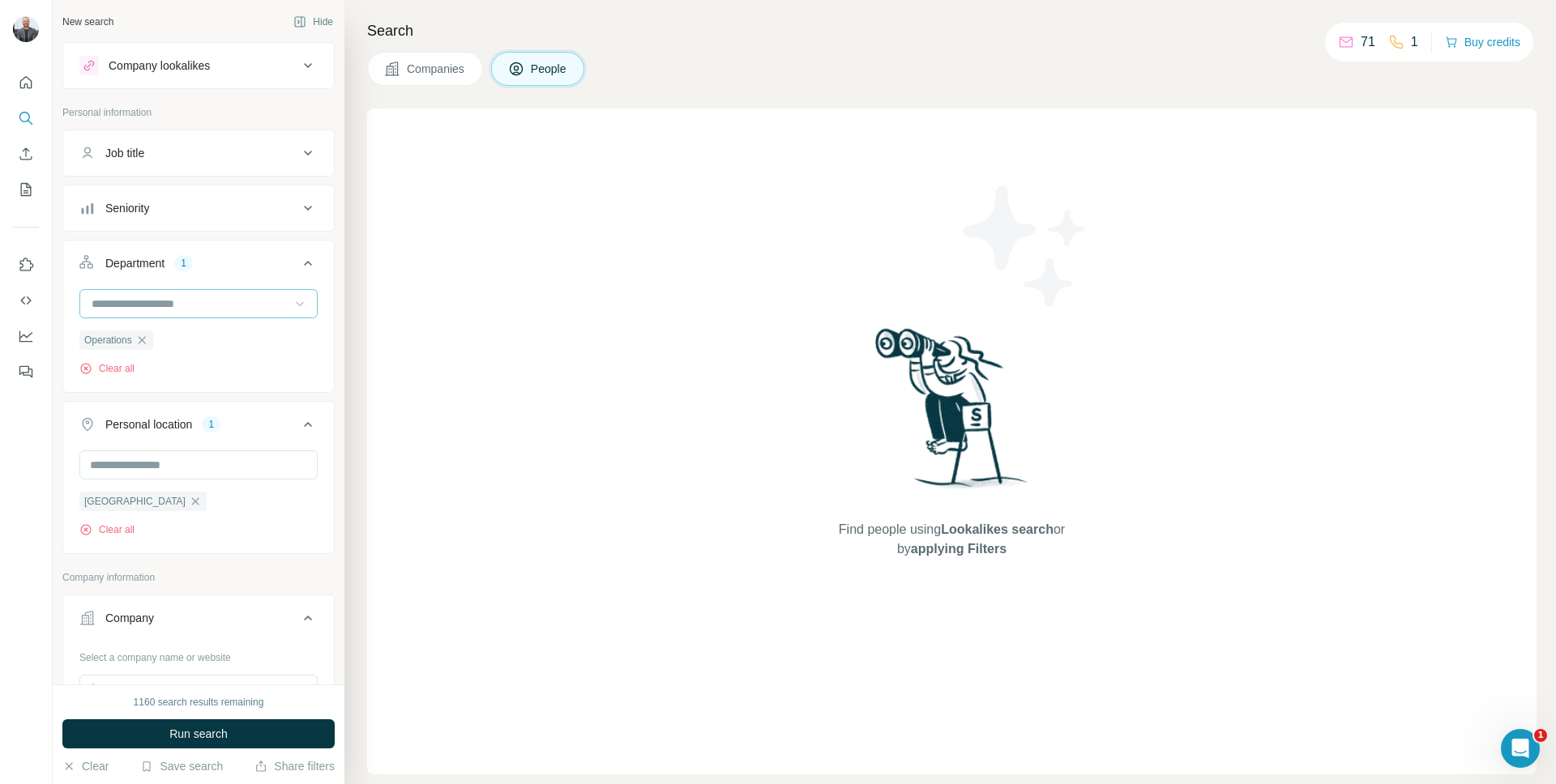
click at [245, 265] on div "Department 1" at bounding box center [188, 263] width 218 height 16
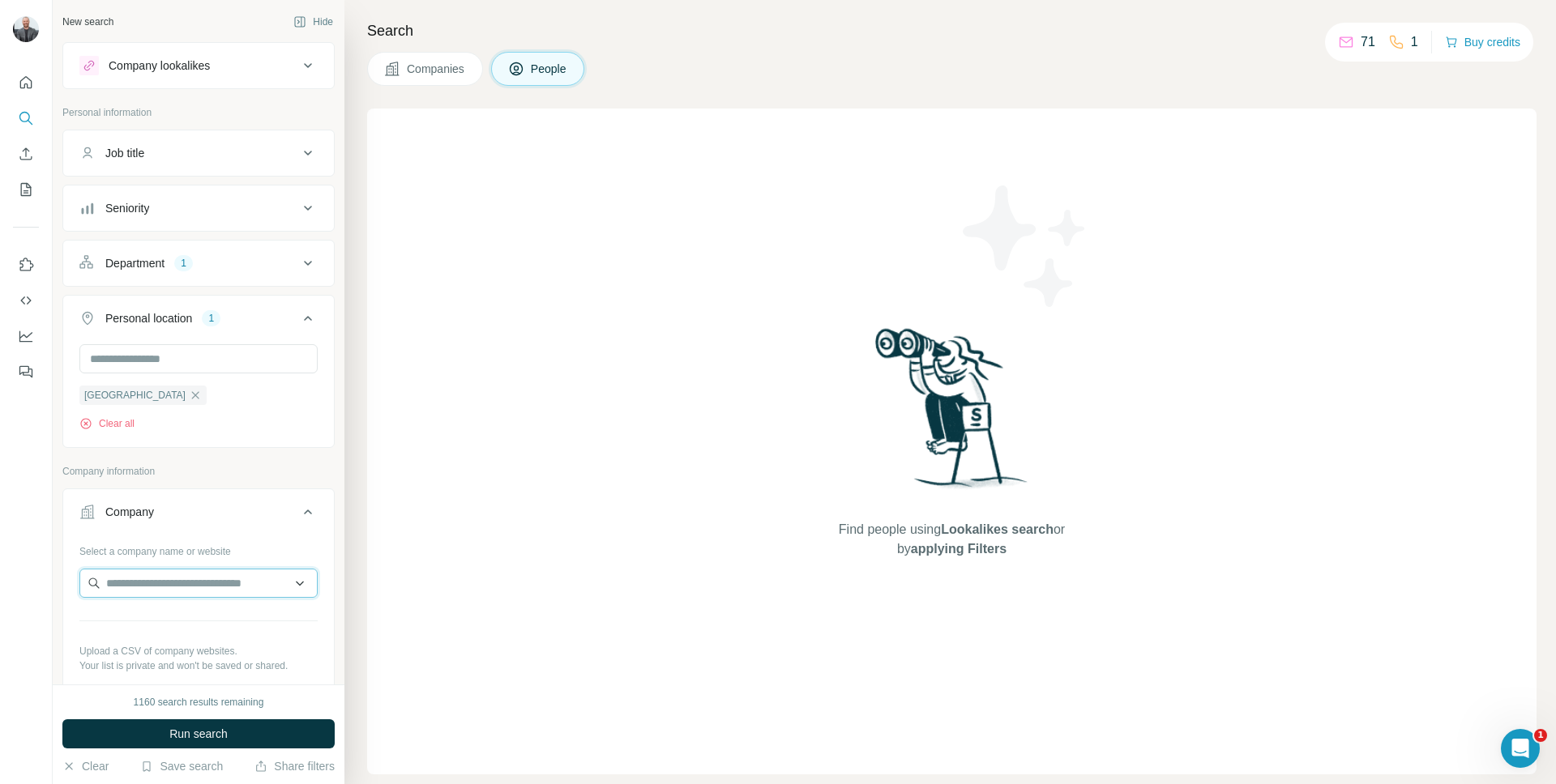
click at [187, 590] on input "text" at bounding box center [198, 582] width 238 height 29
paste input "**********"
type input "**********"
click at [235, 596] on input "text" at bounding box center [192, 582] width 226 height 29
click at [284, 586] on input "text" at bounding box center [192, 582] width 226 height 29
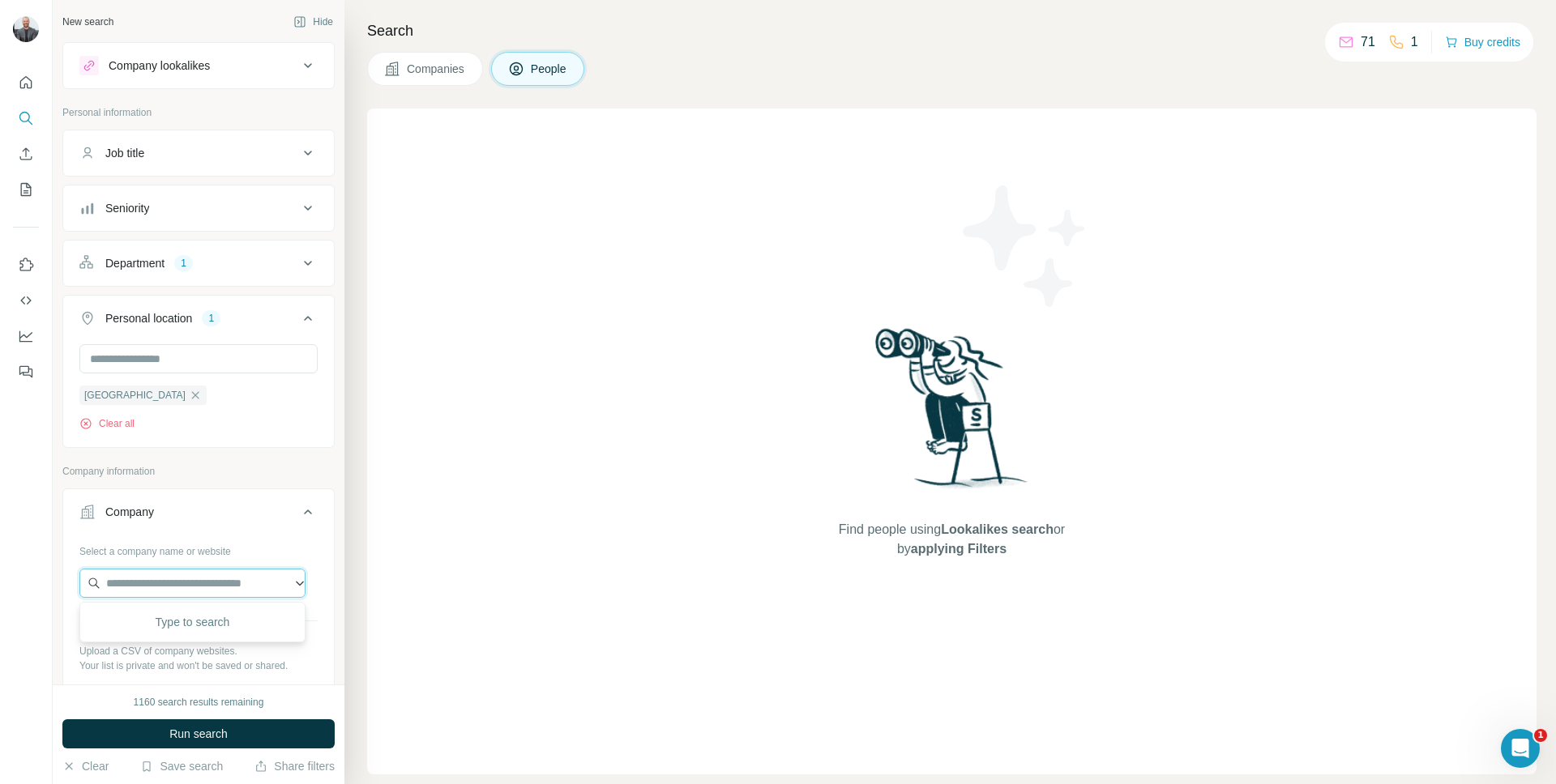
click at [287, 585] on input "text" at bounding box center [192, 582] width 226 height 29
click at [236, 533] on button "Company" at bounding box center [198, 515] width 271 height 45
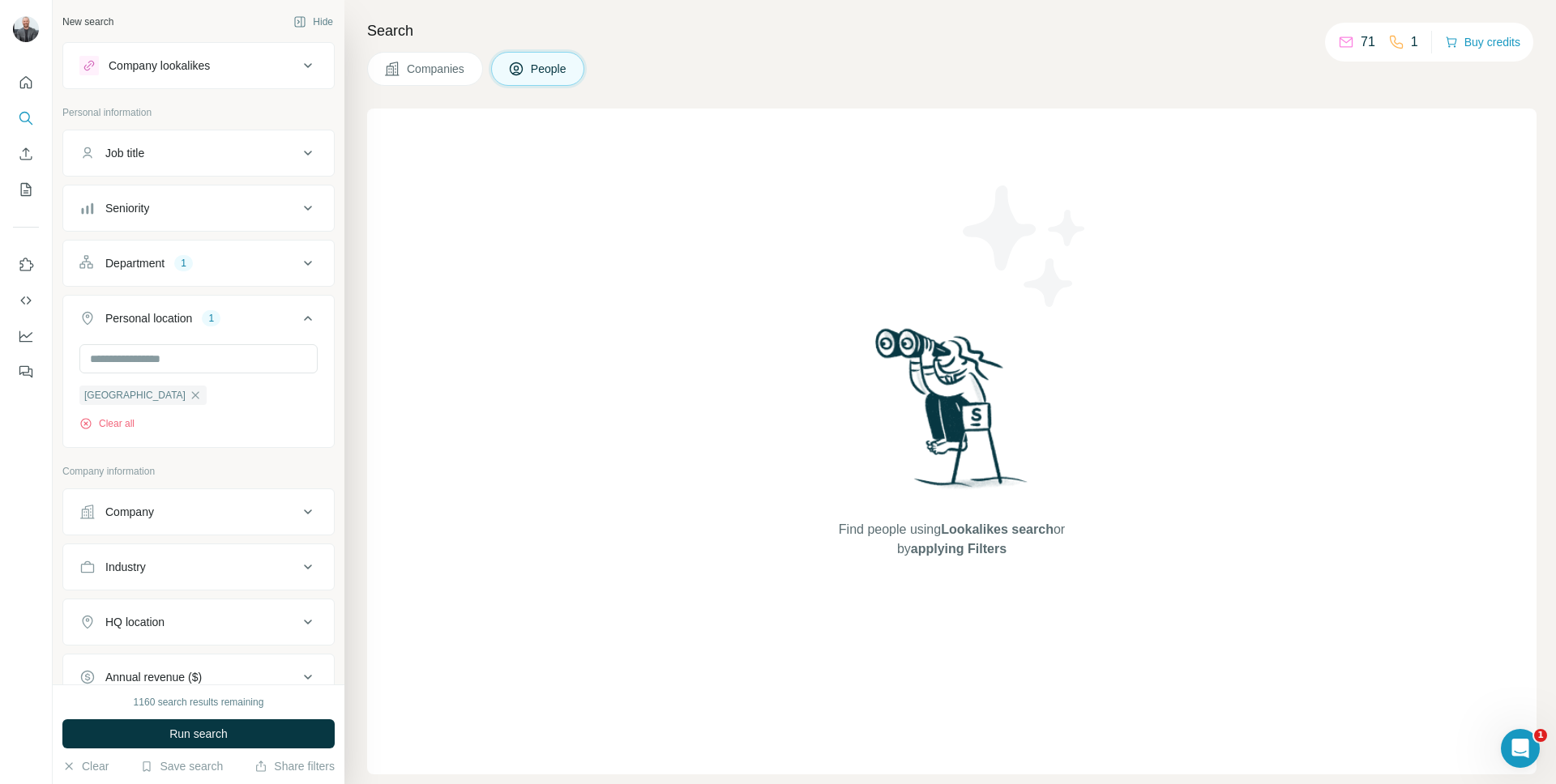
click at [299, 512] on icon at bounding box center [308, 512] width 20 height 20
click at [168, 661] on p "Your list is private and won't be saved or shared." at bounding box center [198, 666] width 238 height 14
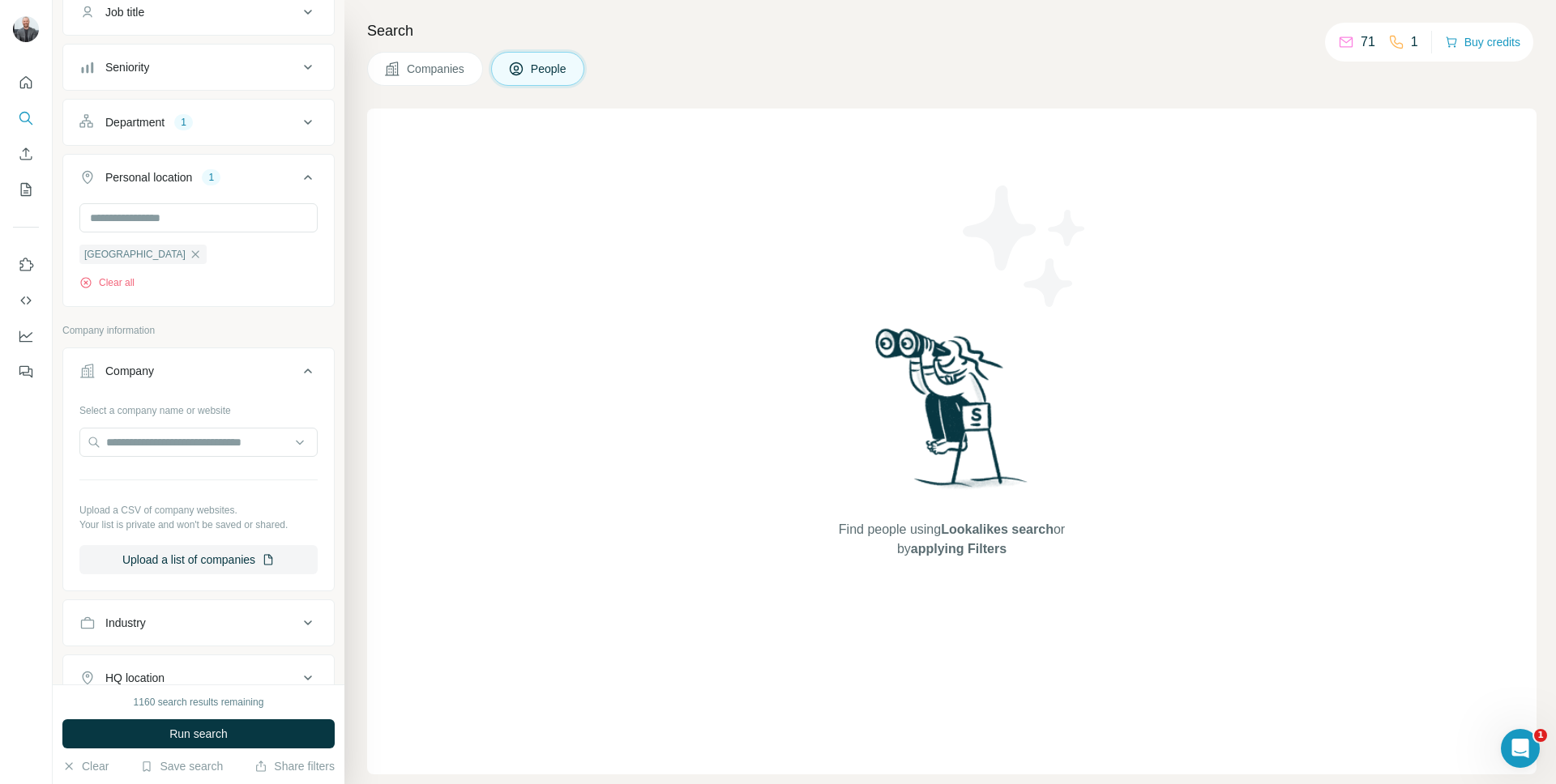
scroll to position [265, 0]
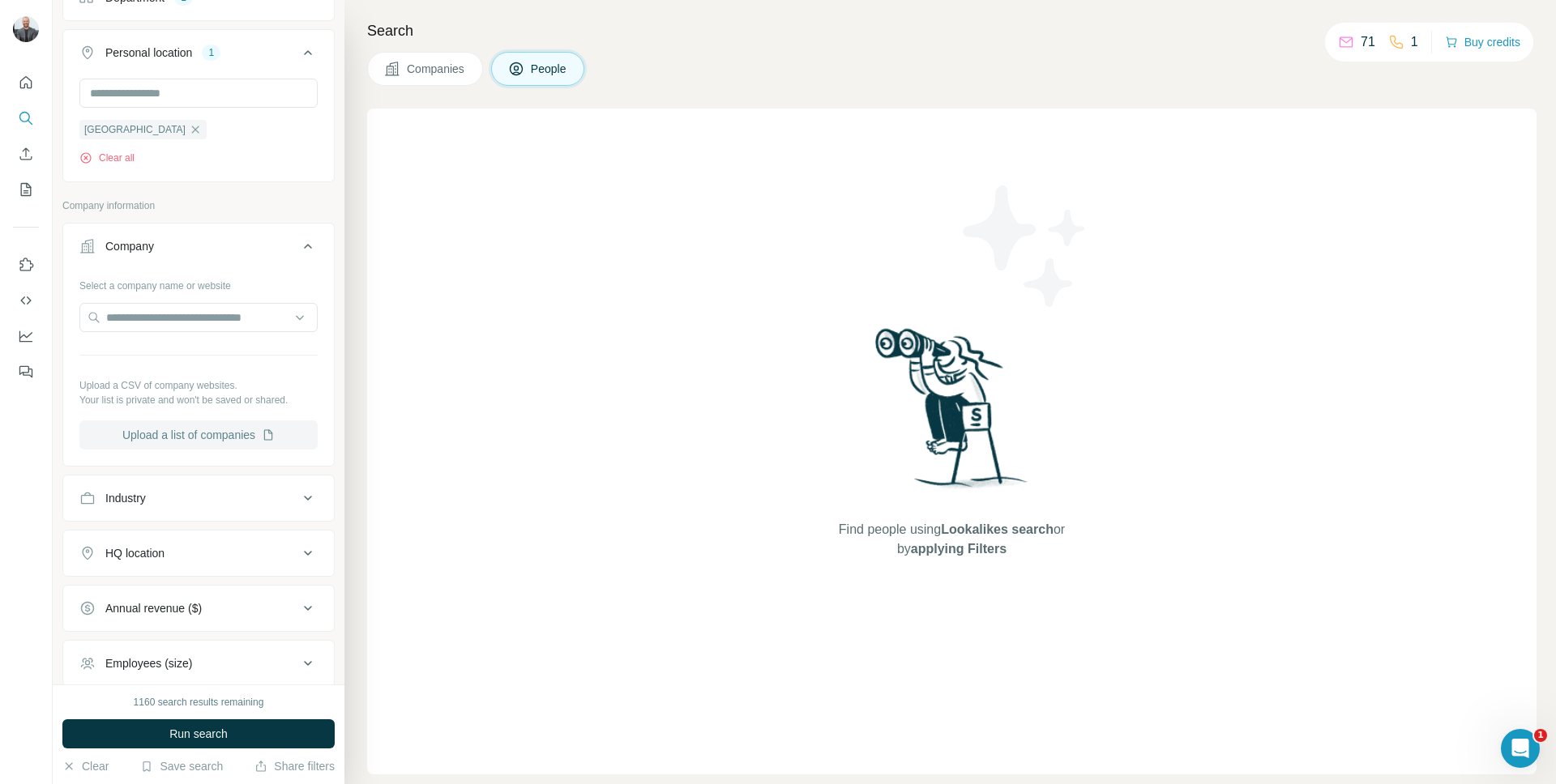
click at [174, 436] on button "Upload a list of companies" at bounding box center [198, 434] width 238 height 29
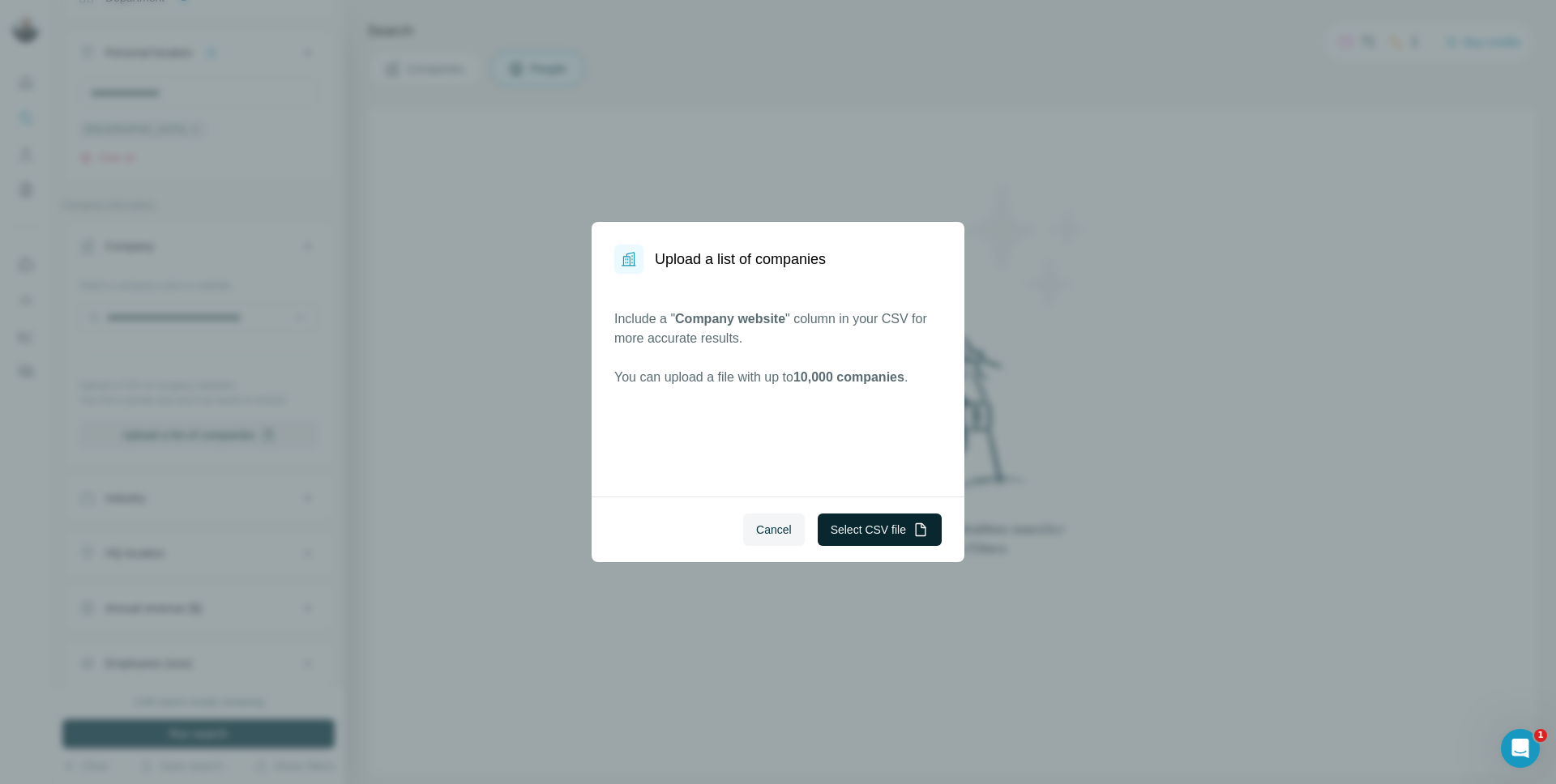
click at [850, 529] on button "Select CSV file" at bounding box center [879, 529] width 124 height 32
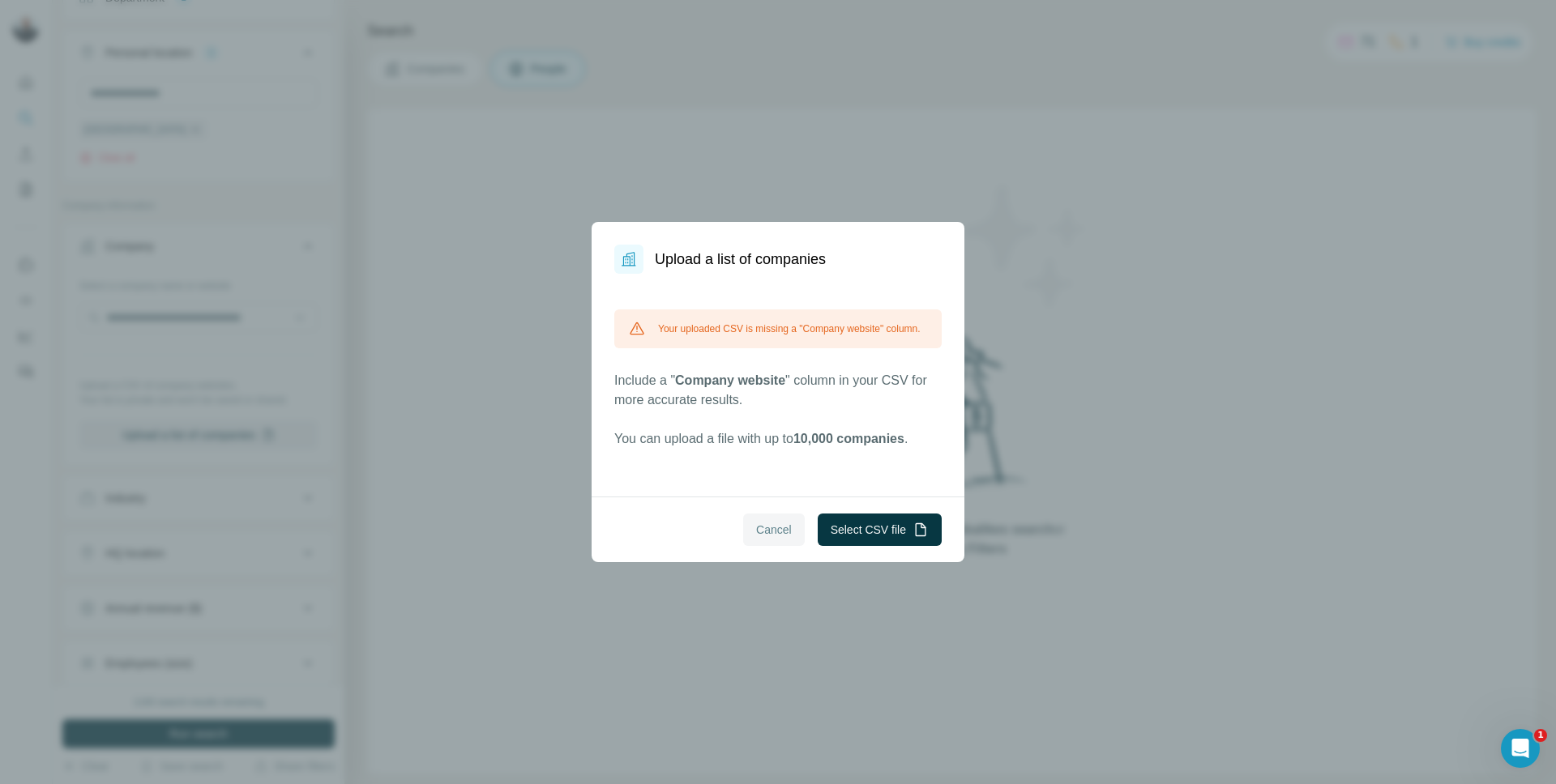
click at [780, 533] on span "Cancel" at bounding box center [774, 530] width 36 height 16
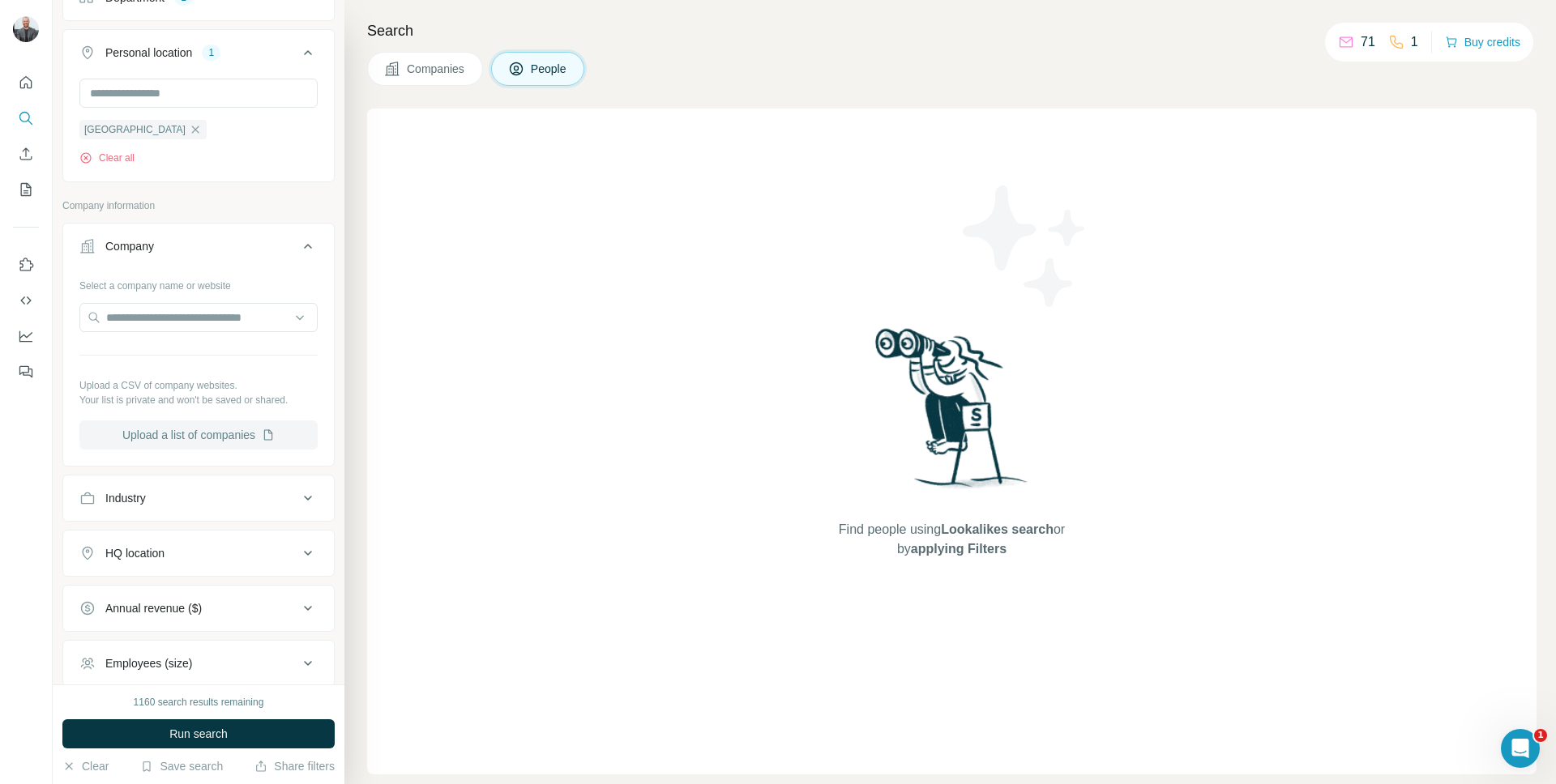
click at [183, 442] on button "Upload a list of companies" at bounding box center [198, 434] width 238 height 29
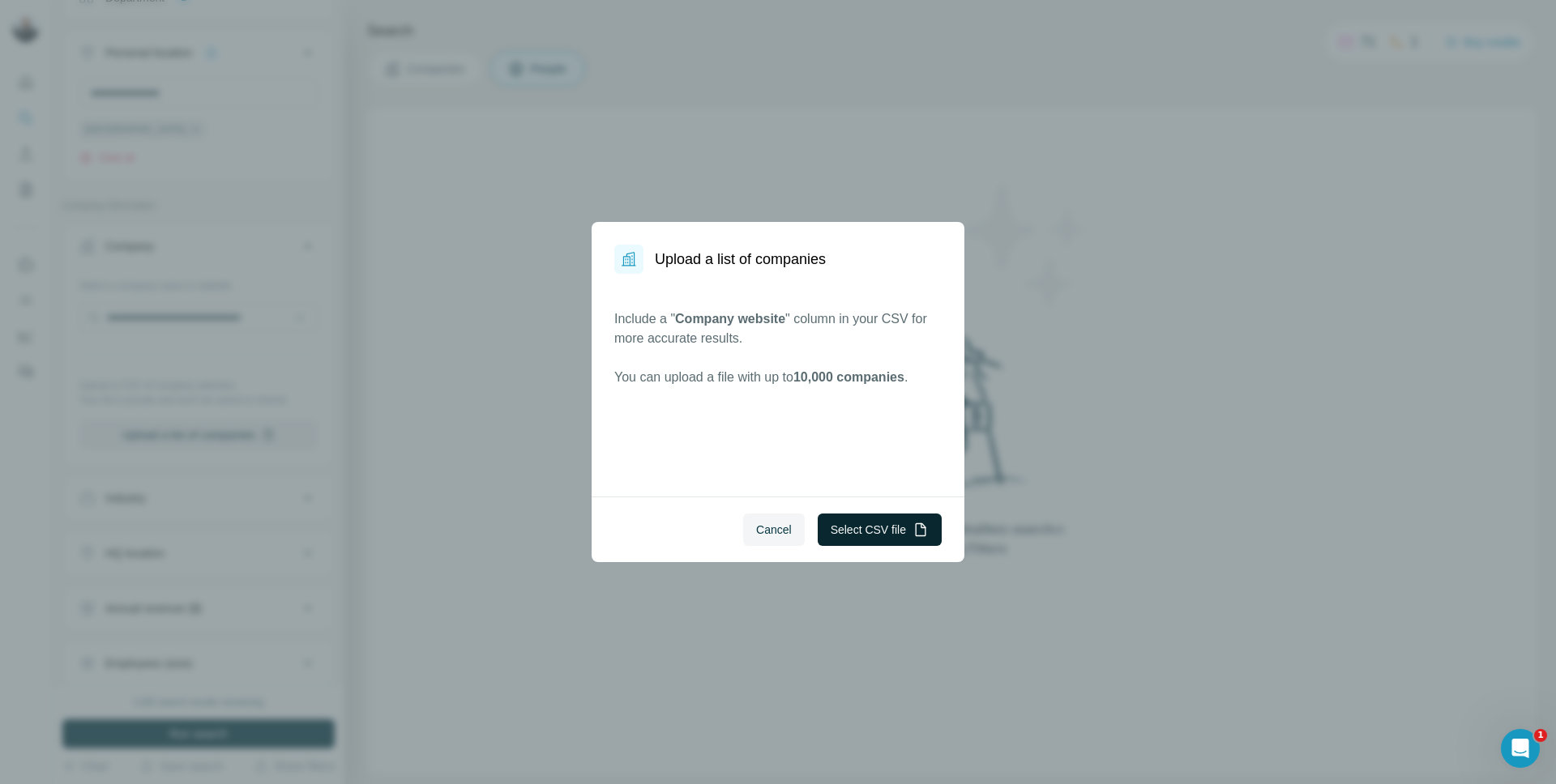
click at [873, 528] on button "Select CSV file" at bounding box center [879, 529] width 124 height 32
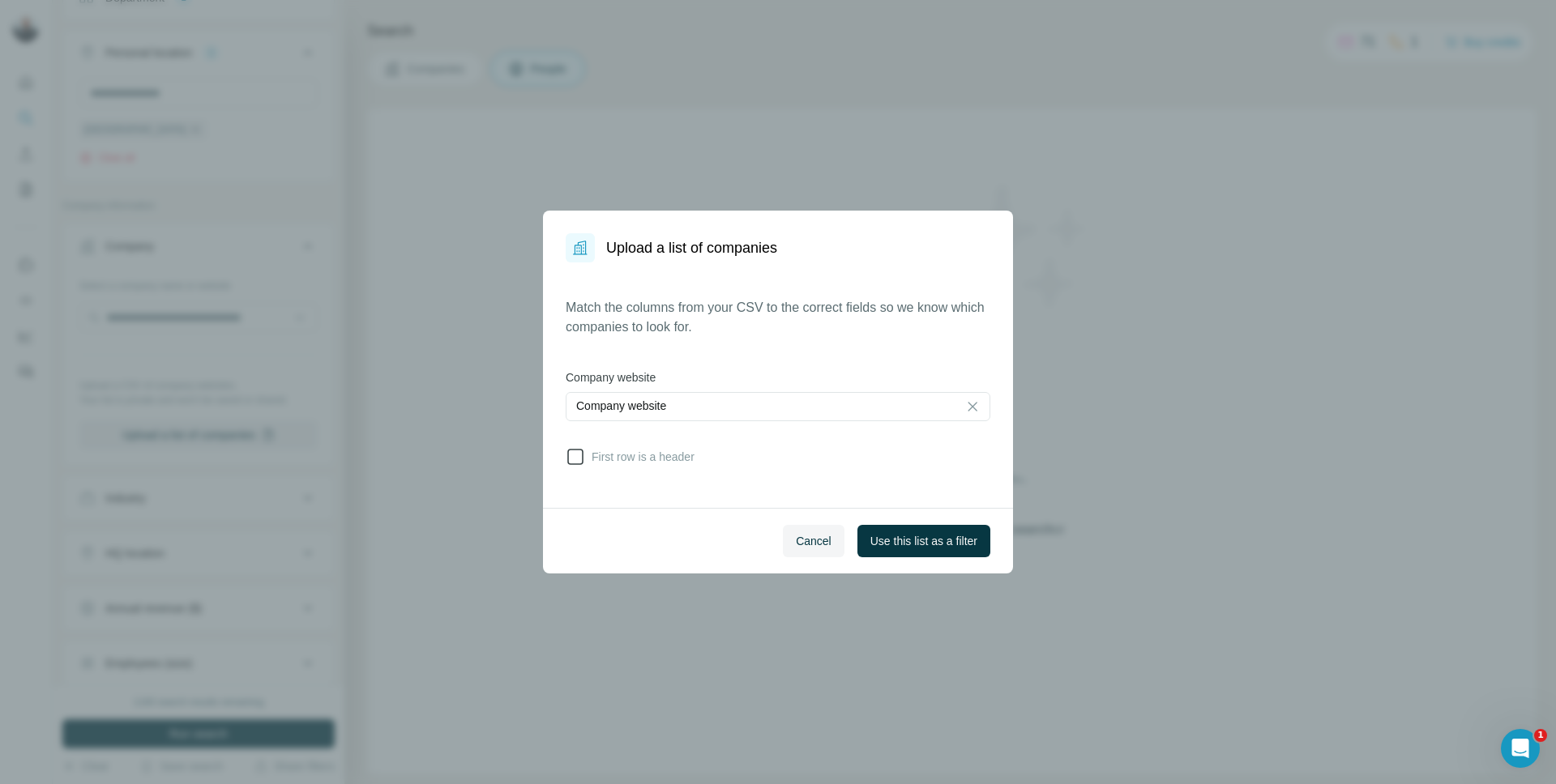
click at [579, 461] on icon at bounding box center [576, 457] width 20 height 20
click at [920, 546] on span "Use this list as a filter" at bounding box center [924, 541] width 107 height 16
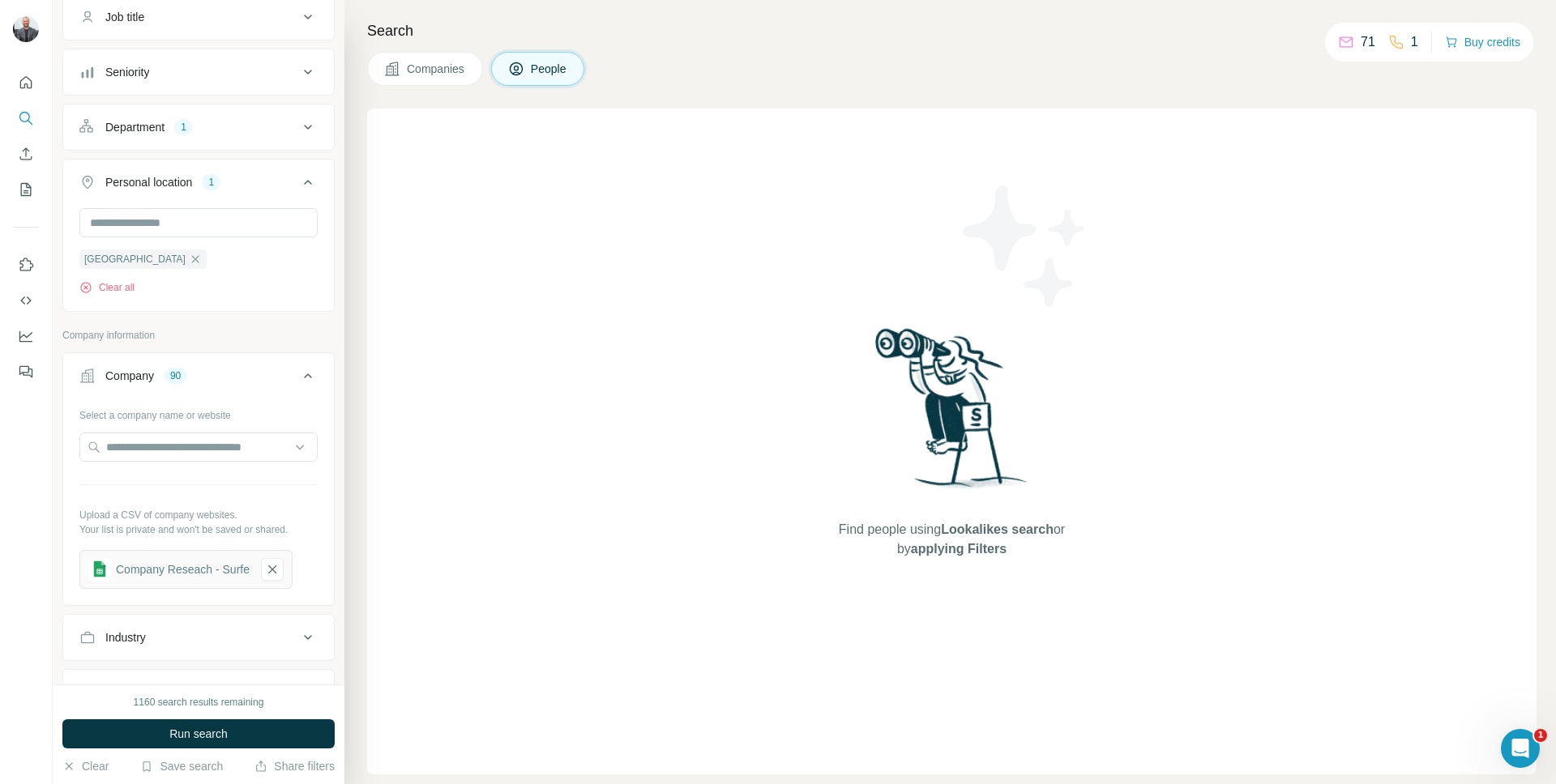
scroll to position [0, 0]
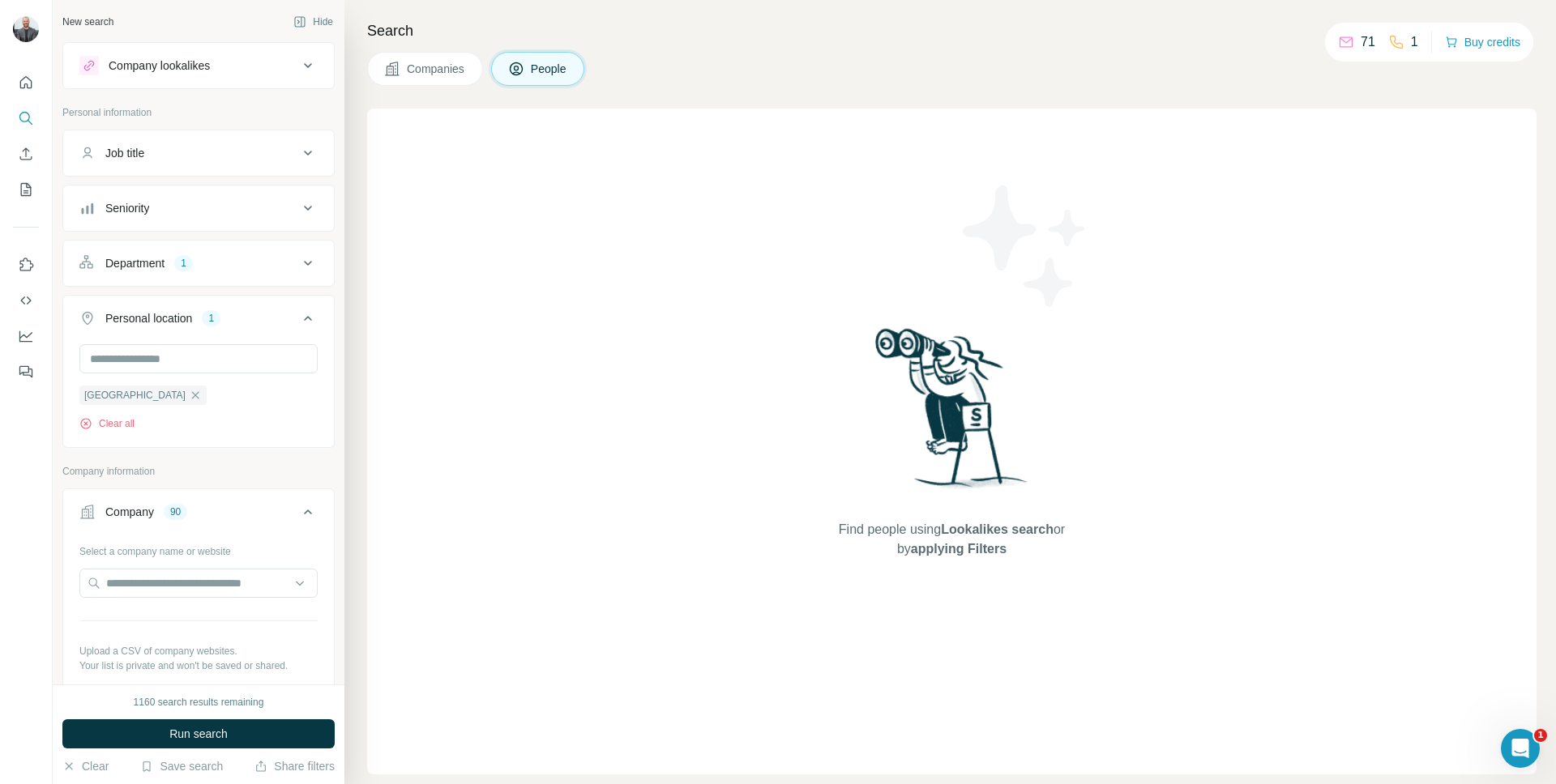
click at [540, 69] on span "People" at bounding box center [550, 68] width 37 height 16
click at [298, 57] on icon at bounding box center [308, 66] width 20 height 20
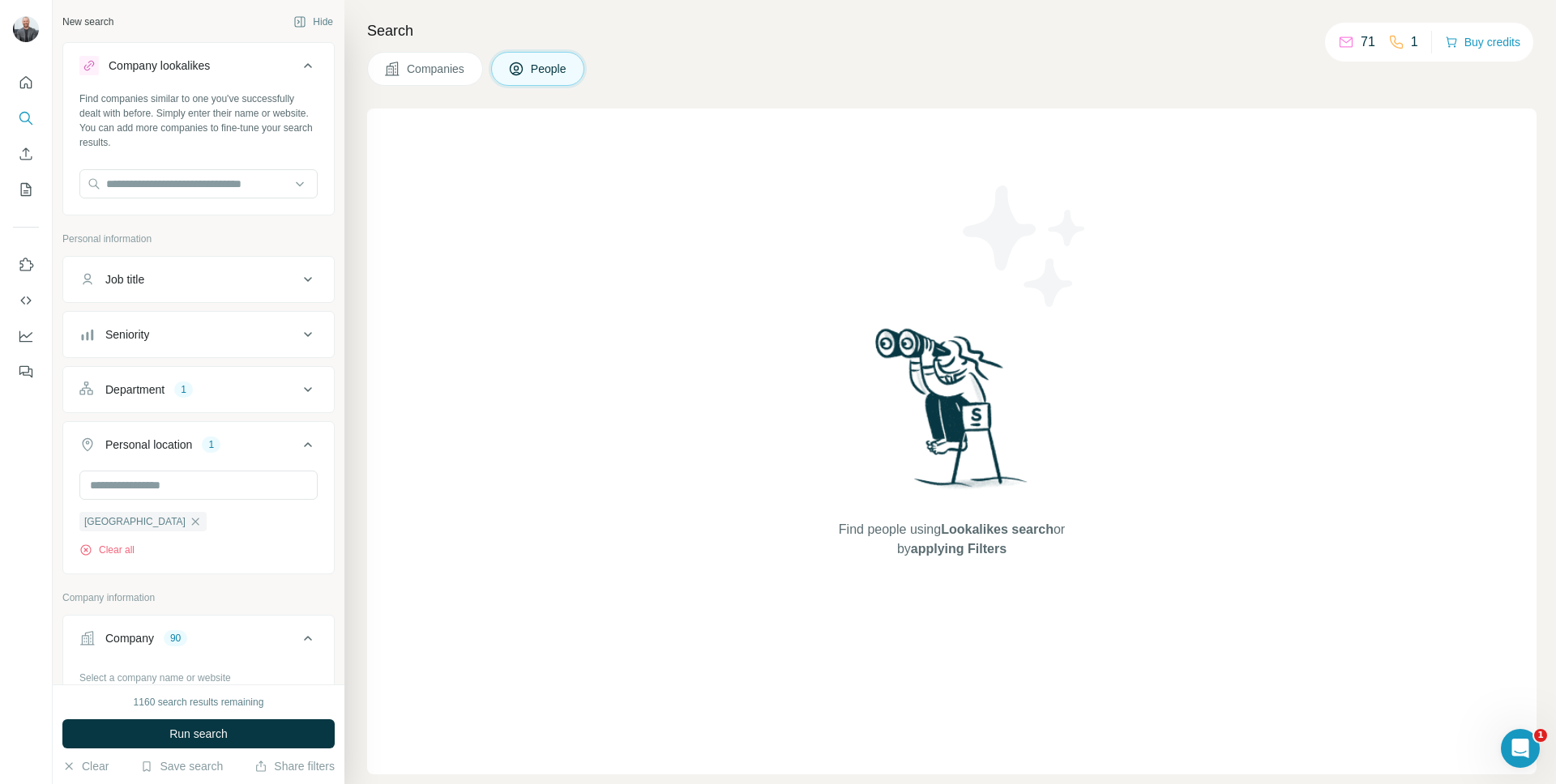
click at [298, 57] on icon at bounding box center [308, 66] width 20 height 20
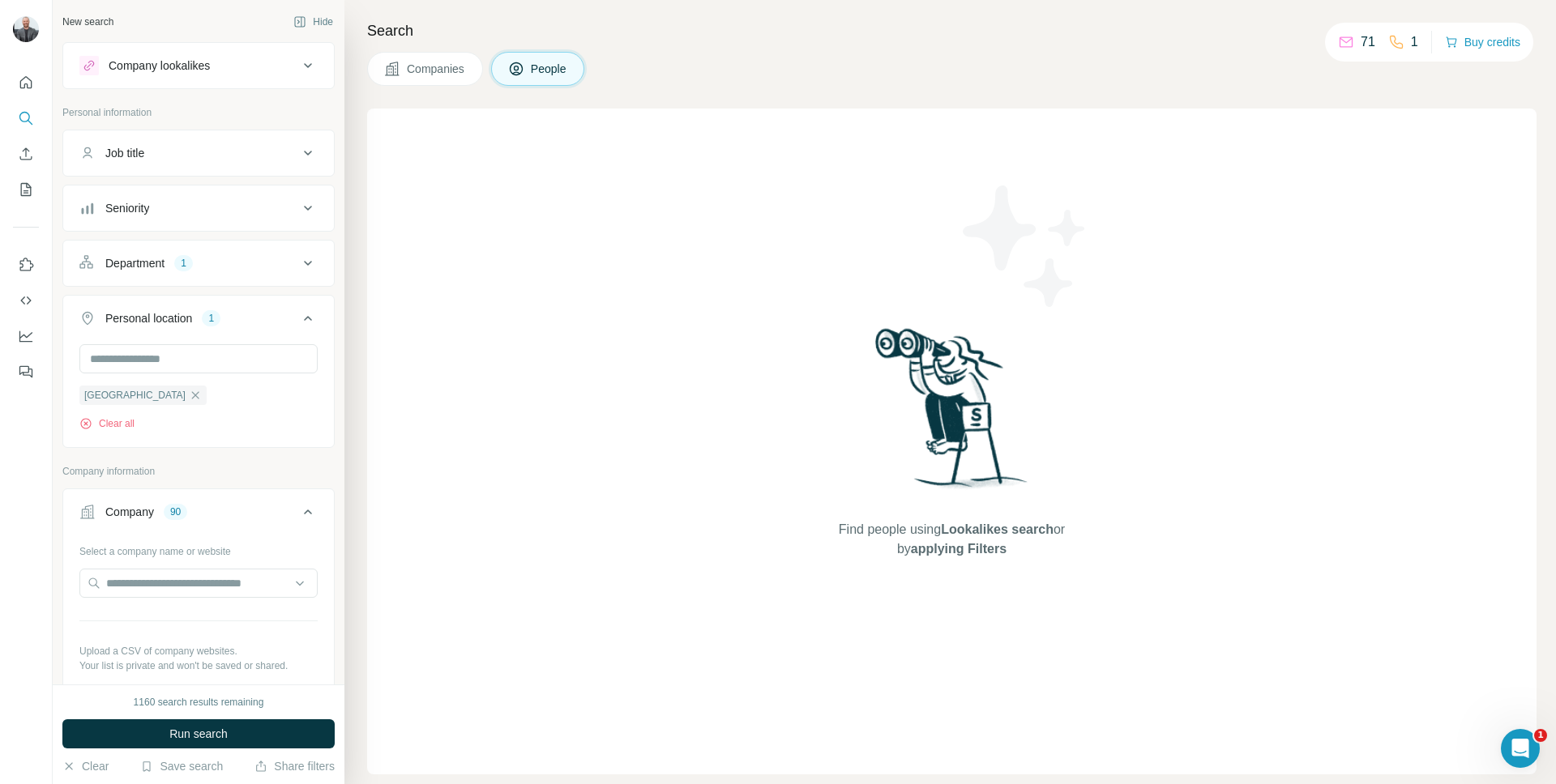
click at [258, 150] on div "Job title" at bounding box center [188, 153] width 218 height 16
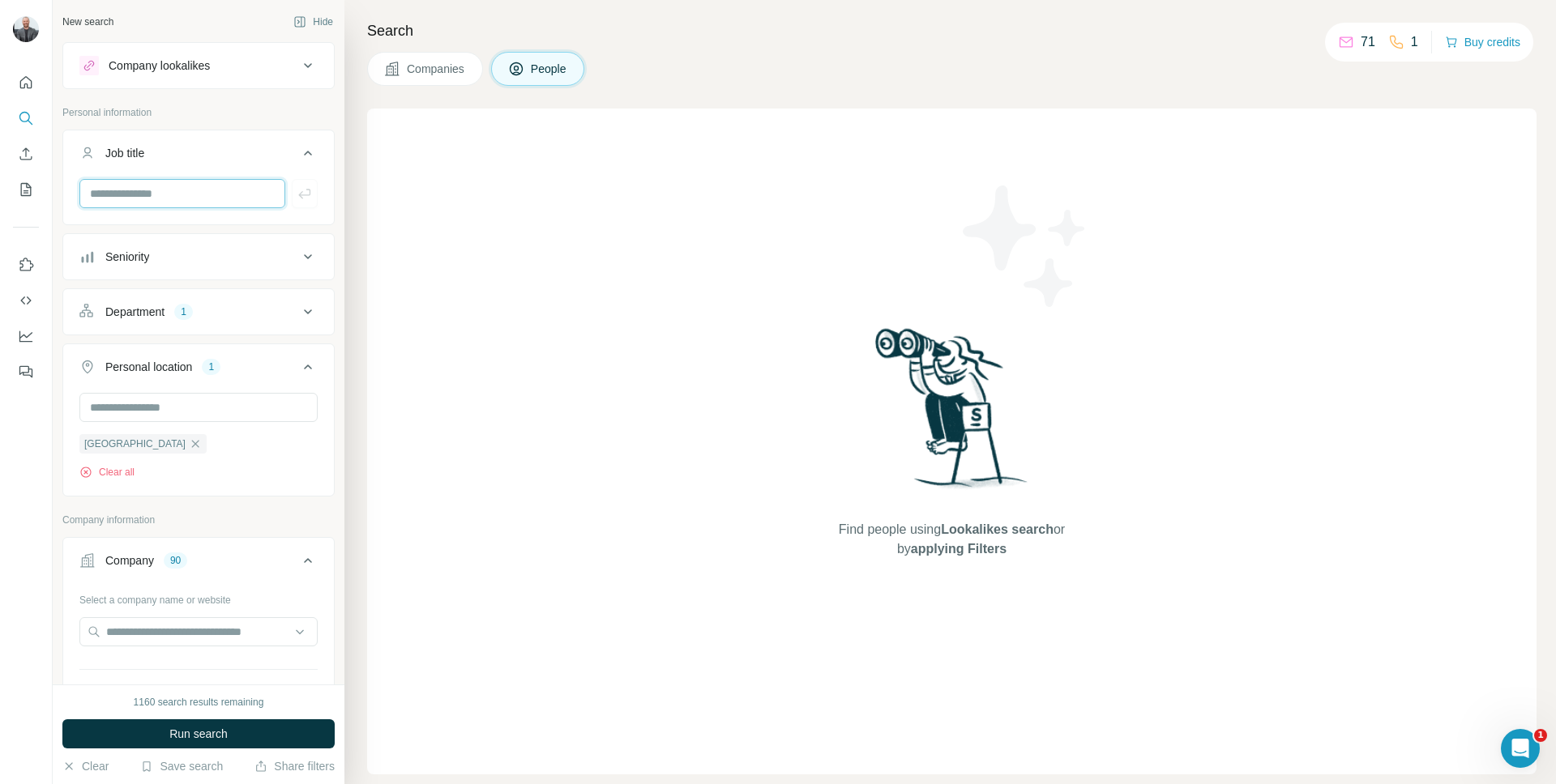
click at [182, 194] on input "text" at bounding box center [182, 194] width 206 height 29
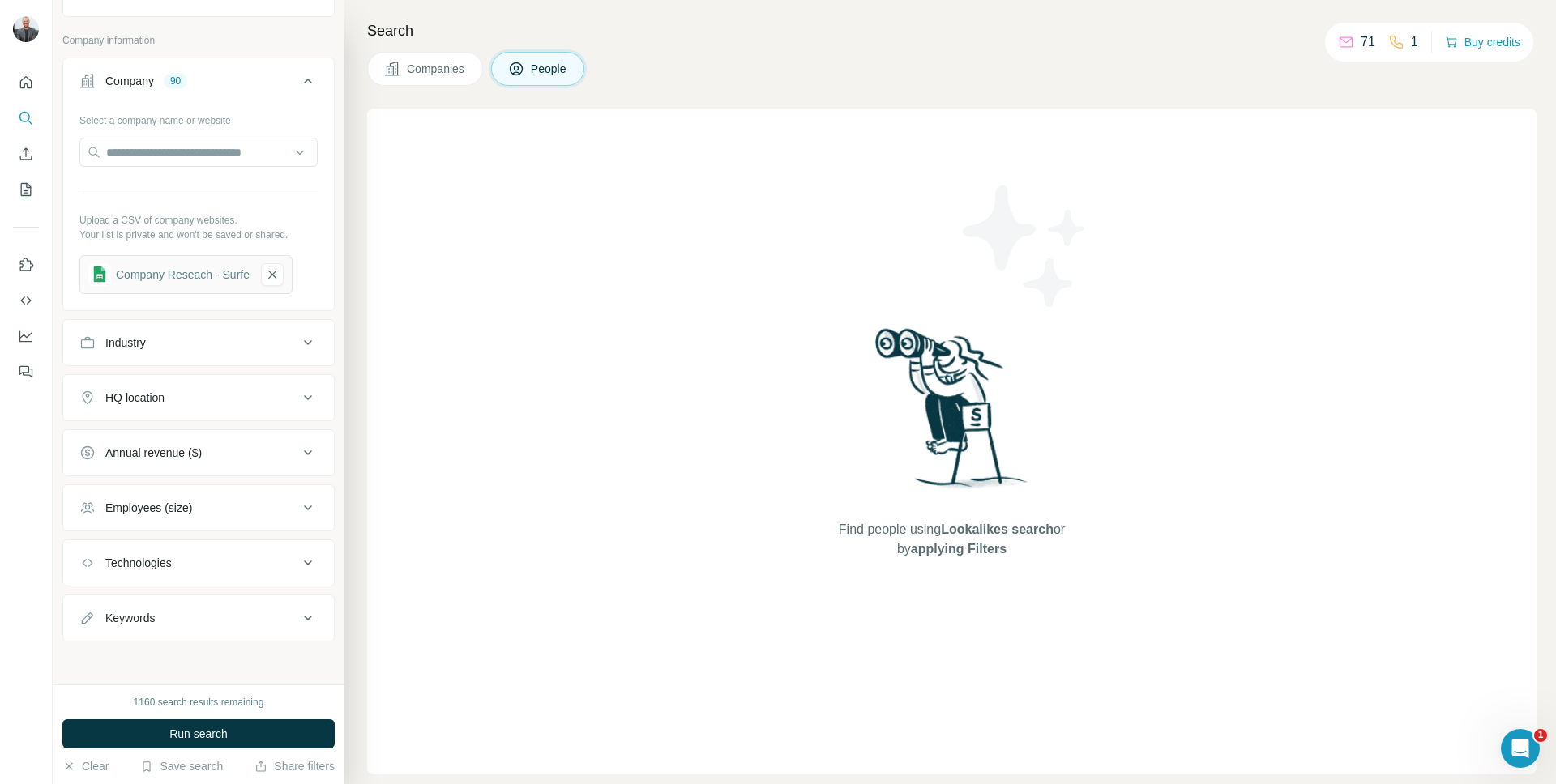
scroll to position [483, 0]
type input "********"
click at [298, 344] on icon at bounding box center [308, 340] width 20 height 20
click at [235, 382] on input at bounding box center [189, 380] width 200 height 18
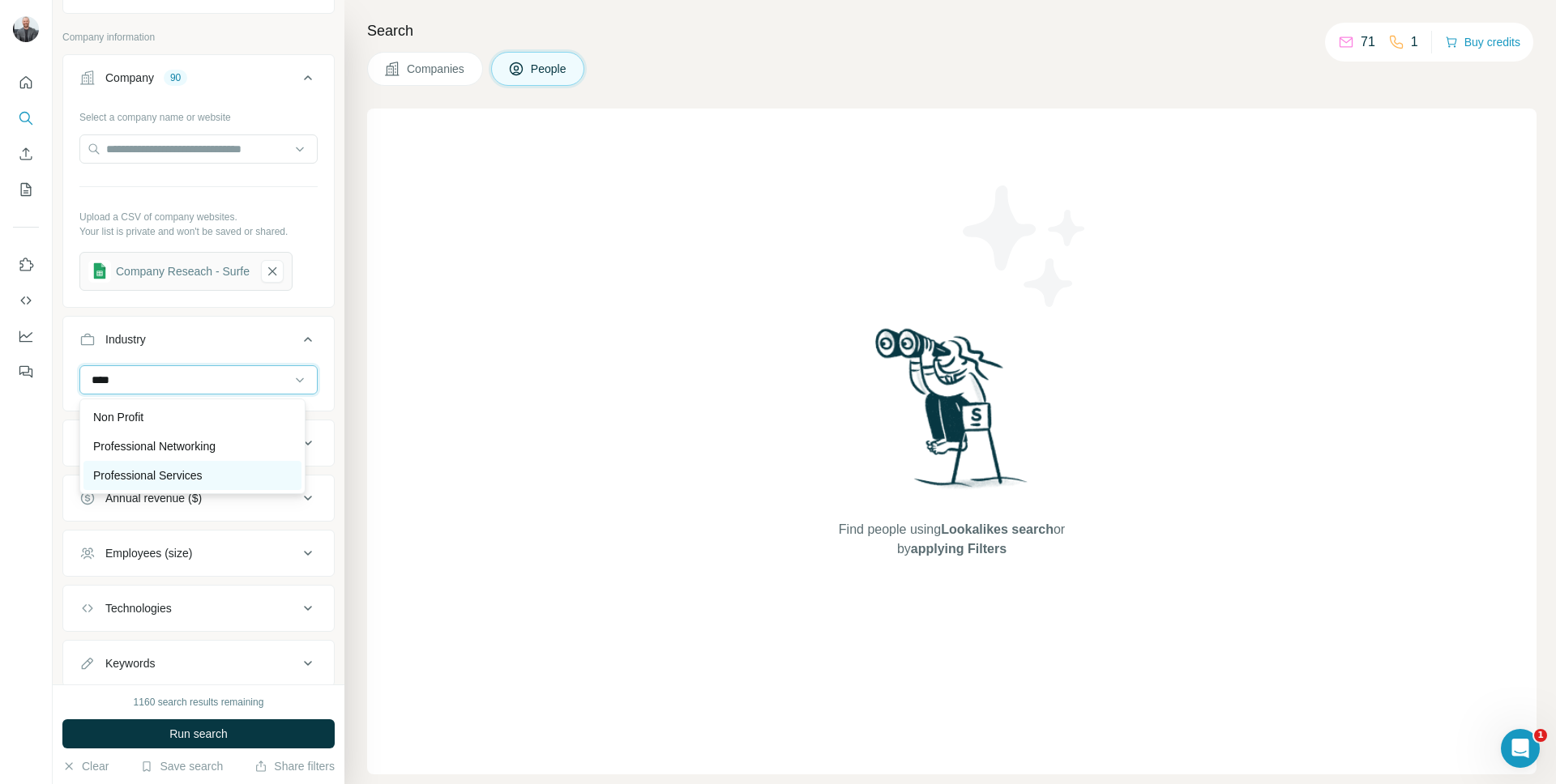
type input "****"
click at [214, 471] on div "Professional Services" at bounding box center [193, 475] width 199 height 16
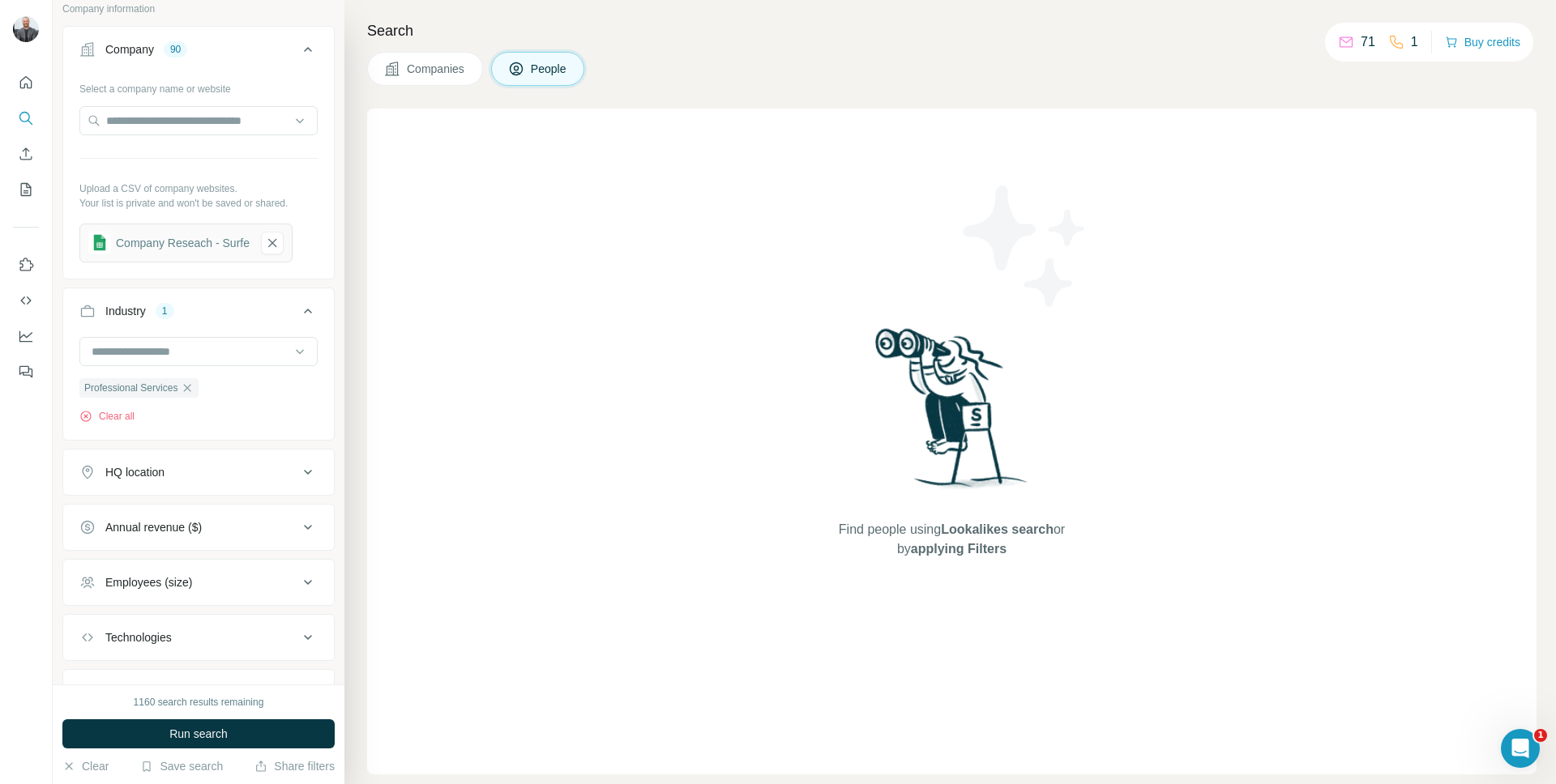
scroll to position [582, 0]
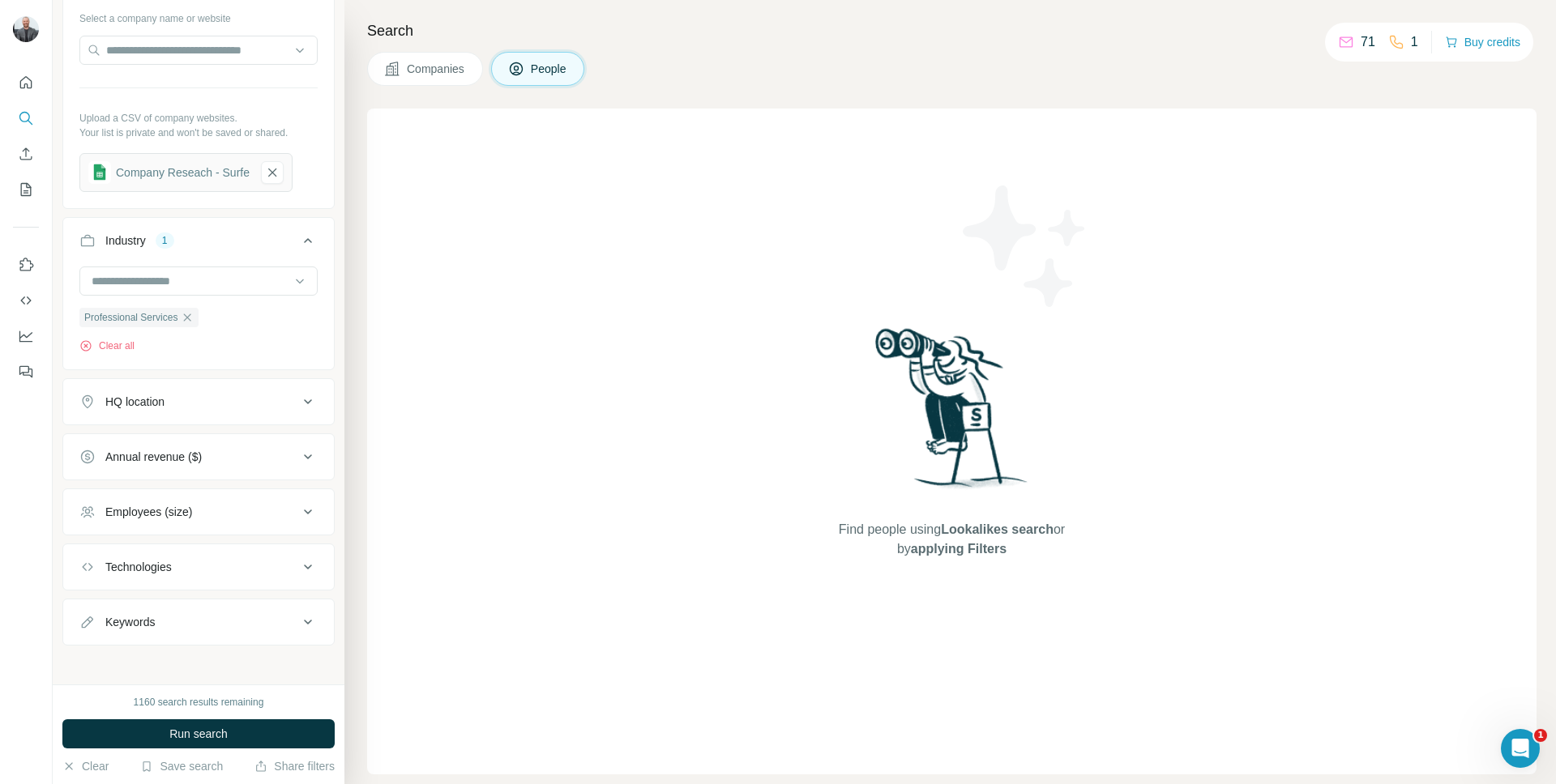
click at [260, 407] on div "HQ location" at bounding box center [188, 401] width 218 height 16
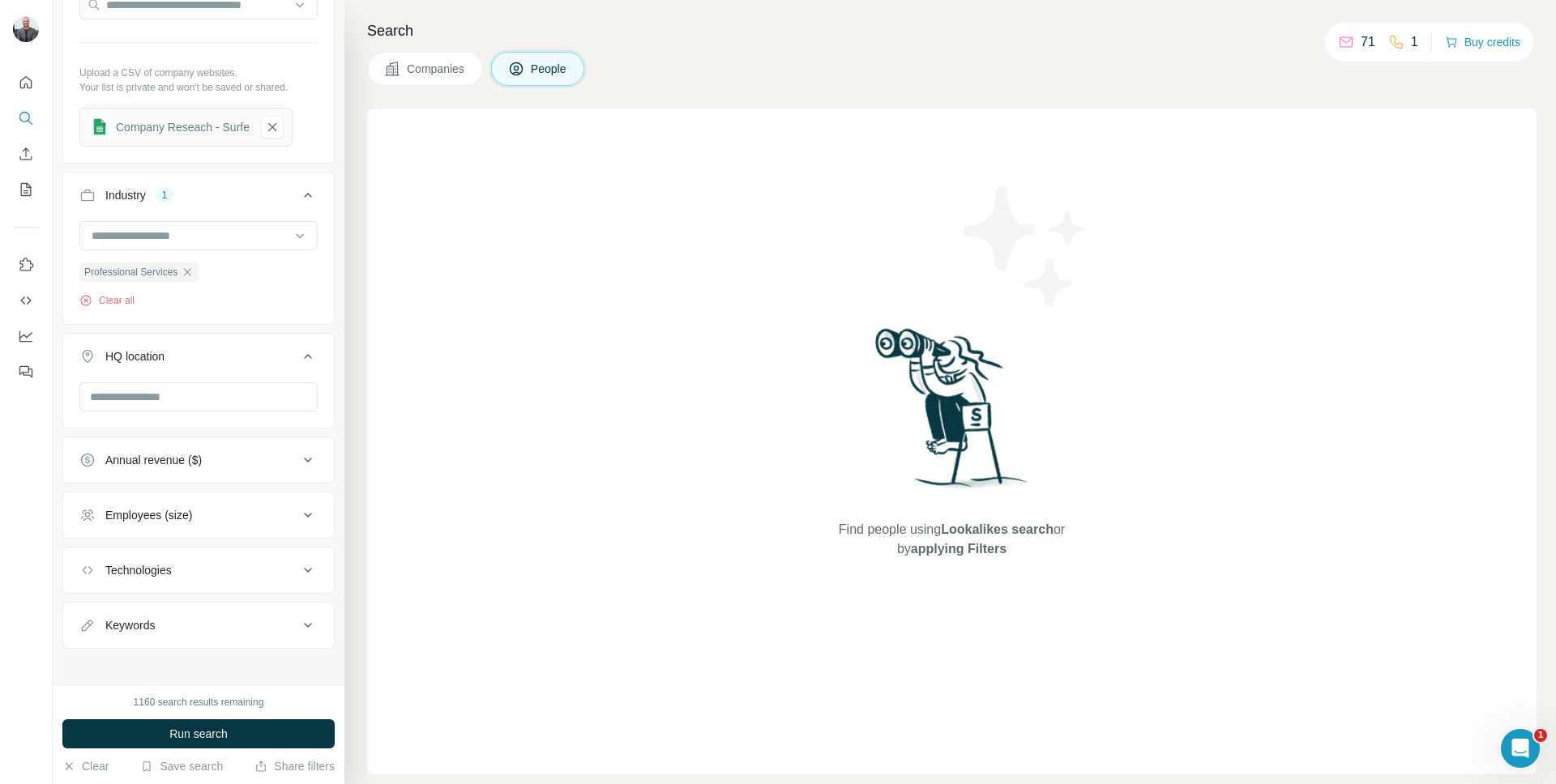
scroll to position [638, 0]
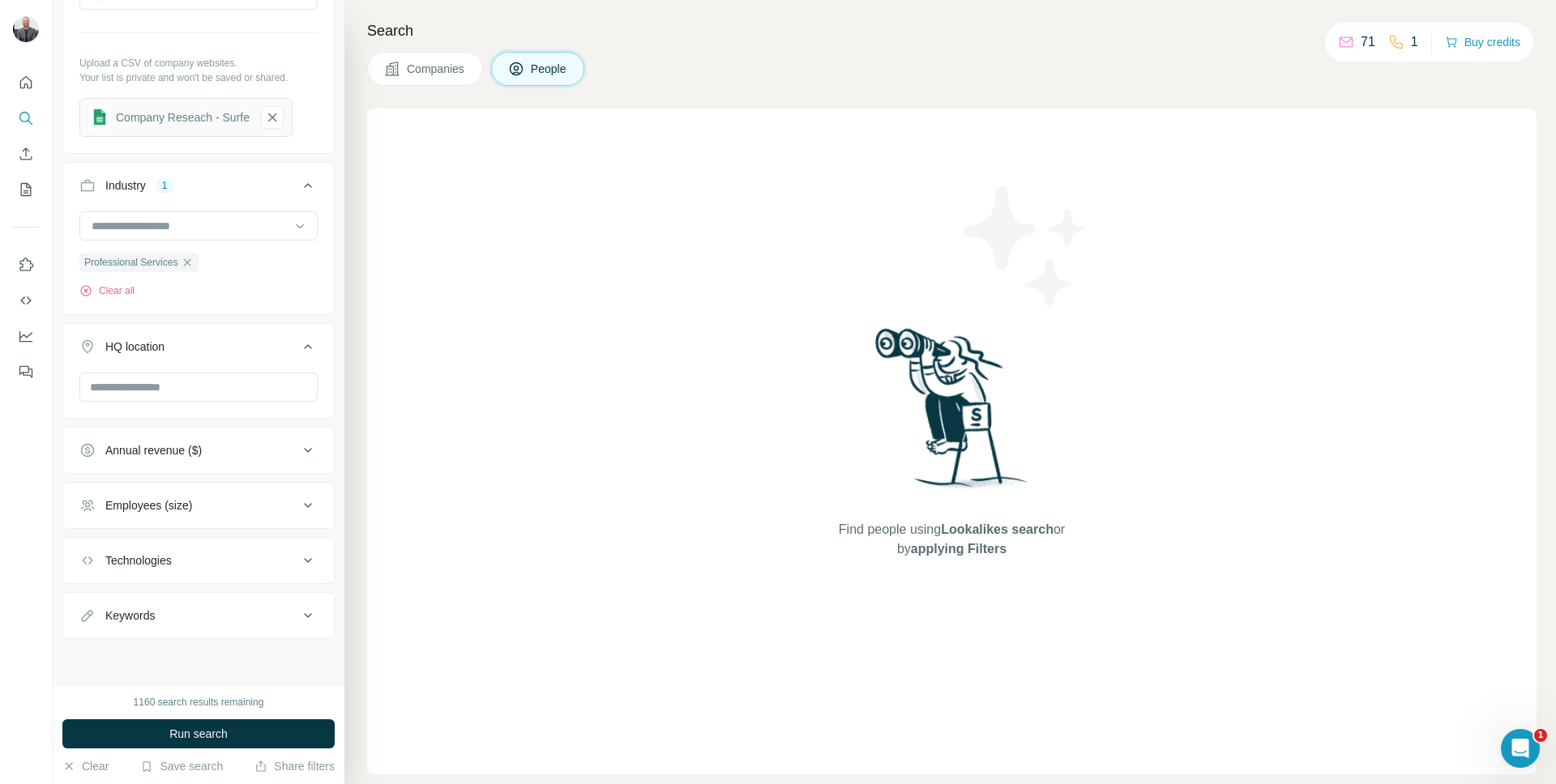
click at [280, 612] on div "Keywords" at bounding box center [188, 615] width 218 height 16
click at [224, 655] on input "text" at bounding box center [182, 654] width 206 height 29
type input "**********"
click at [208, 727] on span "Run search" at bounding box center [199, 733] width 59 height 16
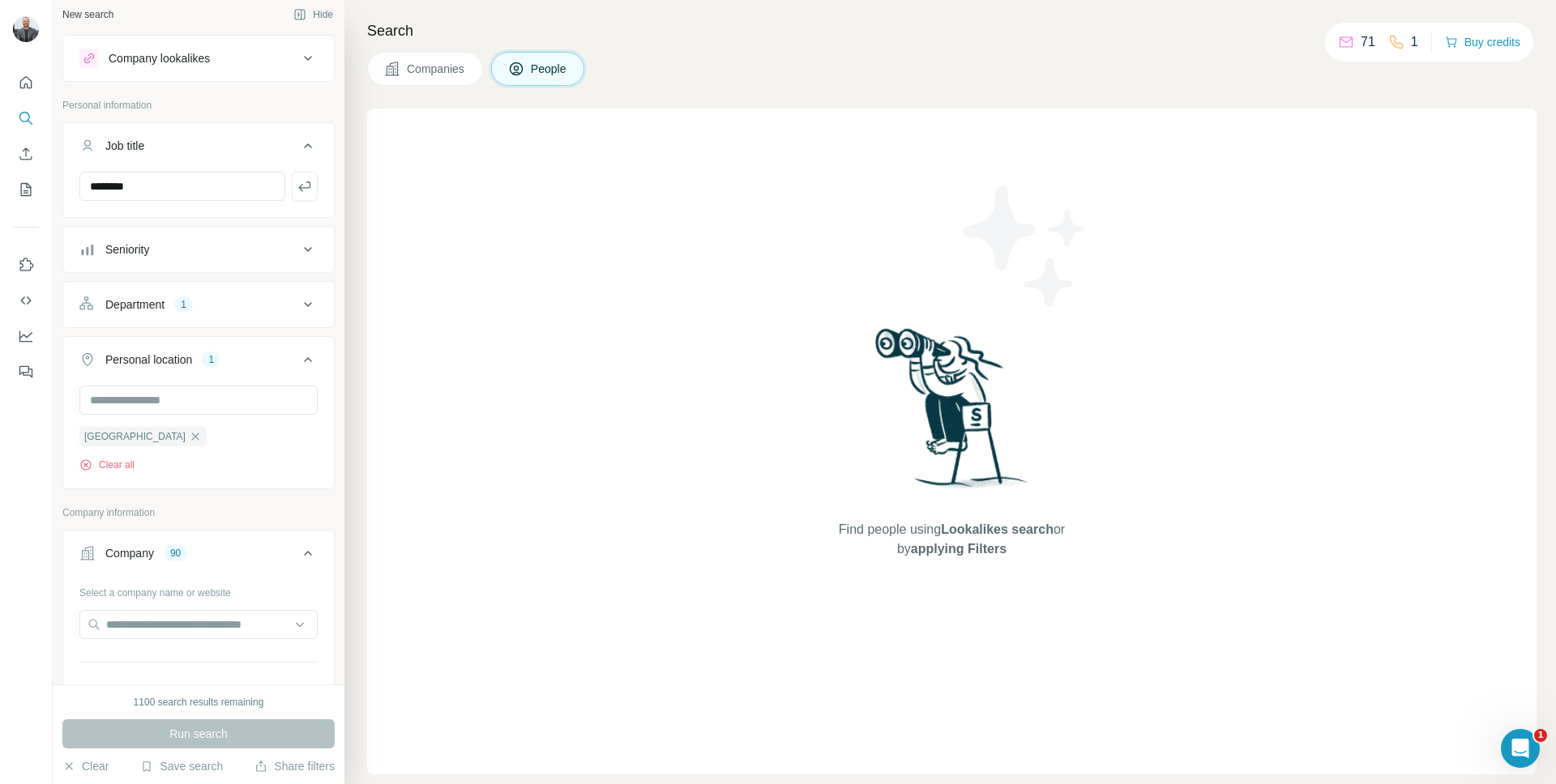
scroll to position [0, 0]
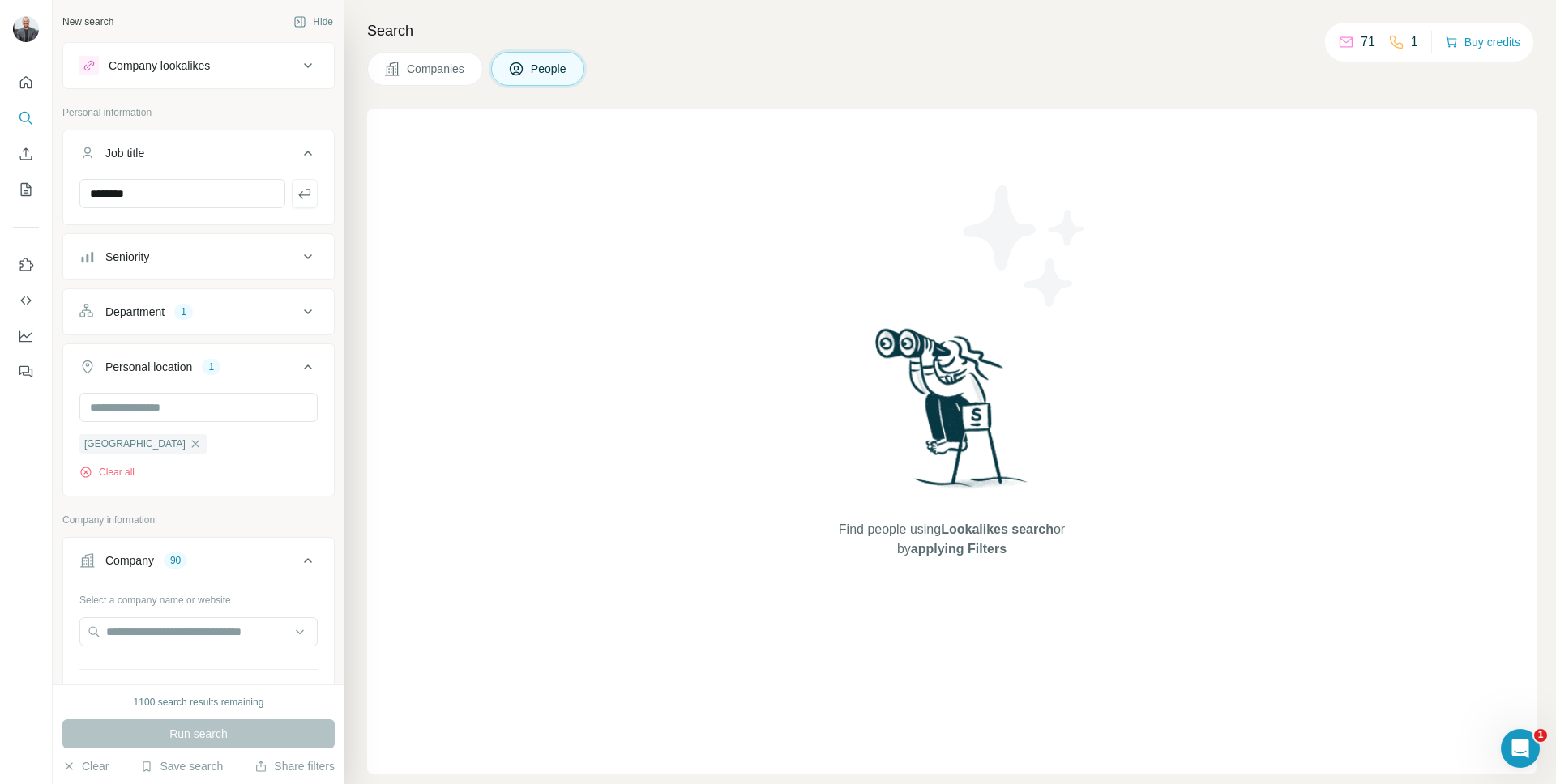
click at [446, 71] on span "Companies" at bounding box center [436, 68] width 60 height 16
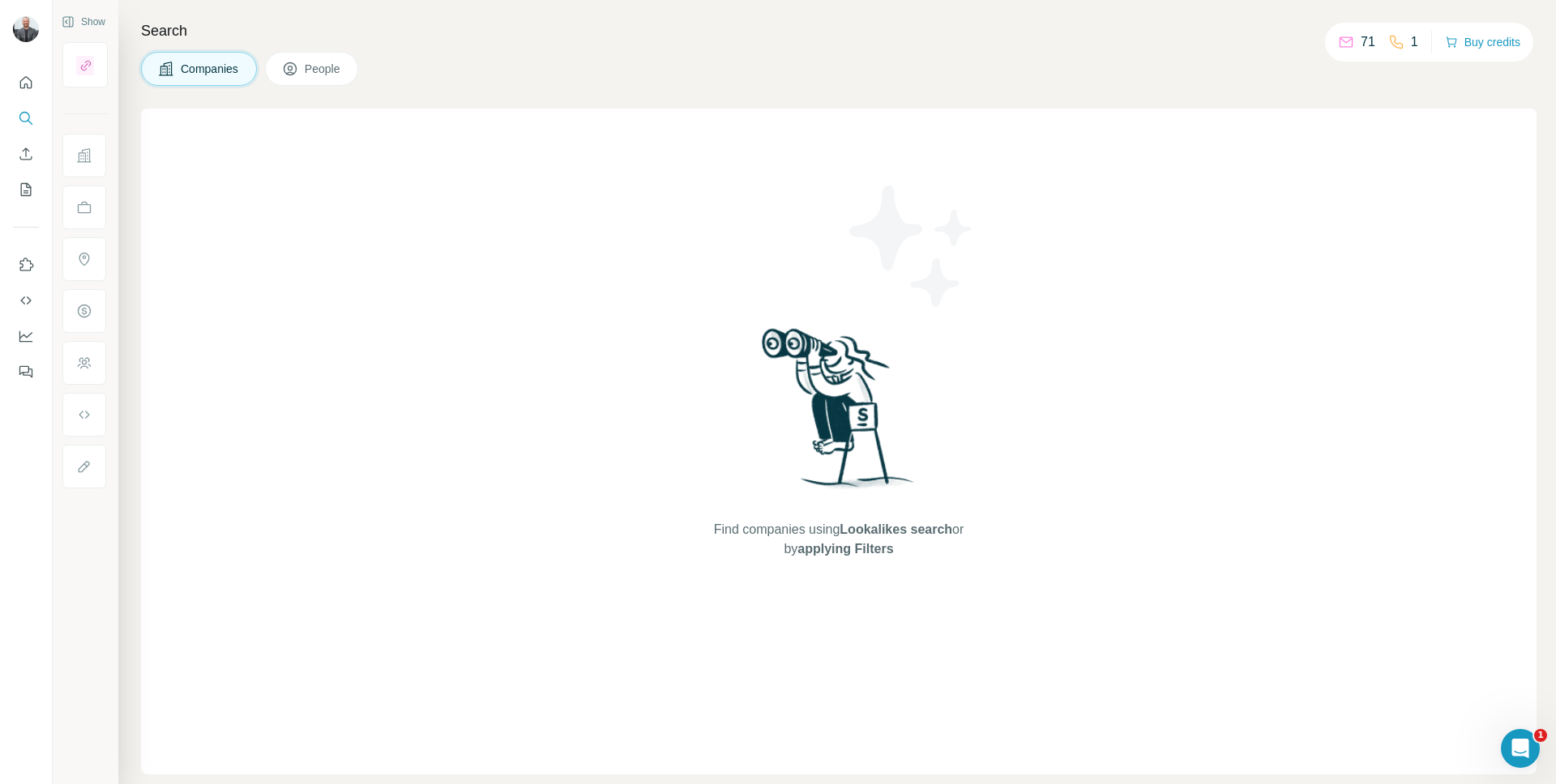
click at [327, 70] on span "People" at bounding box center [323, 68] width 37 height 16
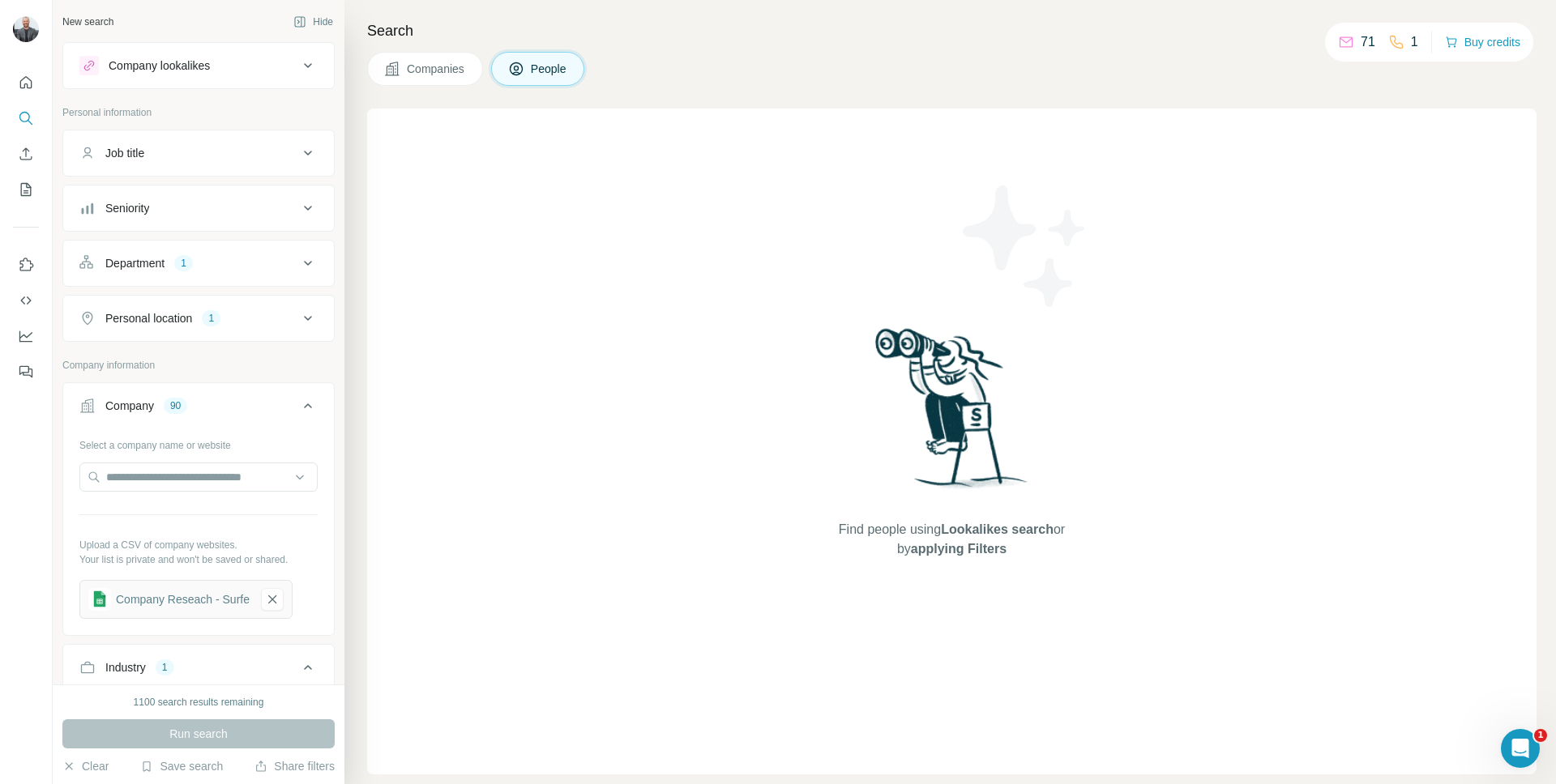
click at [236, 57] on div "Company lookalikes" at bounding box center [188, 66] width 218 height 20
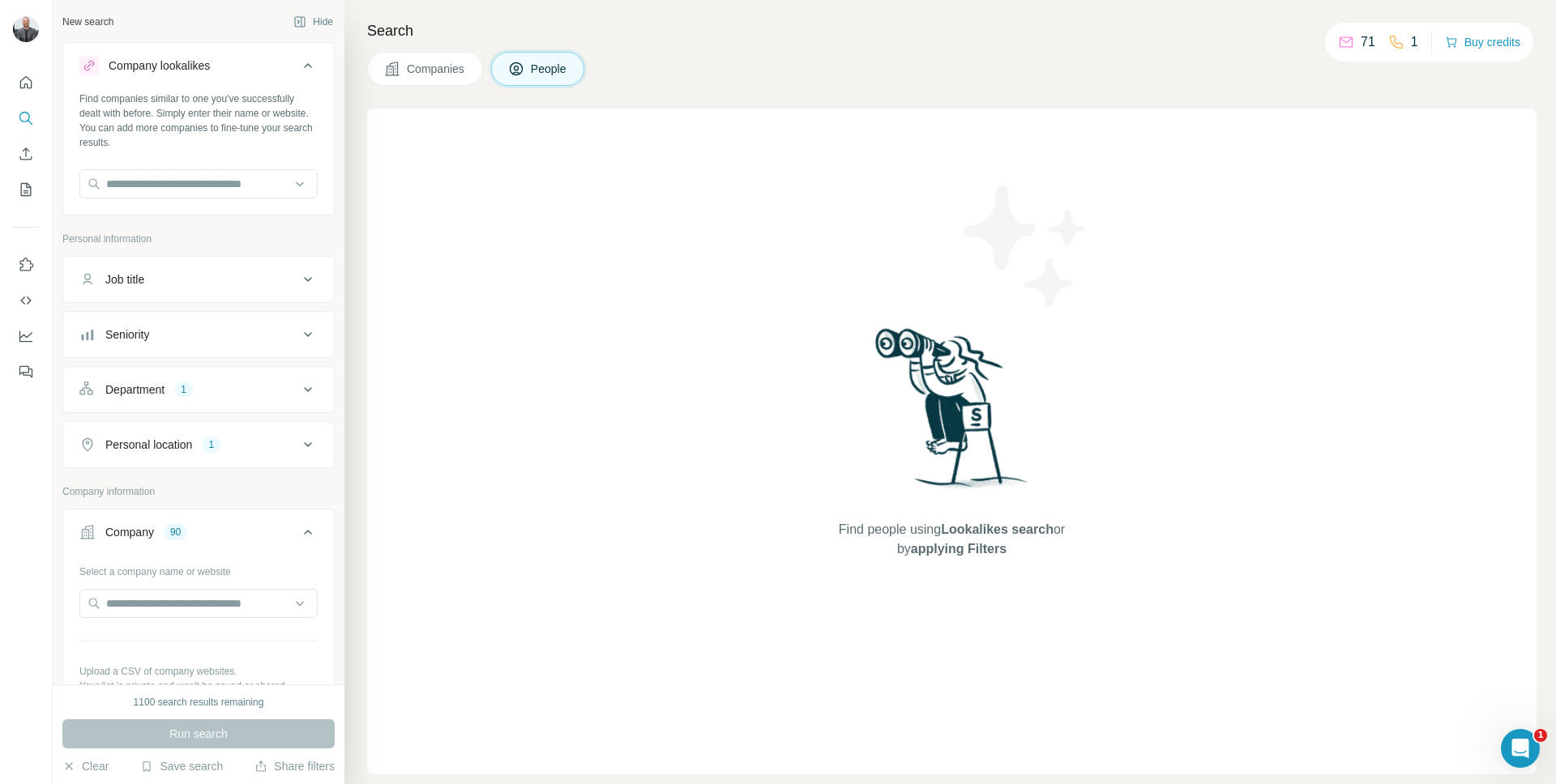
click at [254, 57] on div "Company lookalikes" at bounding box center [188, 66] width 218 height 20
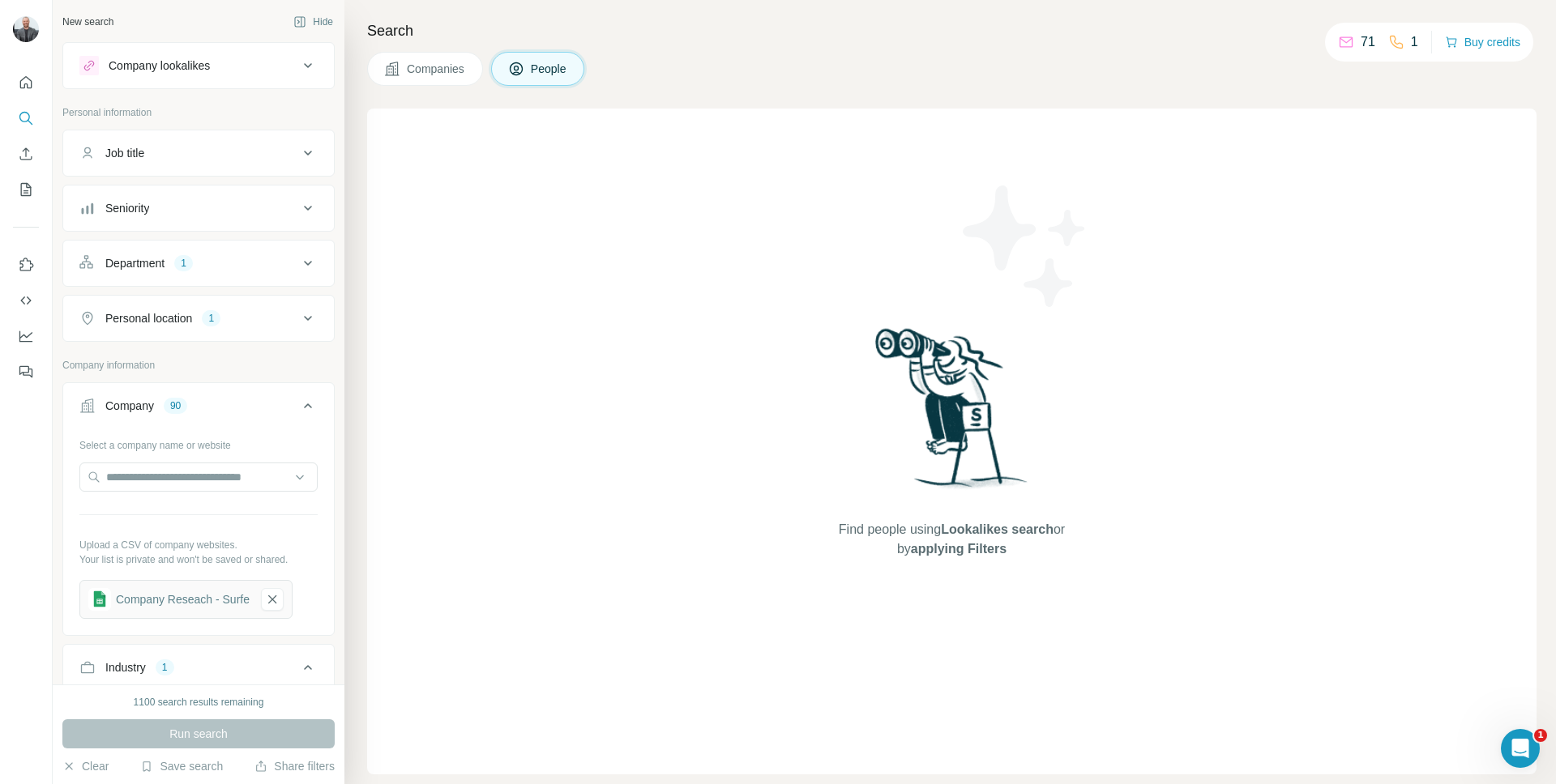
click at [239, 146] on div "Job title" at bounding box center [188, 153] width 218 height 16
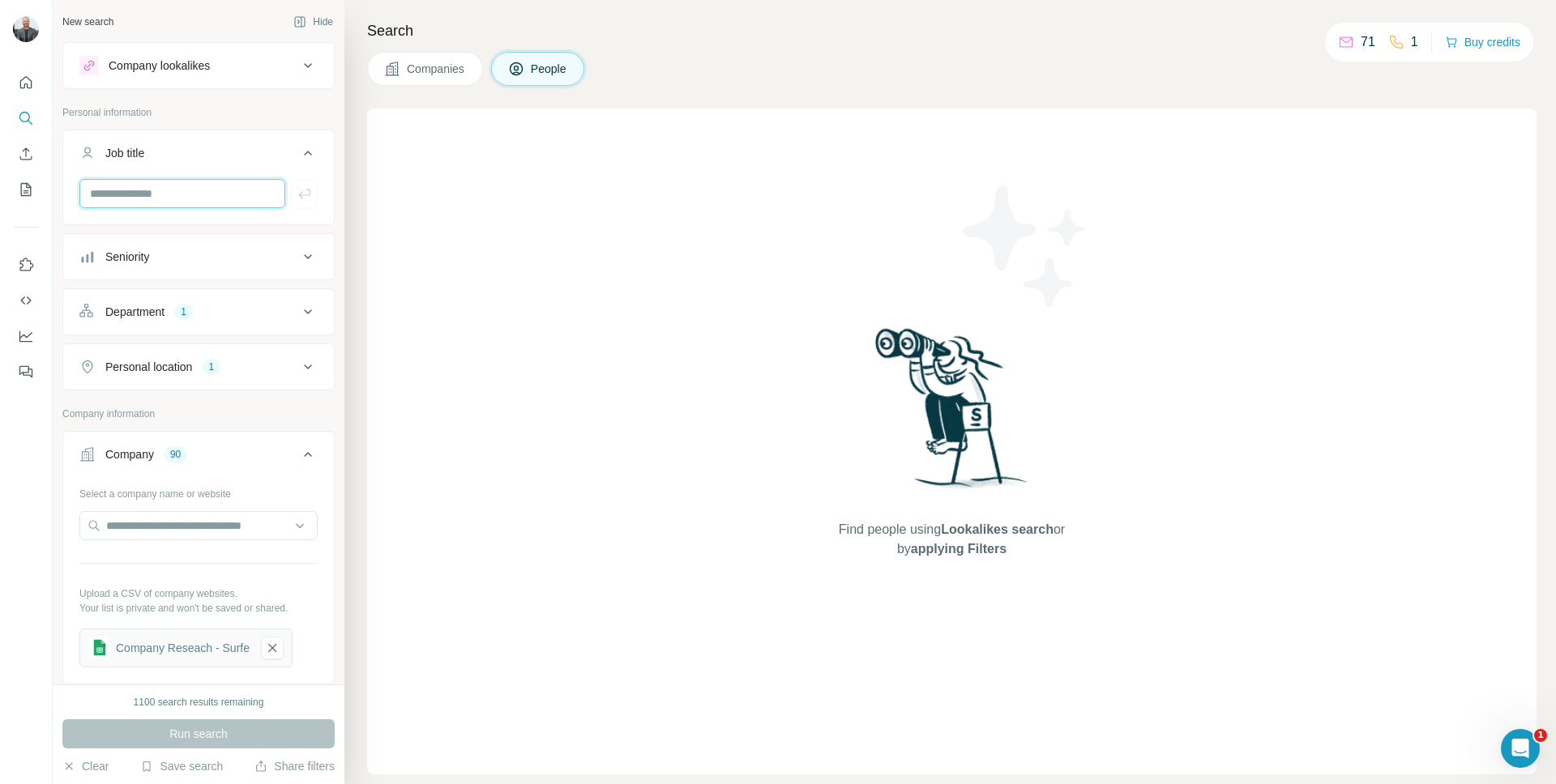
click at [224, 181] on input "text" at bounding box center [182, 194] width 206 height 29
type input "*******"
click at [297, 198] on icon "button" at bounding box center [305, 194] width 16 height 16
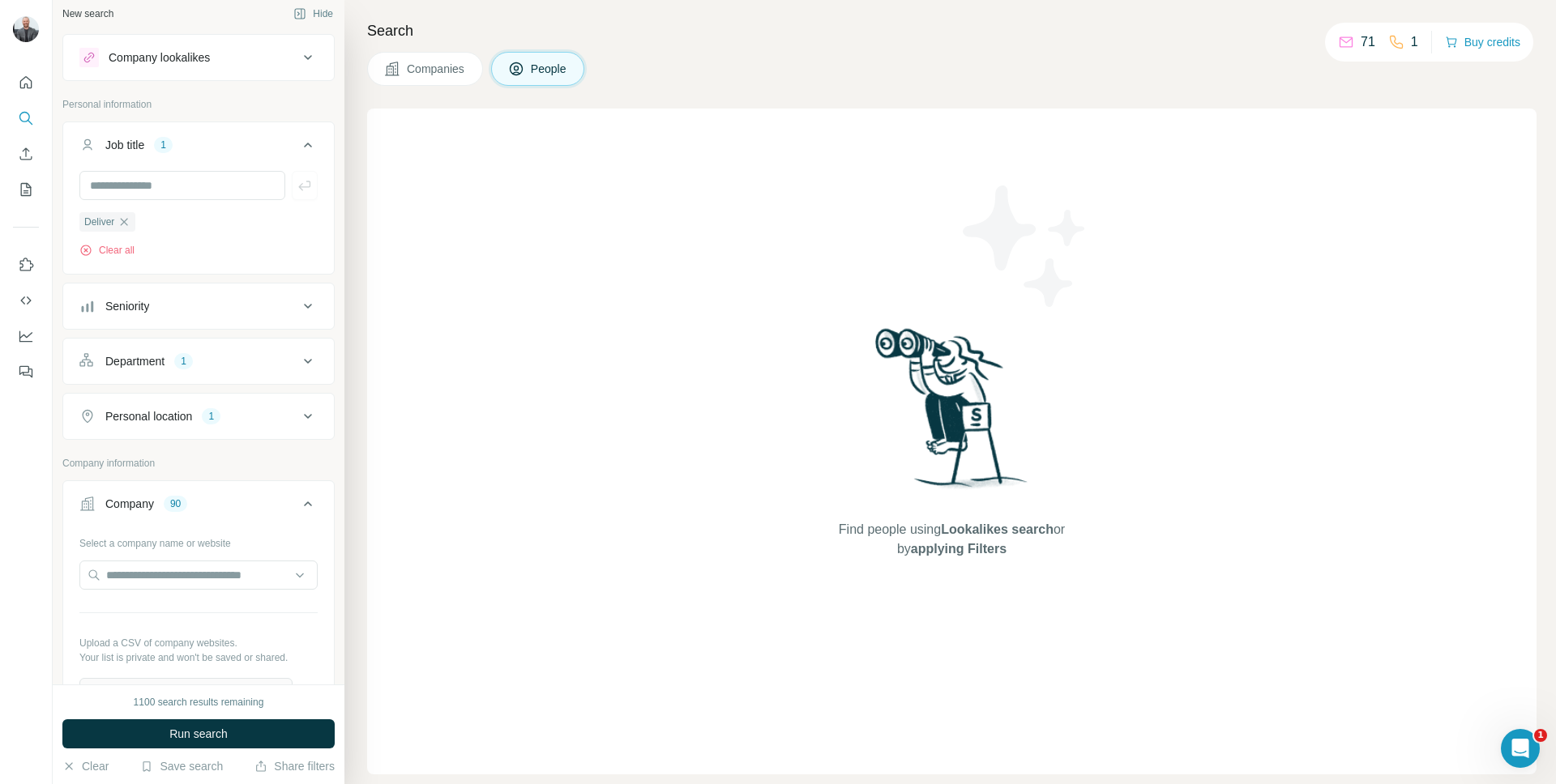
scroll to position [9, 0]
click at [298, 305] on icon at bounding box center [308, 305] width 20 height 20
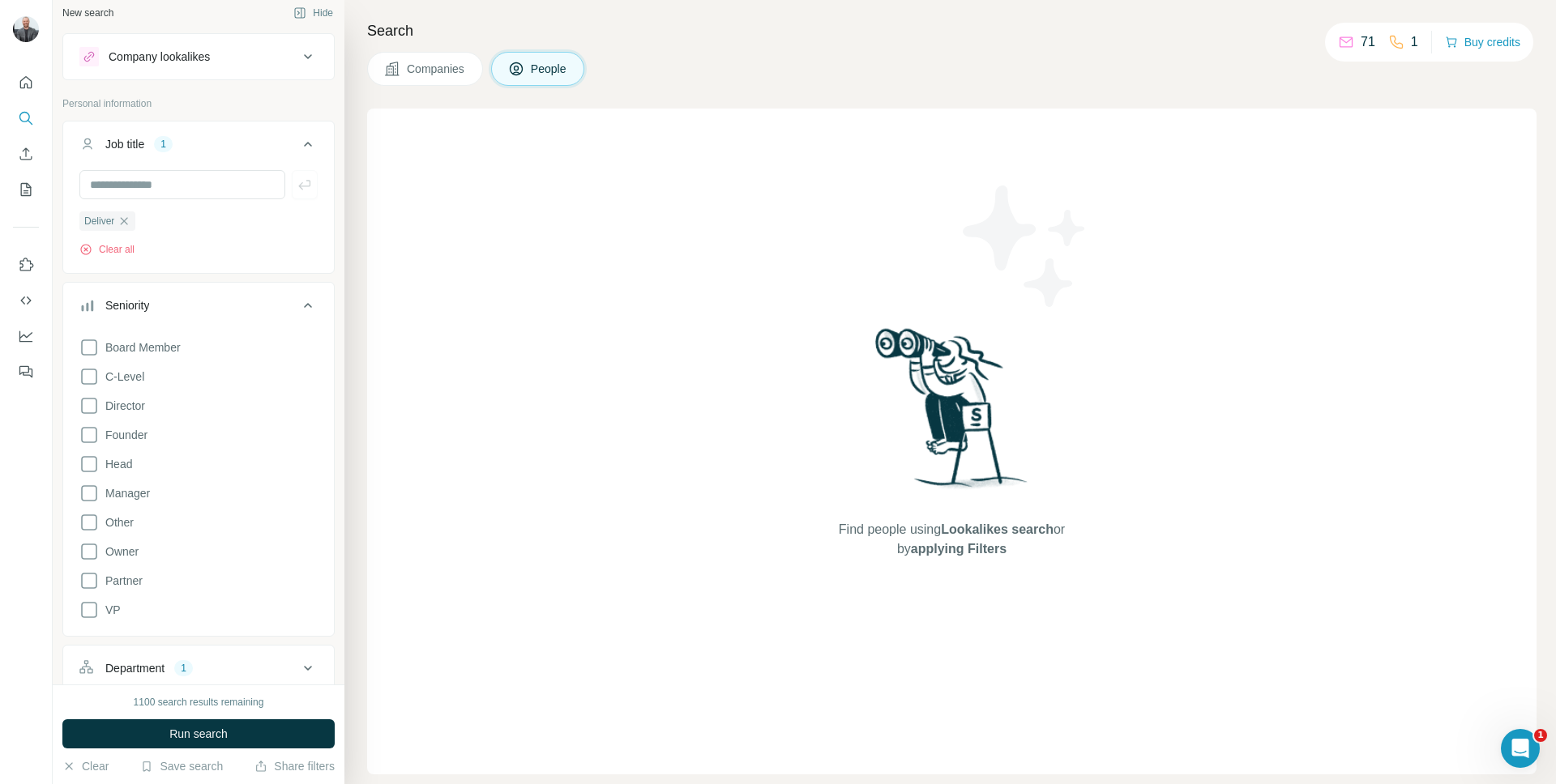
drag, startPoint x: 89, startPoint y: 495, endPoint x: 95, endPoint y: 481, distance: 15.2
click at [90, 495] on icon at bounding box center [89, 494] width 20 height 20
click at [89, 458] on icon at bounding box center [89, 464] width 20 height 20
click at [90, 408] on icon at bounding box center [89, 406] width 20 height 20
click at [91, 433] on icon at bounding box center [89, 435] width 20 height 20
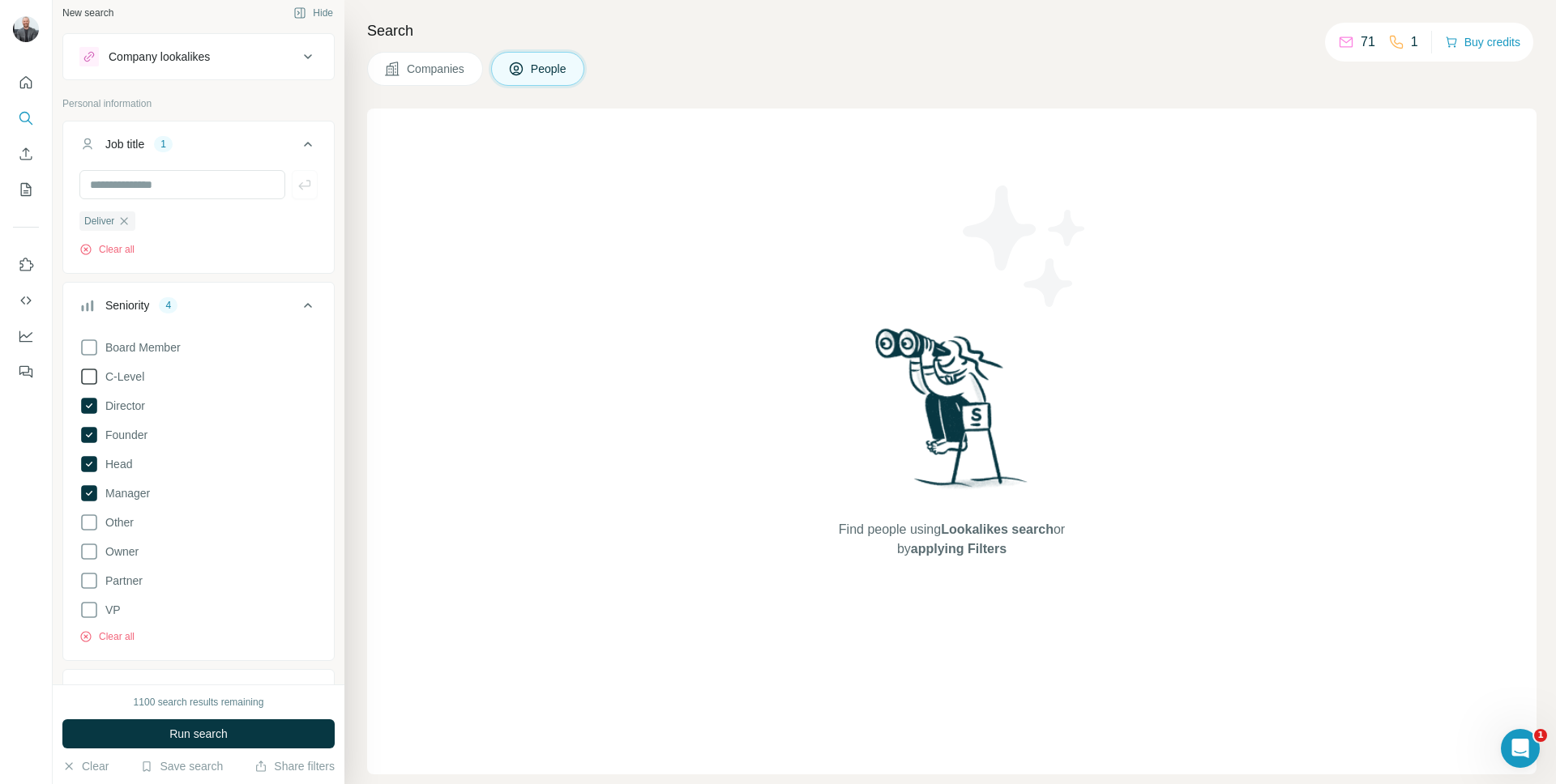
click at [97, 370] on icon at bounding box center [89, 376] width 20 height 20
click at [208, 736] on span "Run search" at bounding box center [199, 733] width 59 height 16
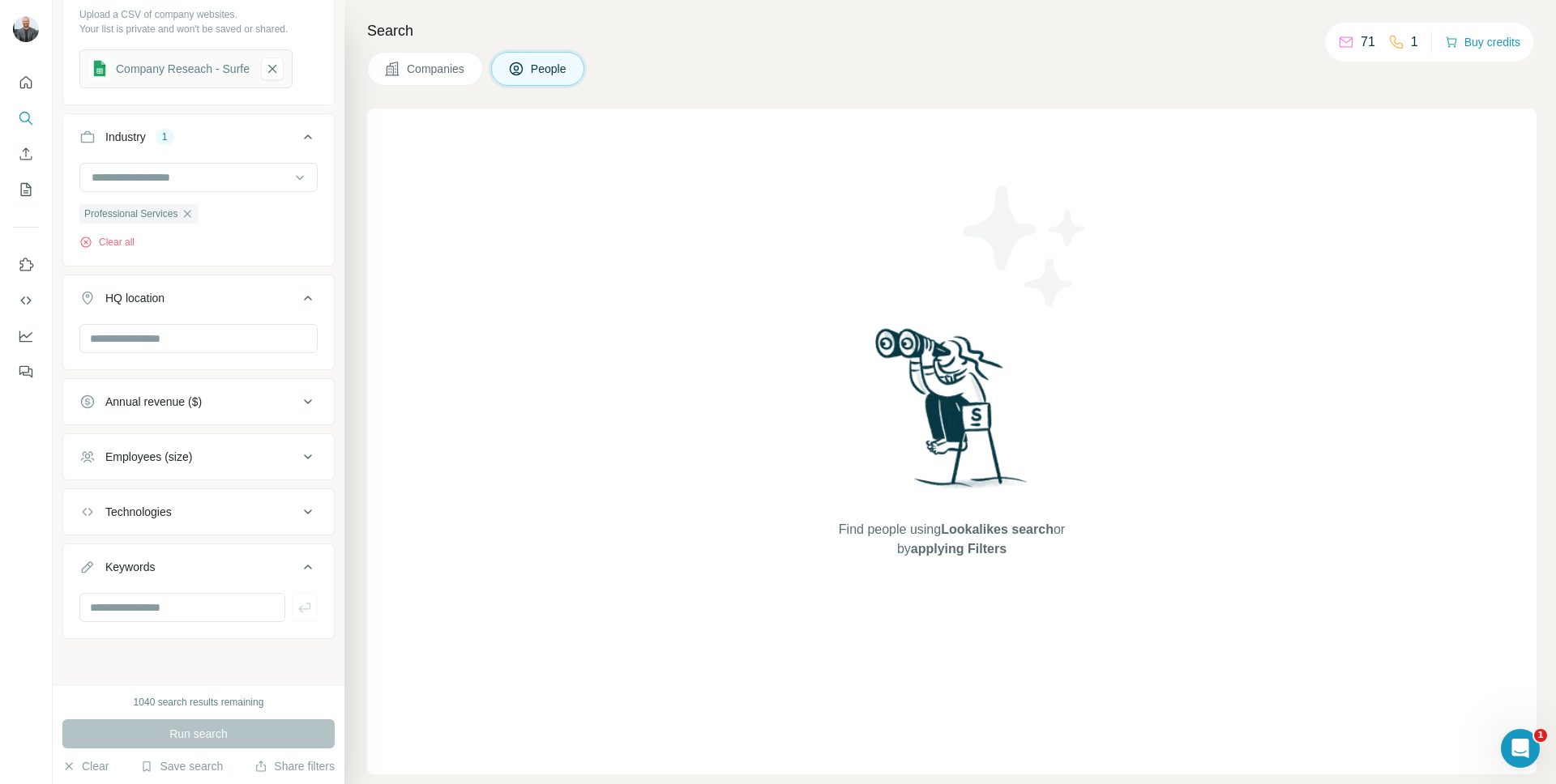
scroll to position [970, 0]
click at [285, 762] on button "Share filters" at bounding box center [294, 766] width 80 height 16
click at [67, 767] on icon "button" at bounding box center [69, 765] width 7 height 7
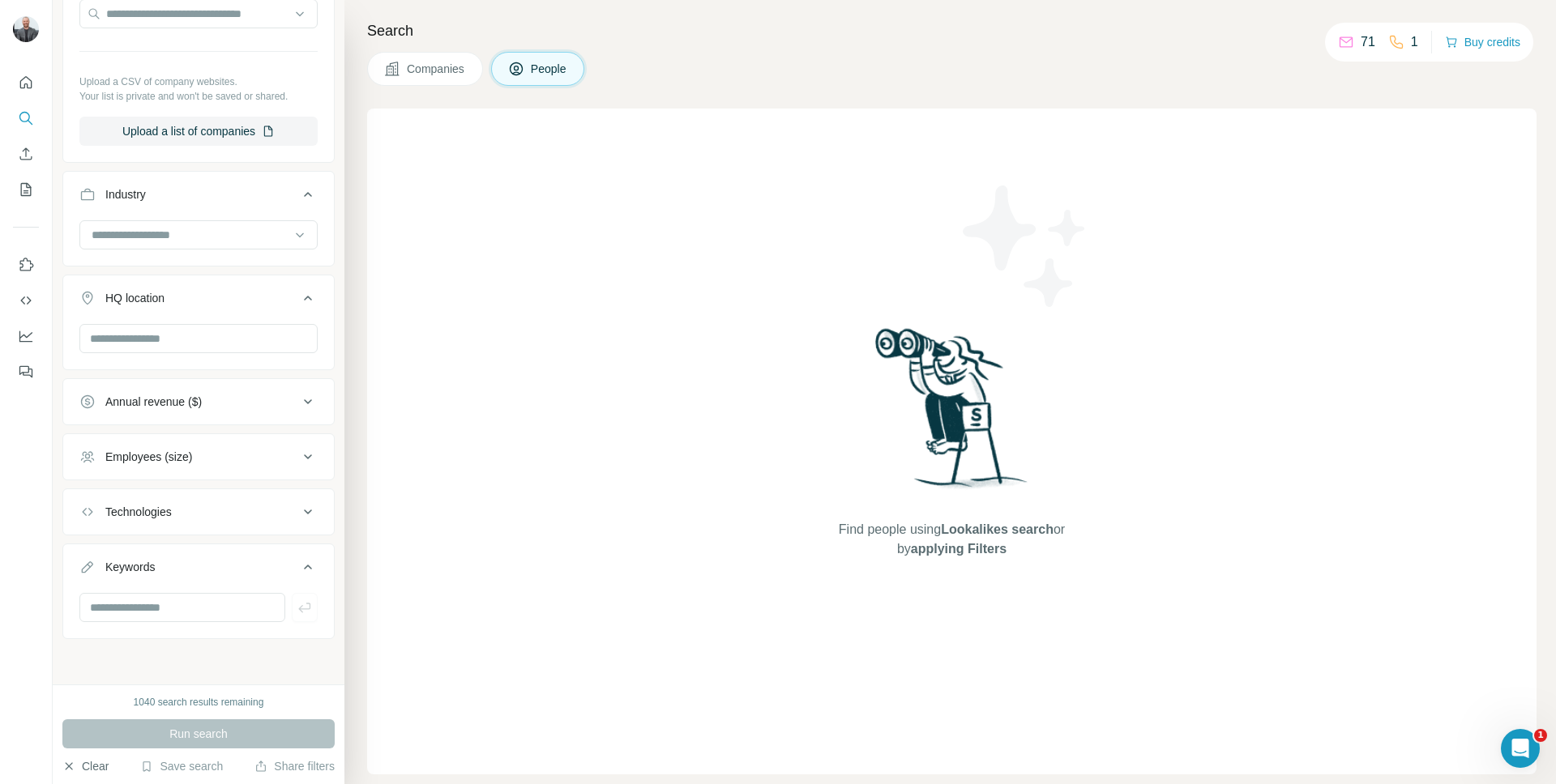
scroll to position [0, 0]
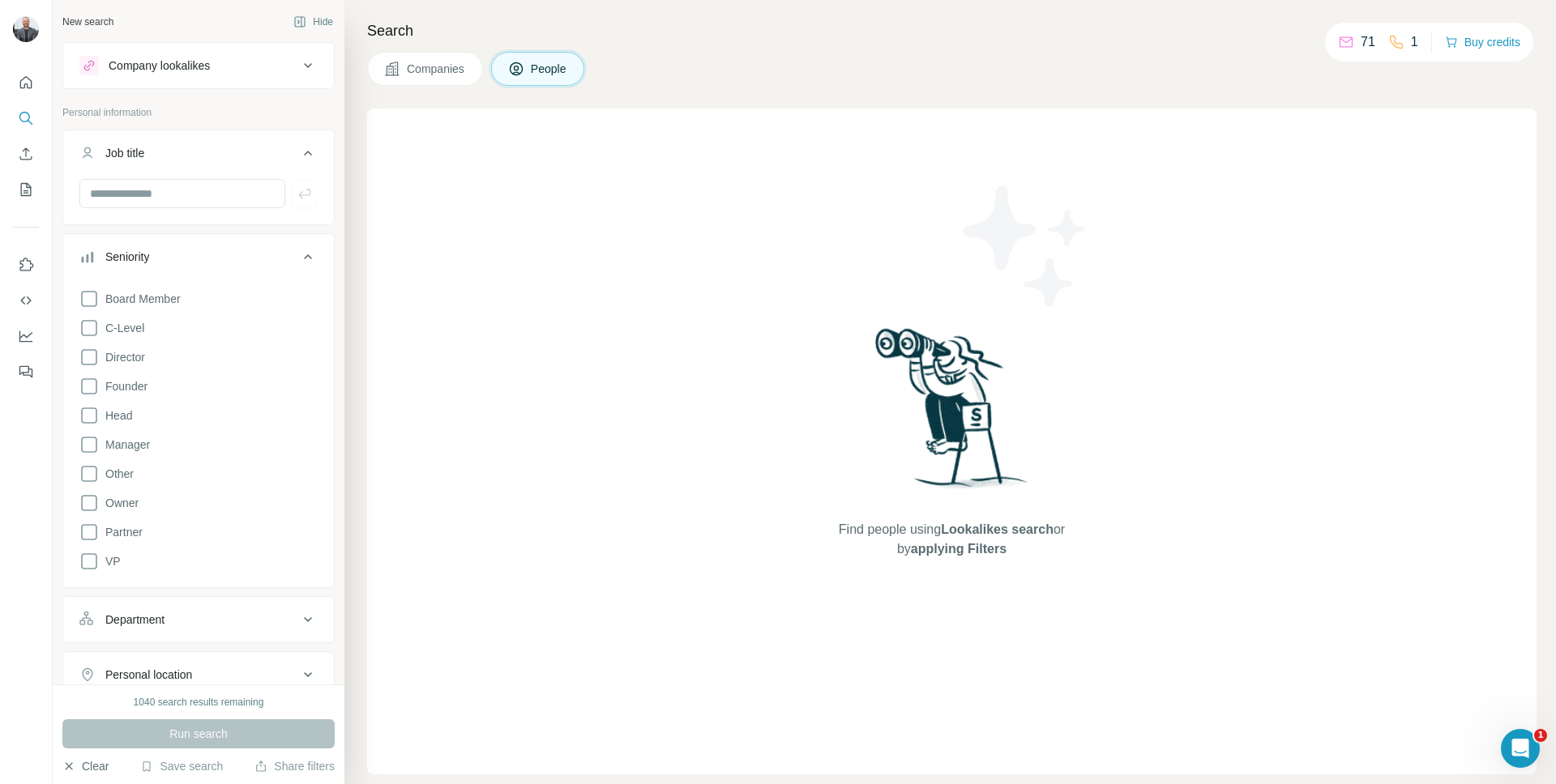
click at [524, 71] on icon at bounding box center [516, 68] width 16 height 16
click at [439, 77] on button "Companies" at bounding box center [425, 68] width 115 height 34
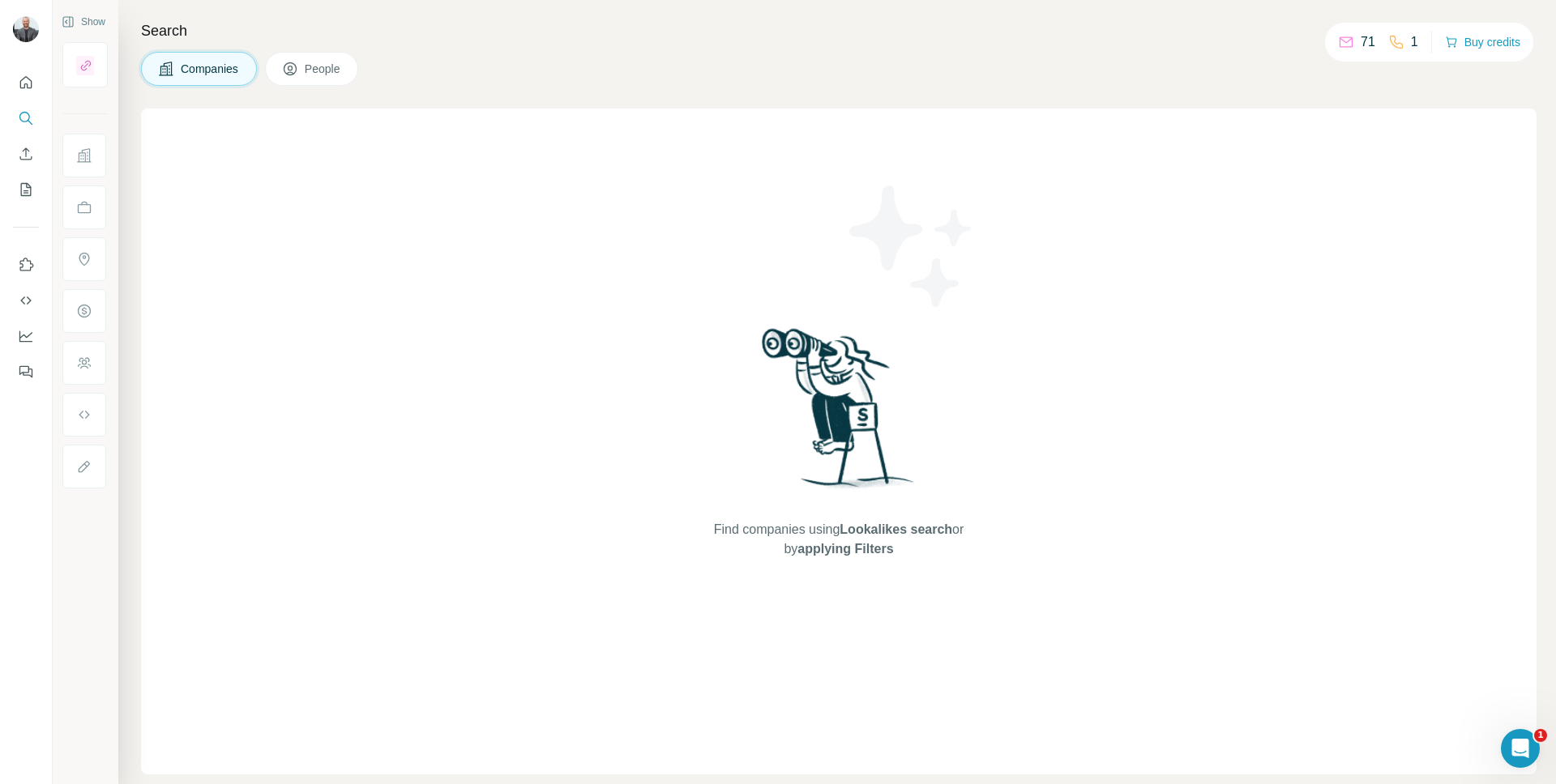
click at [350, 68] on button "People" at bounding box center [312, 68] width 94 height 34
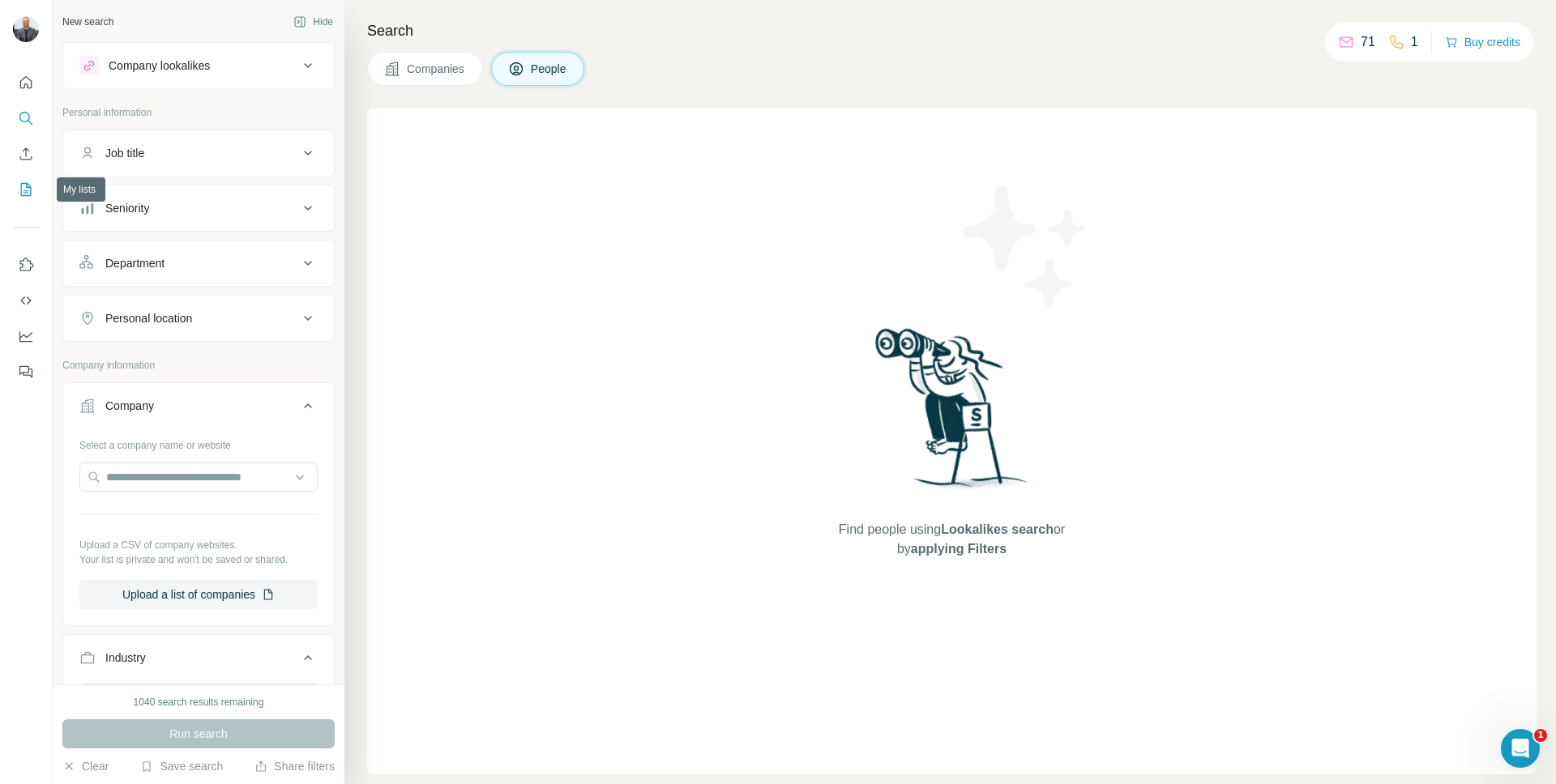
click at [29, 194] on icon "My lists" at bounding box center [26, 189] width 16 height 16
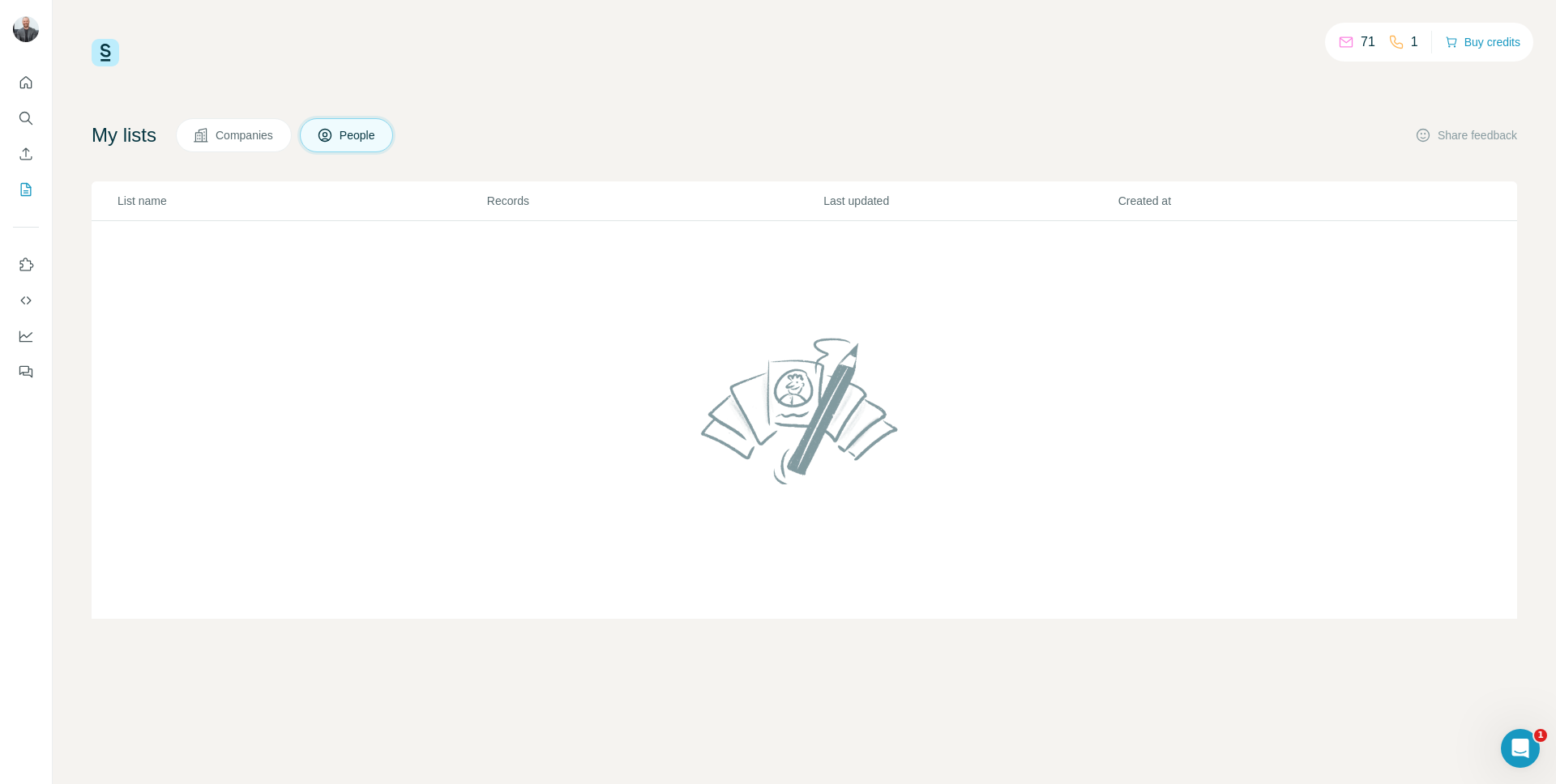
click at [209, 134] on icon at bounding box center [201, 135] width 16 height 16
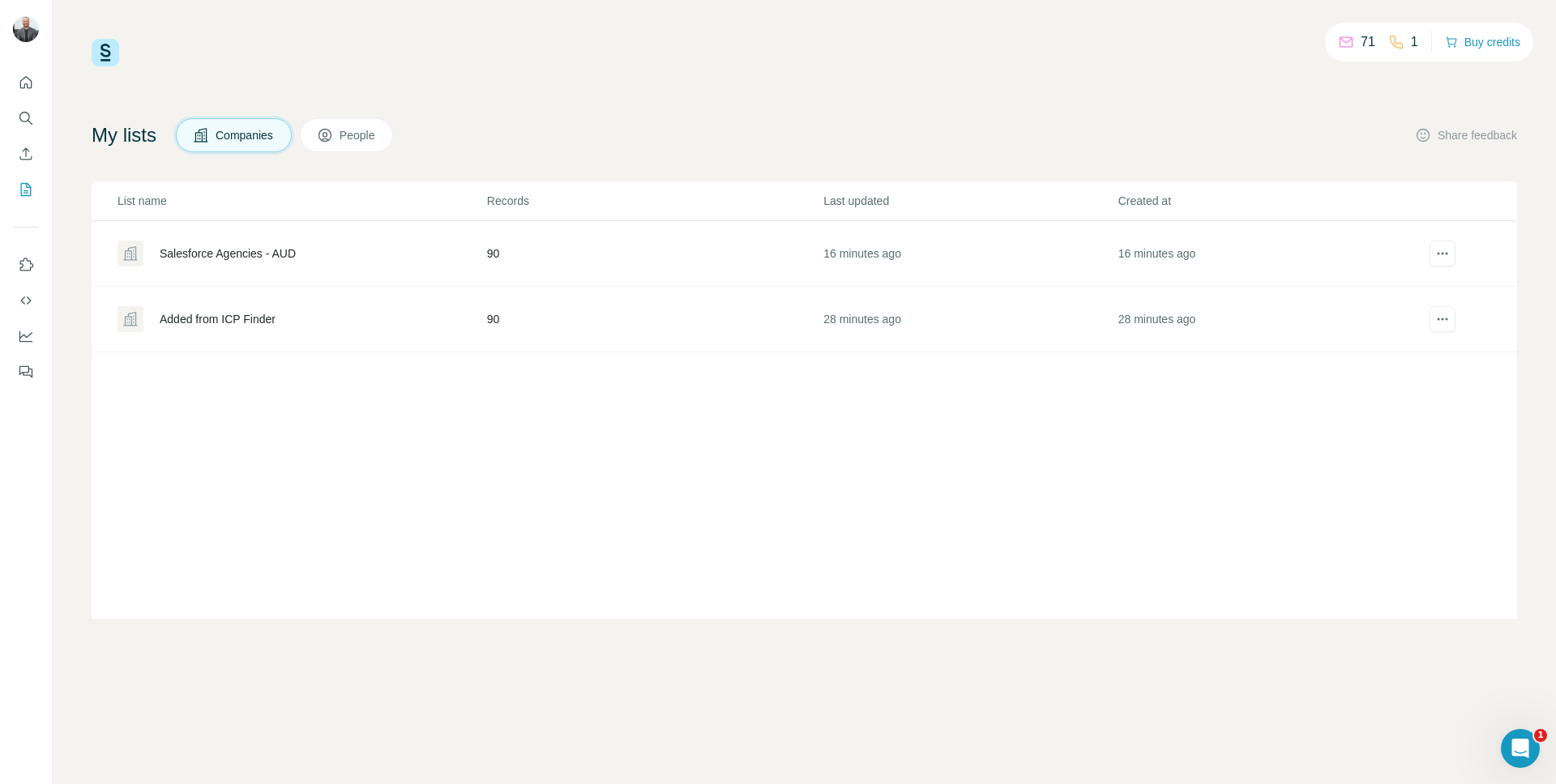
click at [273, 249] on div "Salesforce Agencies - AUD" at bounding box center [227, 253] width 136 height 16
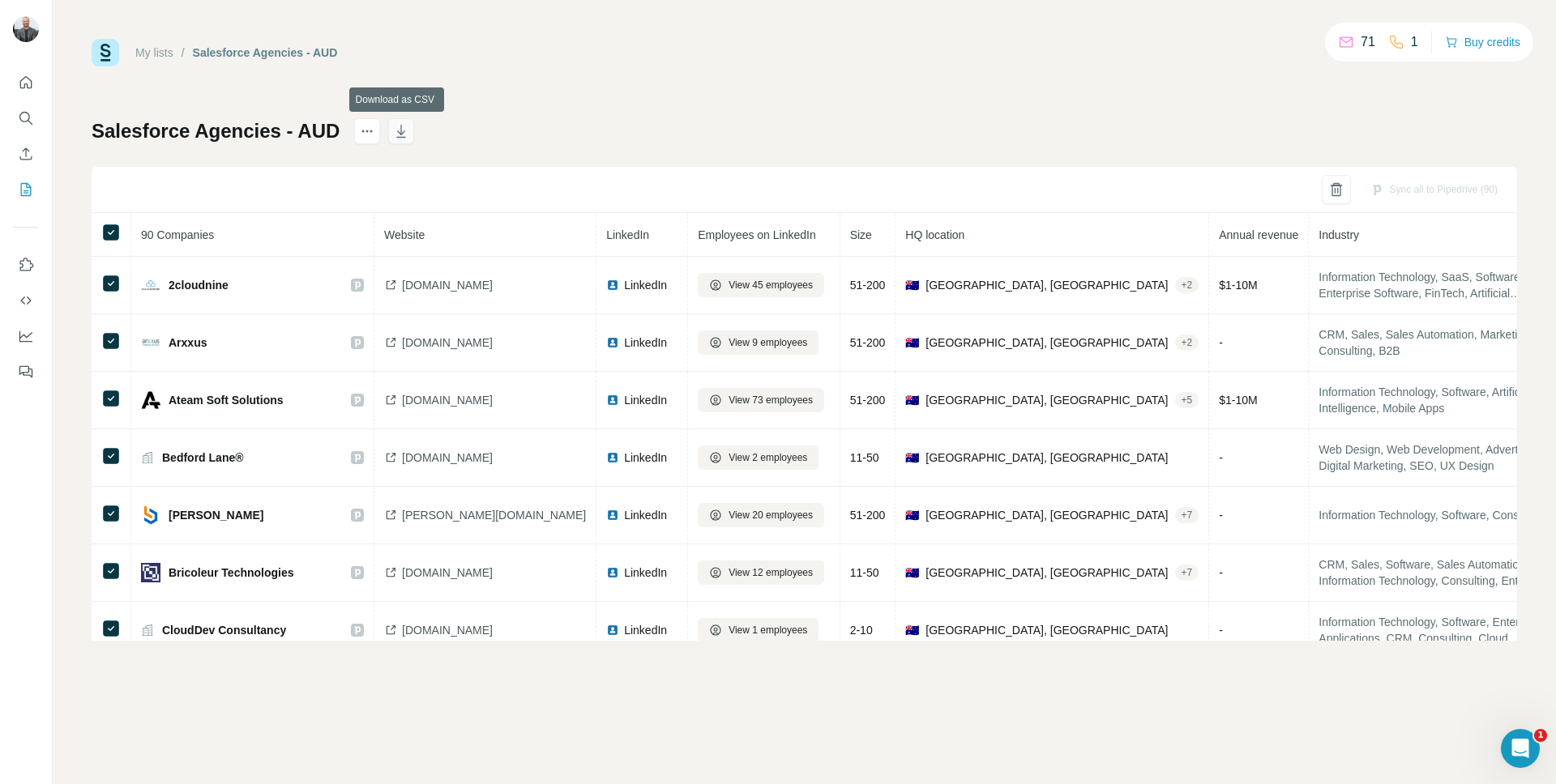
click at [401, 134] on icon "button" at bounding box center [401, 131] width 16 height 16
